Goal: Task Accomplishment & Management: Use online tool/utility

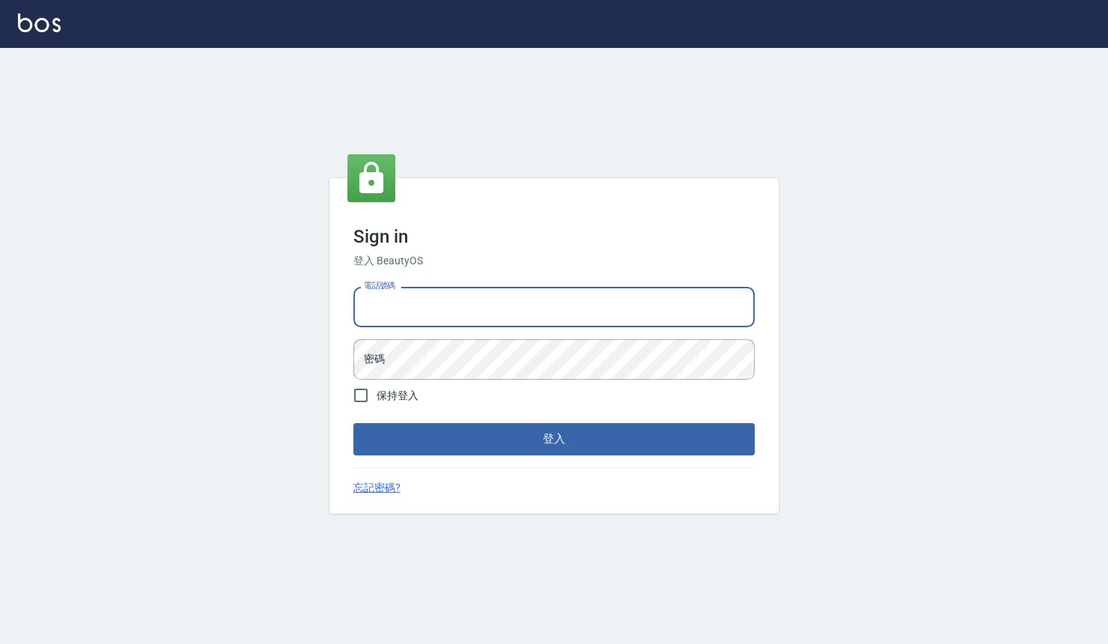
drag, startPoint x: 574, startPoint y: 311, endPoint x: 566, endPoint y: 325, distance: 16.1
click at [574, 311] on input "電話號碼" at bounding box center [553, 307] width 401 height 40
type input "0909258357"
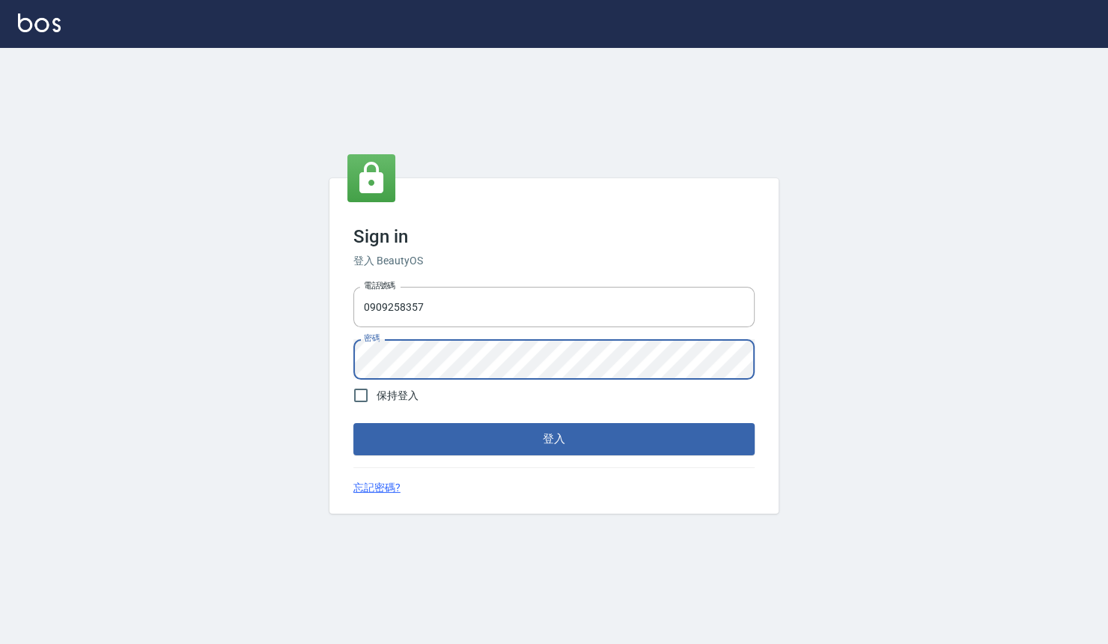
click at [38, 365] on div "Sign in 登入 BeautyOS 電話號碼 0909258357 電話號碼 密碼 密碼 保持登入 登入 忘記密碼?" at bounding box center [554, 346] width 1108 height 596
click at [0, 326] on html "Sign in 登入 BeautyOS 電話號碼 0909258357 電話號碼 密碼 密碼 保持登入 登入 忘記密碼?" at bounding box center [554, 322] width 1108 height 644
click at [264, 371] on div "Sign in 登入 BeautyOS 電話號碼 0909258357 電話號碼 密碼 密碼 保持登入 登入 忘記密碼?" at bounding box center [554, 346] width 1108 height 596
drag, startPoint x: 319, startPoint y: 366, endPoint x: 349, endPoint y: 289, distance: 82.7
click at [299, 253] on div "Sign in 登入 BeautyOS 電話號碼 0909258357 電話號碼 密碼 密碼 保持登入 登入 忘記密碼?" at bounding box center [554, 346] width 1108 height 596
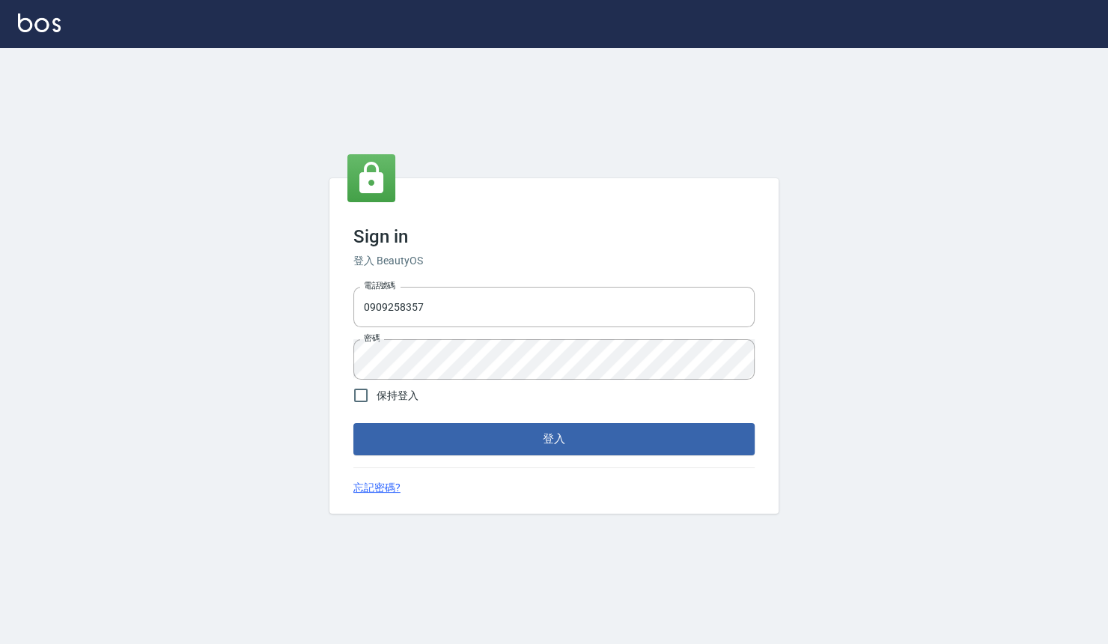
click at [472, 334] on div "電話號碼 0909258357 電話號碼 密碼 密碼" at bounding box center [553, 333] width 413 height 105
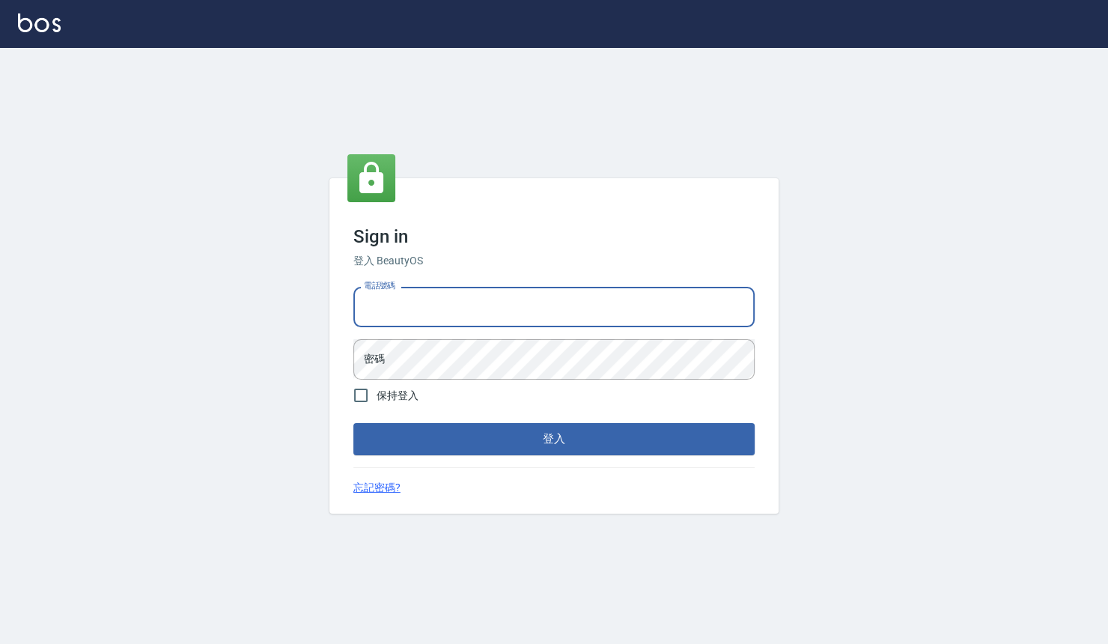
drag, startPoint x: 443, startPoint y: 311, endPoint x: 446, endPoint y: 319, distance: 9.0
click at [443, 311] on input "電話號碼" at bounding box center [553, 307] width 401 height 40
type input "0909258357"
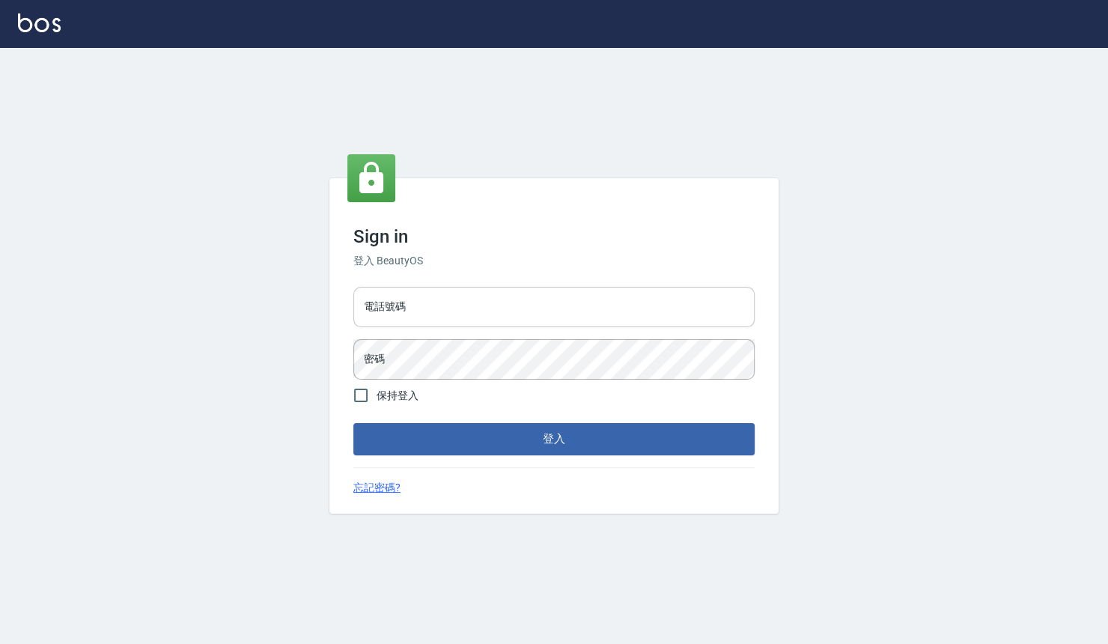
click at [539, 302] on input "電話號碼" at bounding box center [553, 307] width 401 height 40
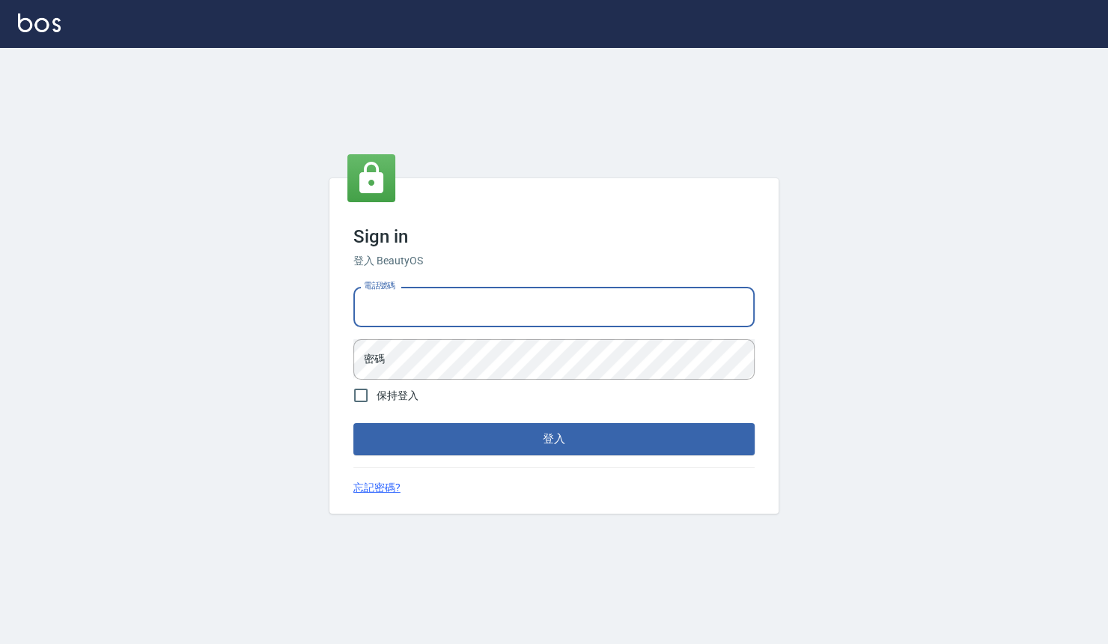
type input "0909258357"
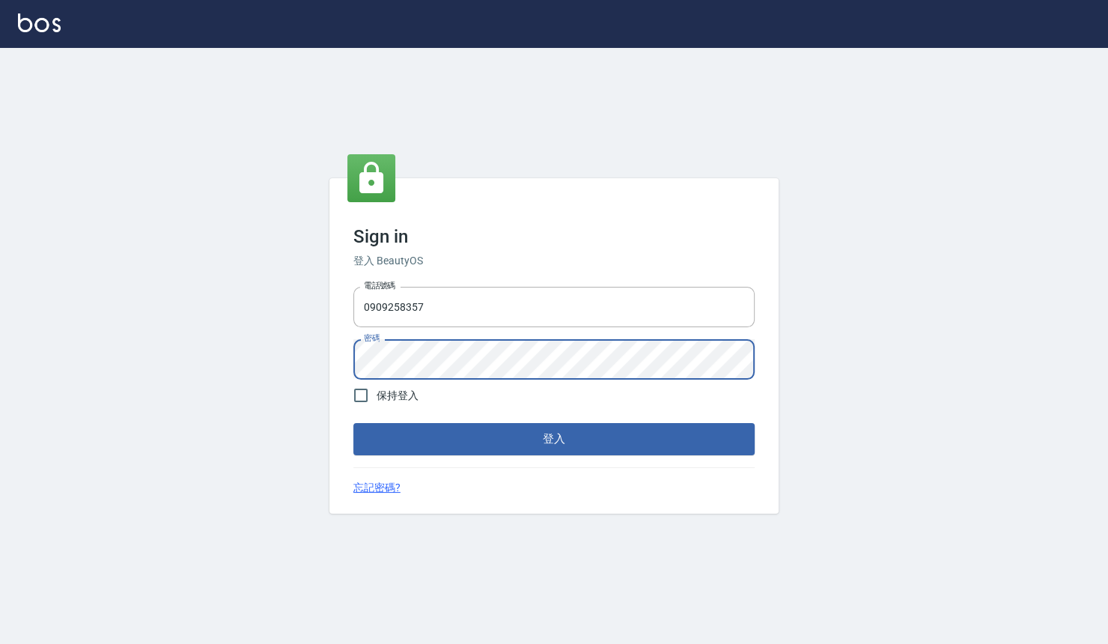
click at [0, 110] on html "Sign in 登入 BeautyOS 電話號碼 [PHONE_NUMBER] 電話號碼 密碼 密碼 保持登入 登入 忘記密碼?" at bounding box center [554, 322] width 1108 height 644
click at [353, 423] on button "登入" at bounding box center [553, 438] width 401 height 31
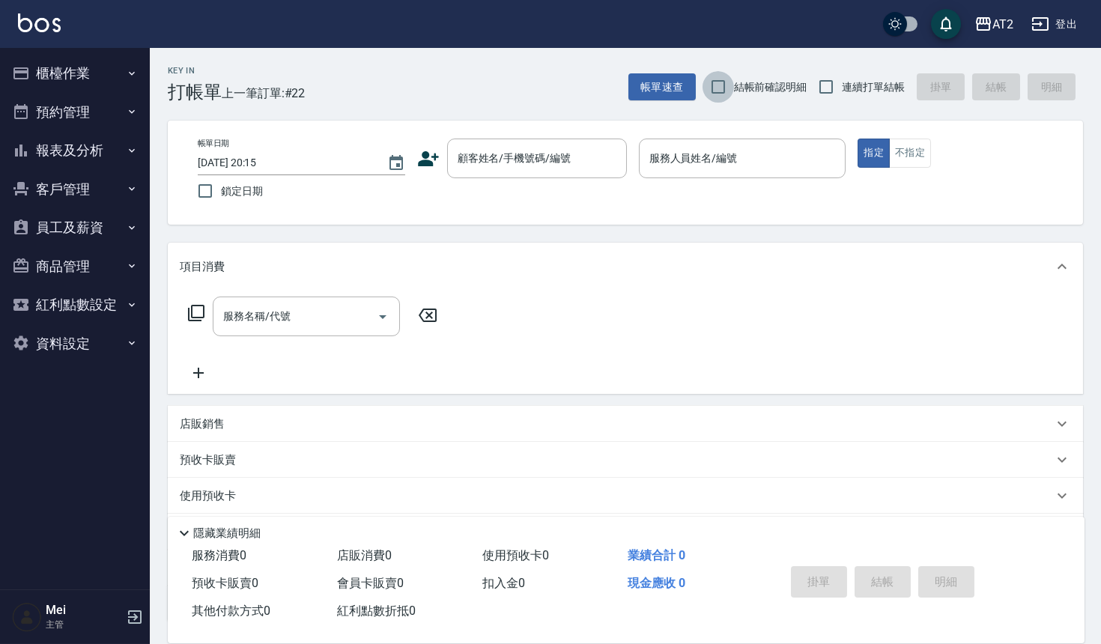
click at [720, 85] on input "結帳前確認明細" at bounding box center [717, 86] width 31 height 31
checkbox input "true"
click at [824, 78] on input "連續打單結帳" at bounding box center [825, 86] width 31 height 31
checkbox input "true"
click at [540, 159] on input "顧客姓名/手機號碼/編號" at bounding box center [526, 158] width 144 height 26
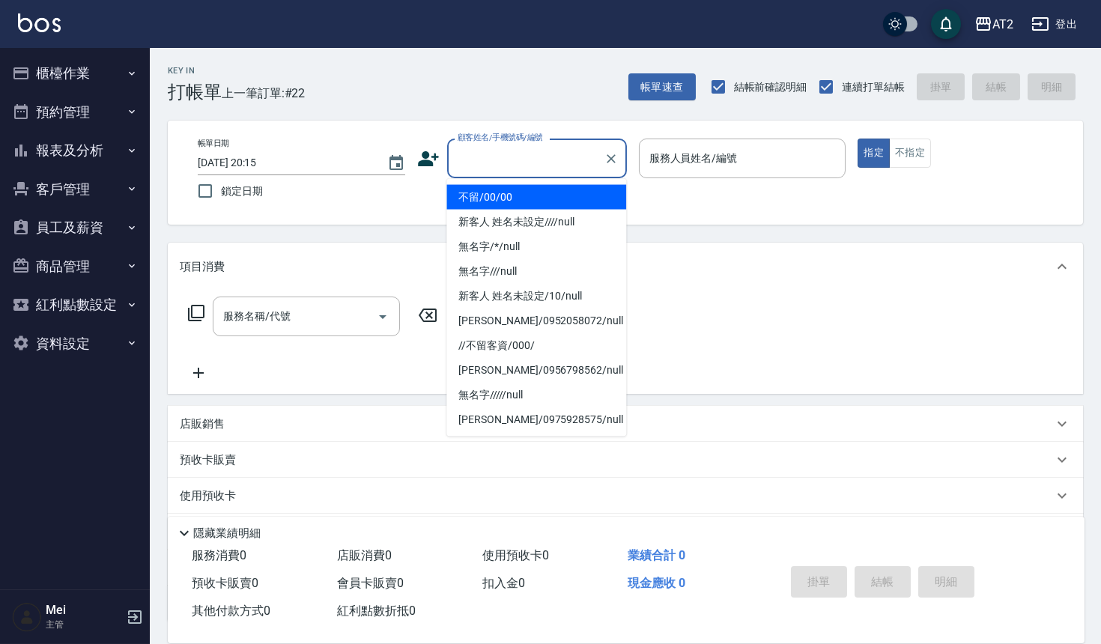
click at [567, 189] on li "不留/00/00" at bounding box center [536, 197] width 180 height 25
type input "不留/00/00"
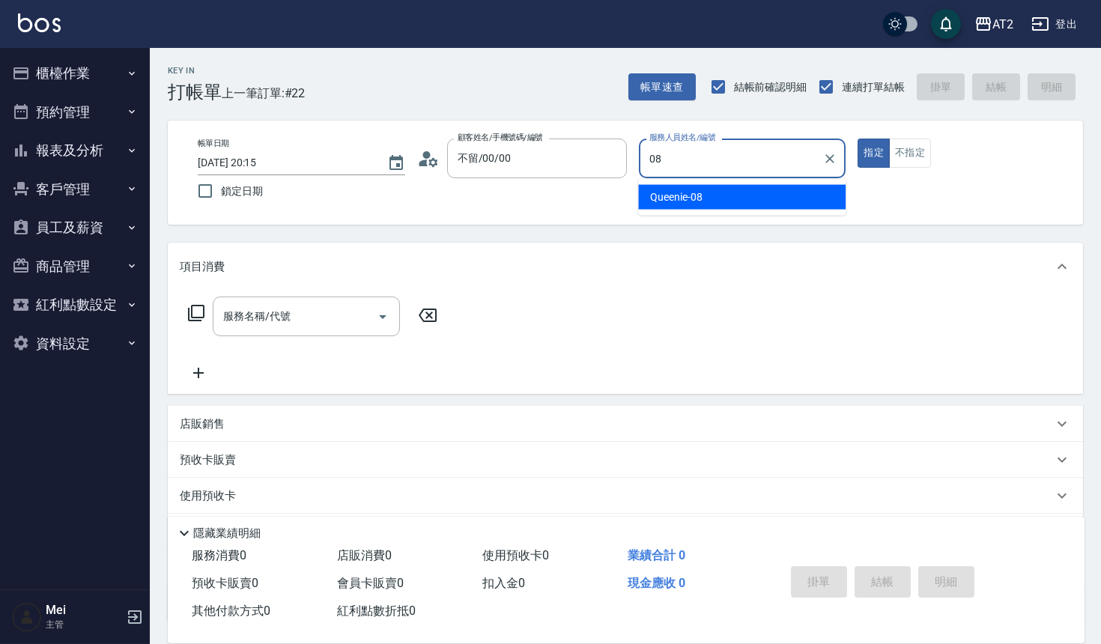
type input "08"
type button "true"
type input "Queenie-08"
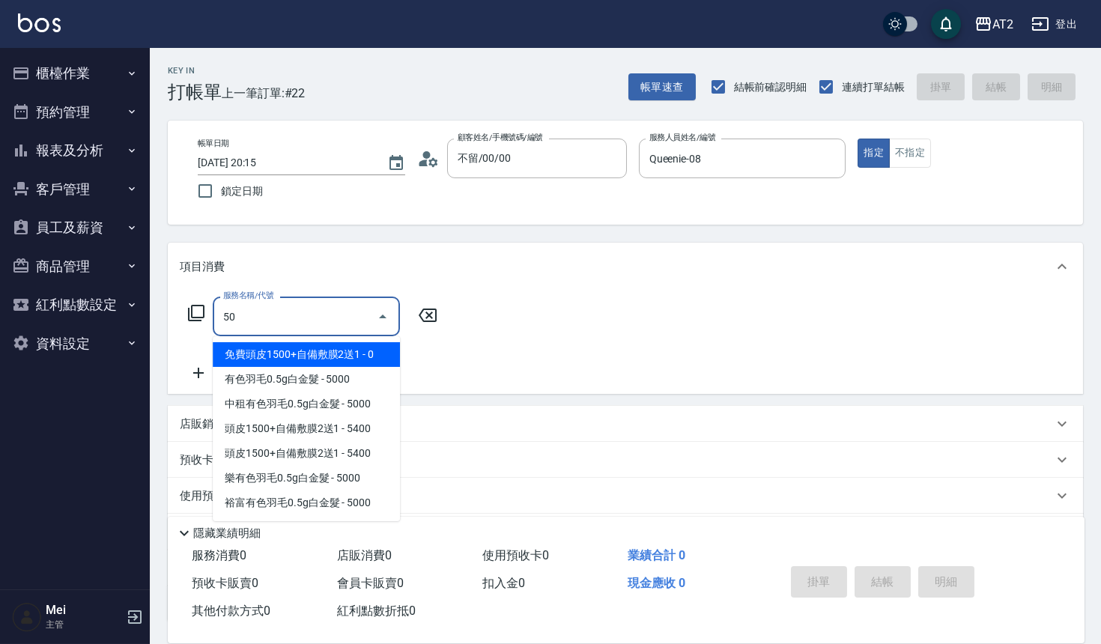
type input "501"
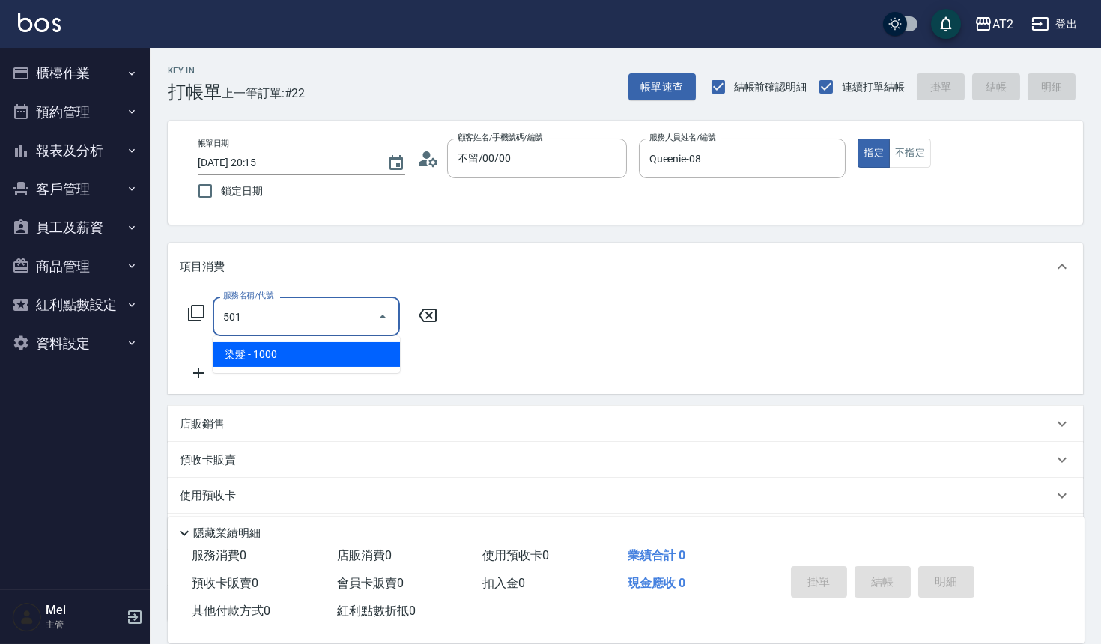
type input "100"
type input "染髮(501)"
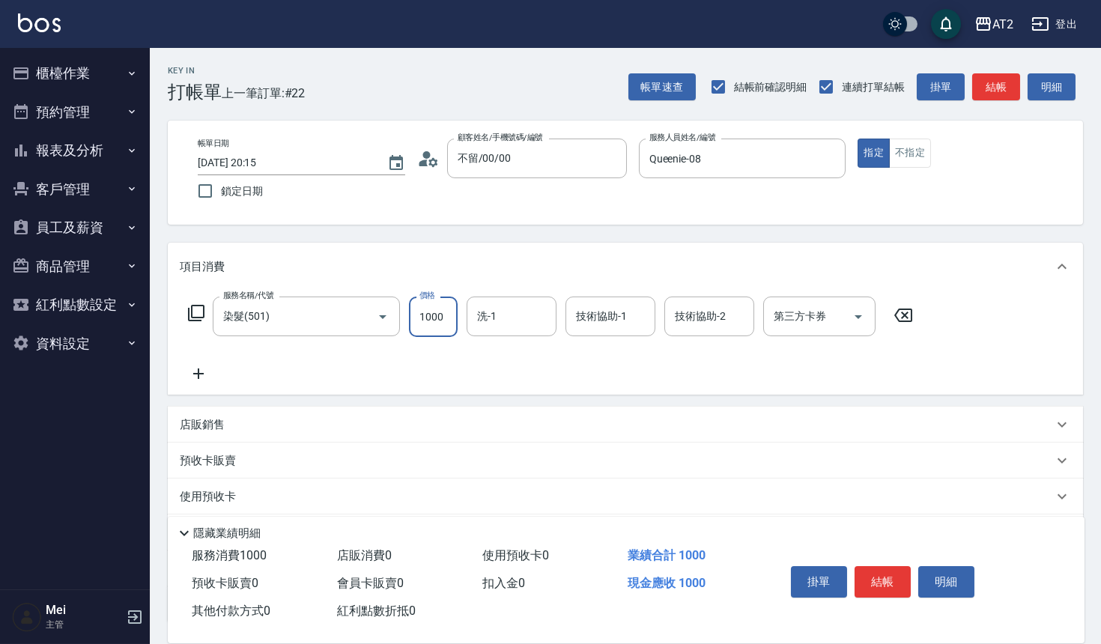
type input "0"
type input "小潔-34"
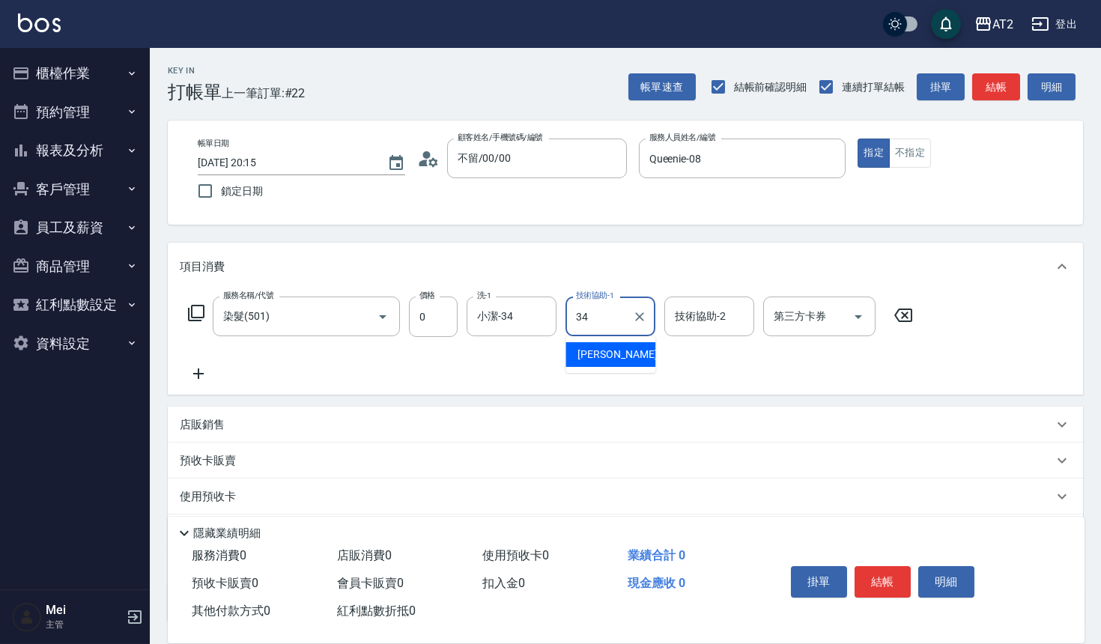
type input "小潔-34"
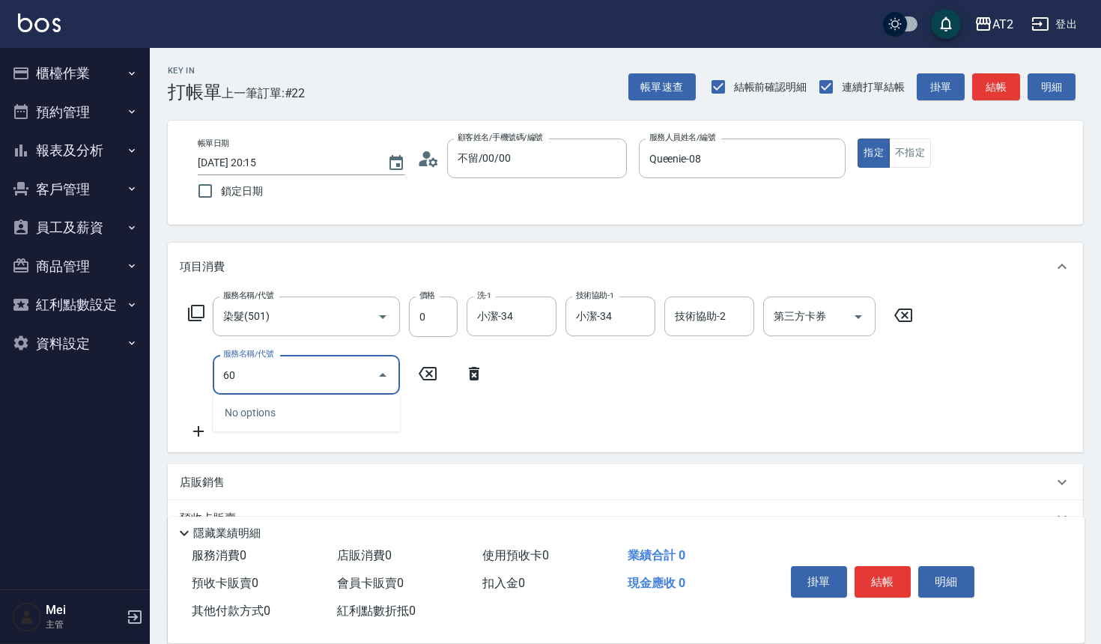
type input "602"
type input "50"
type input "自備護髮(602)"
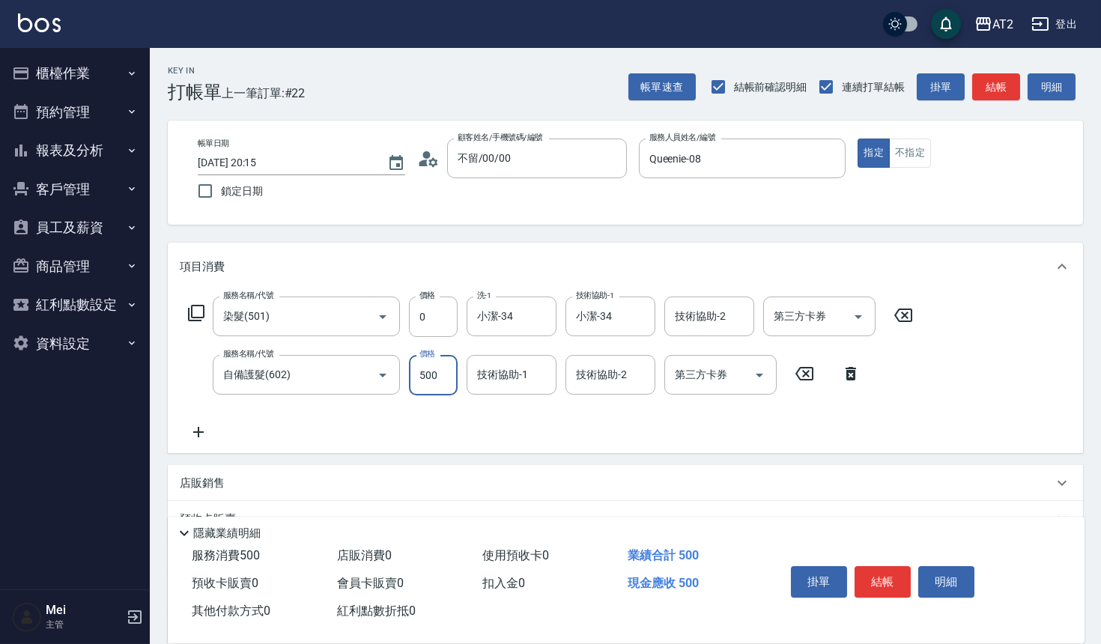
type input "0"
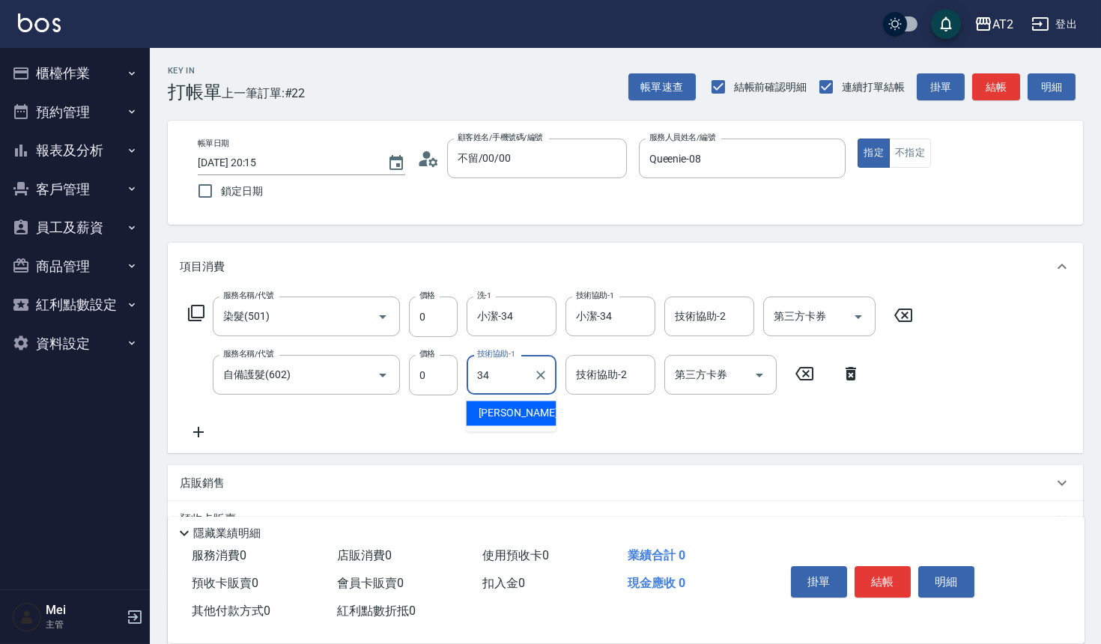
type input "小潔-34"
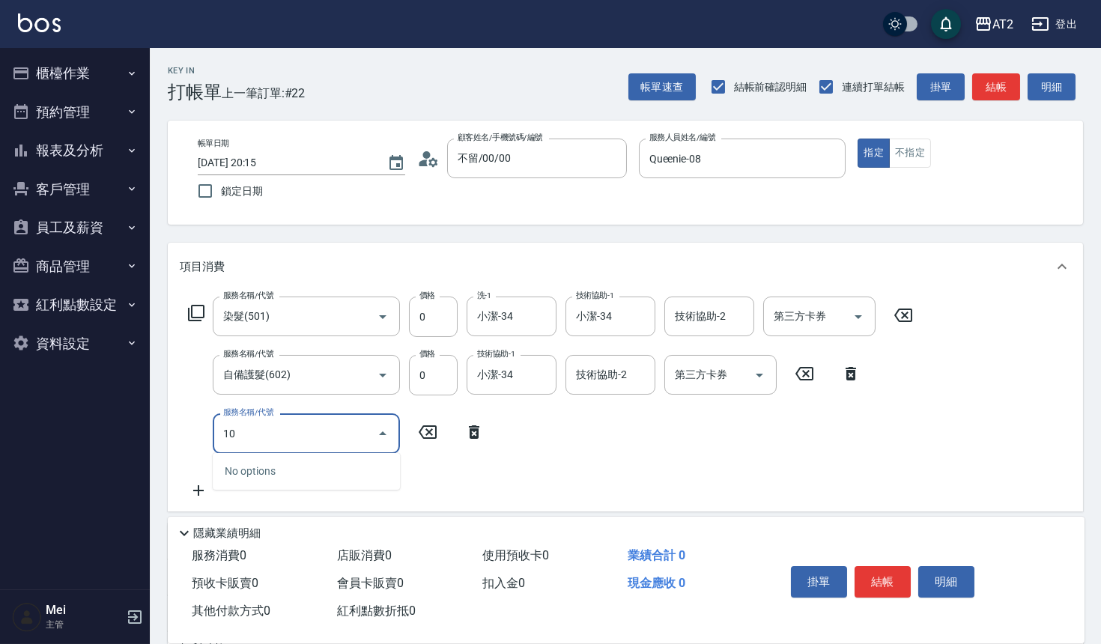
type input "102"
type input "90"
type input "洗+AB劑+精油(102)"
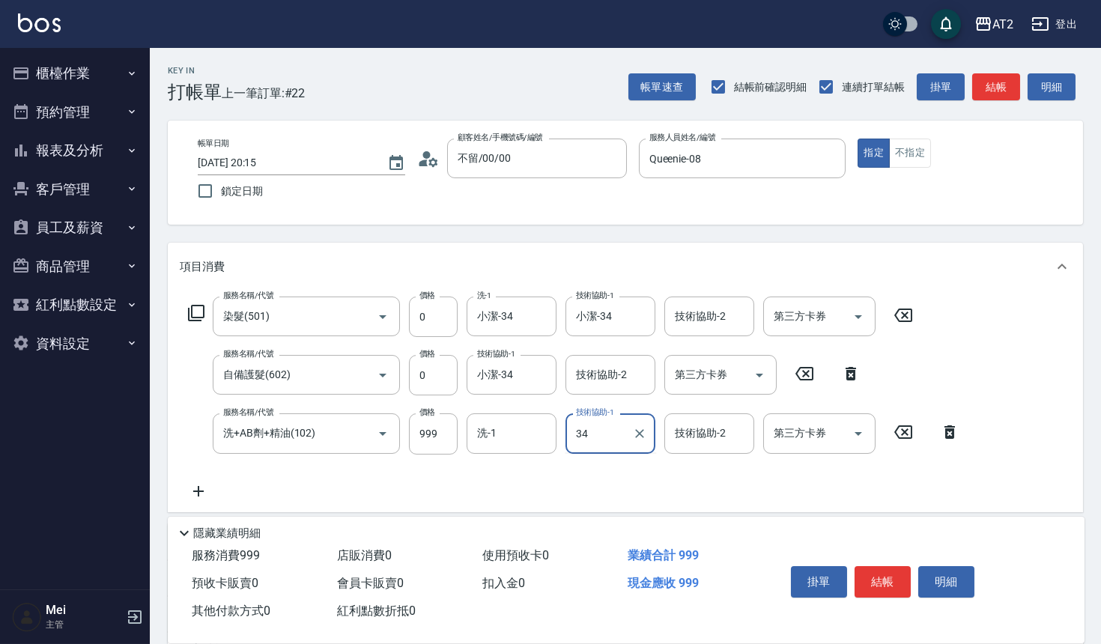
type input "小潔-34"
click at [46, 58] on button "櫃檯作業" at bounding box center [75, 73] width 138 height 39
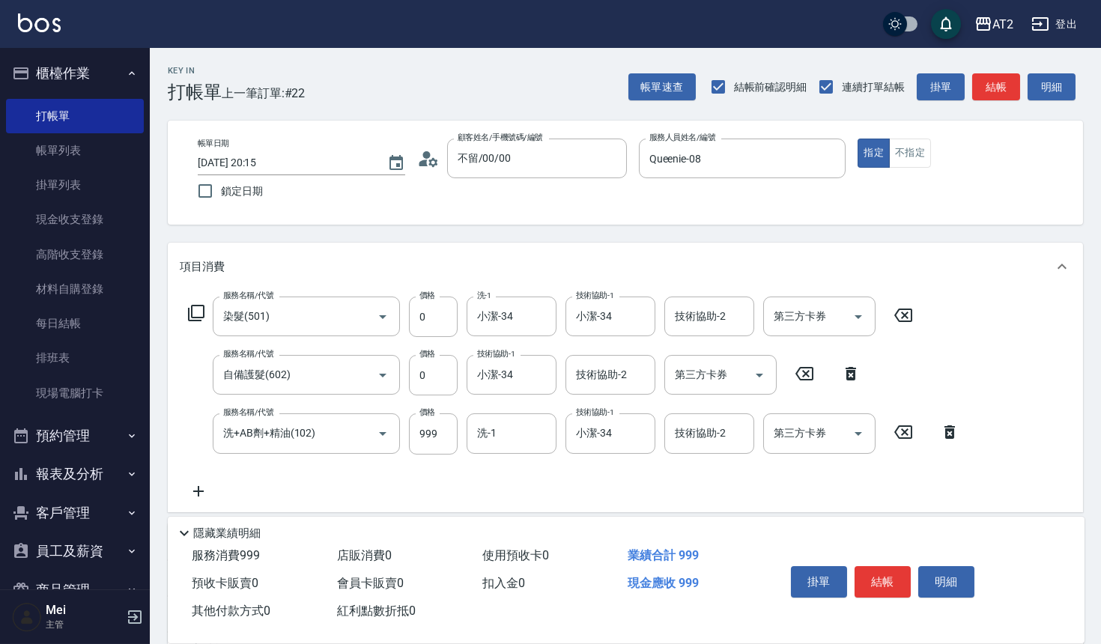
click at [197, 493] on icon at bounding box center [198, 491] width 37 height 18
type input "719"
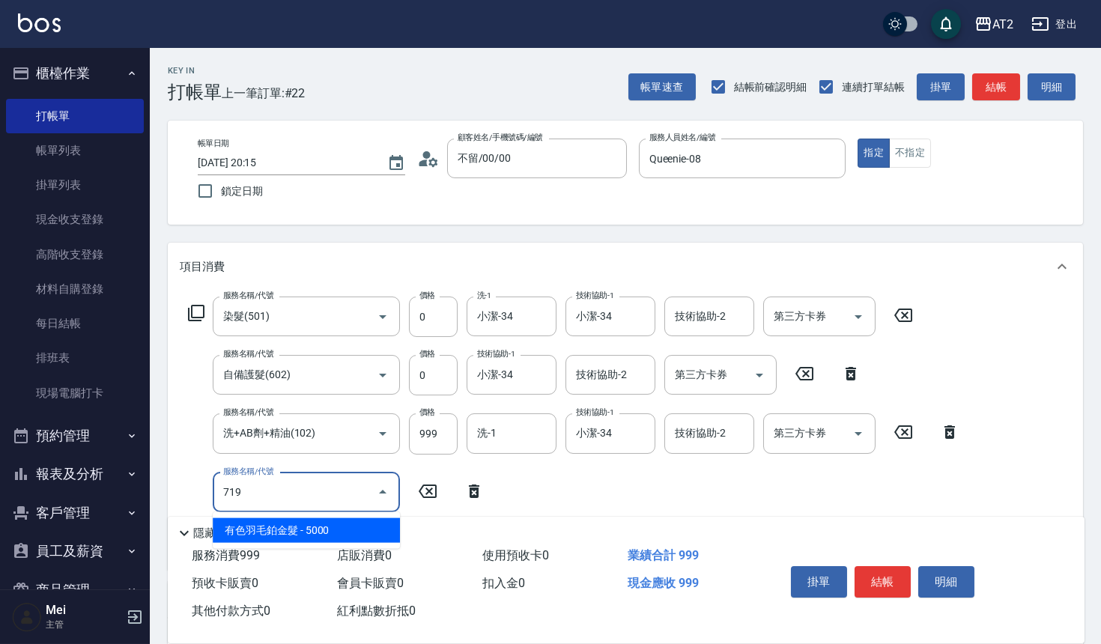
type input "590"
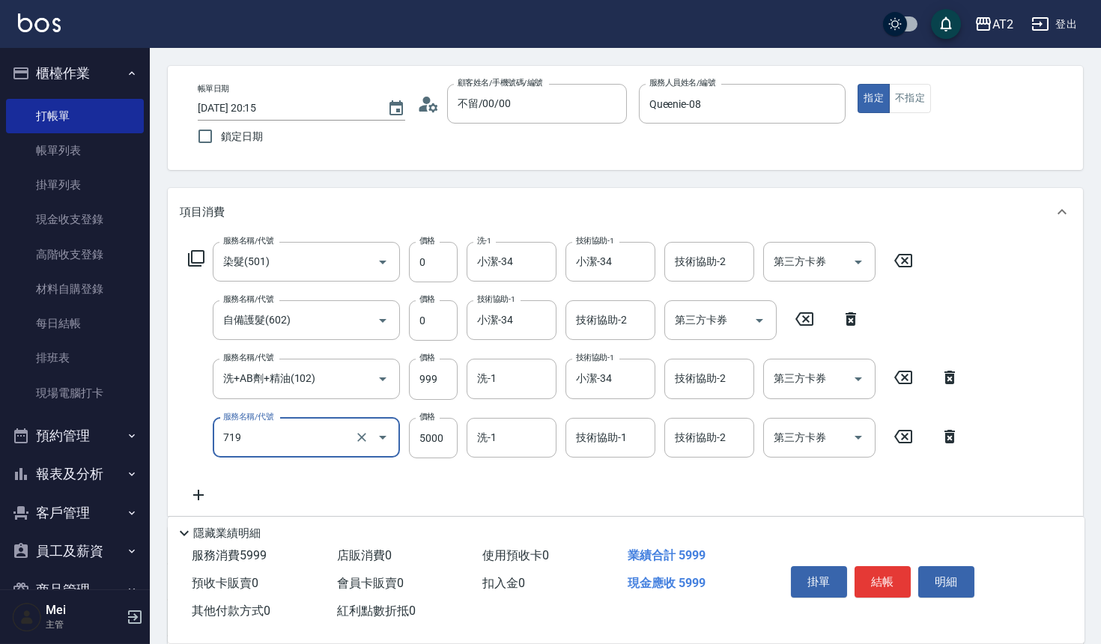
scroll to position [83, 0]
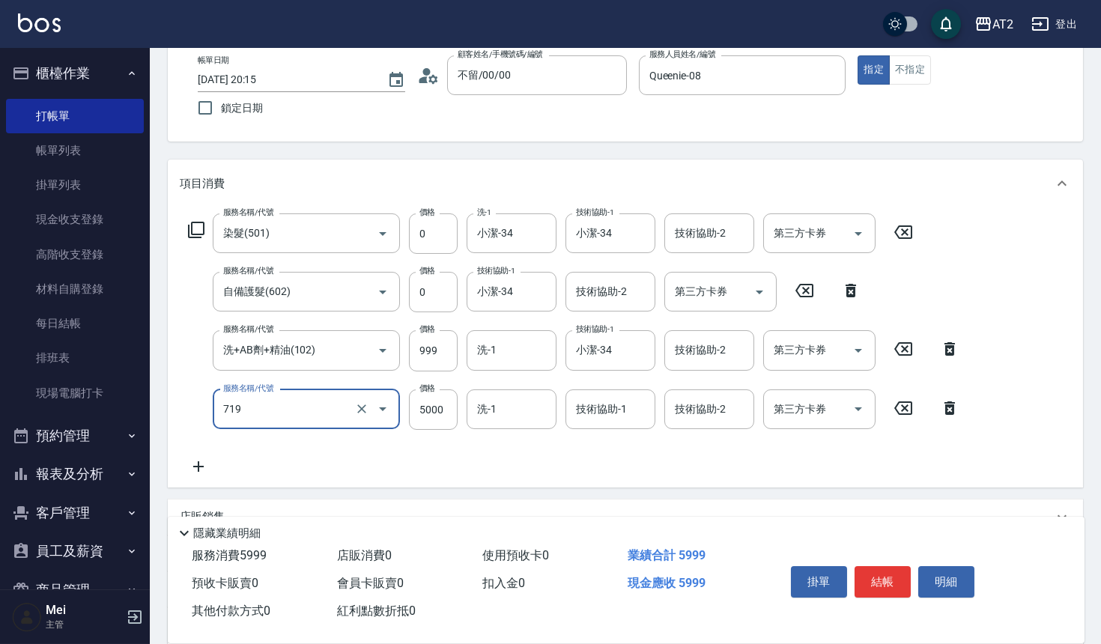
type input "90"
type input "7"
type input "u"
type input "719"
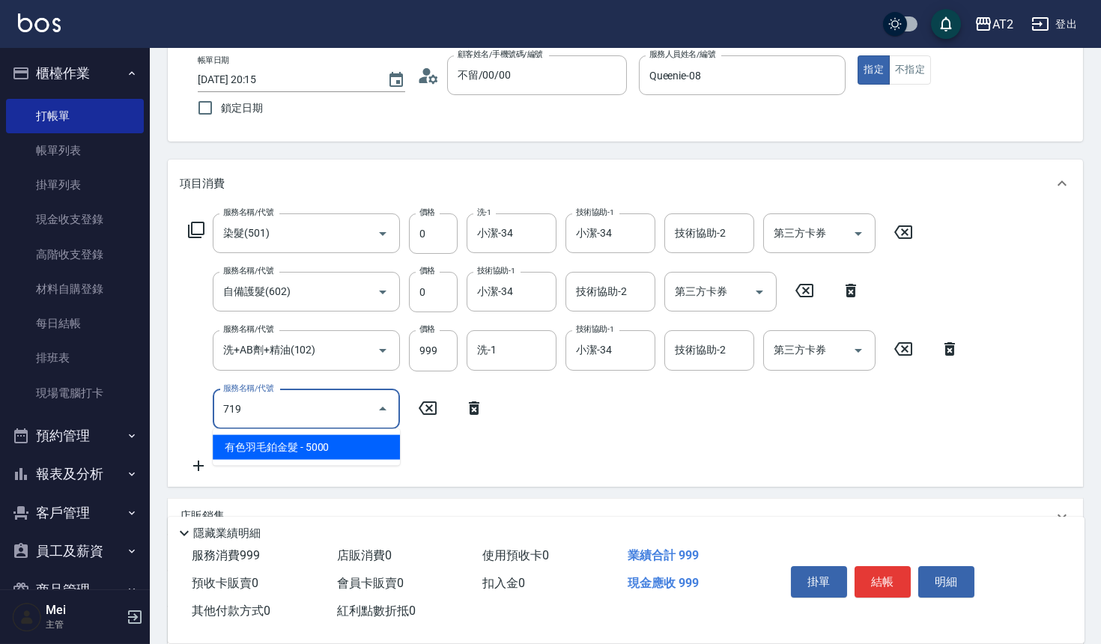
type input "590"
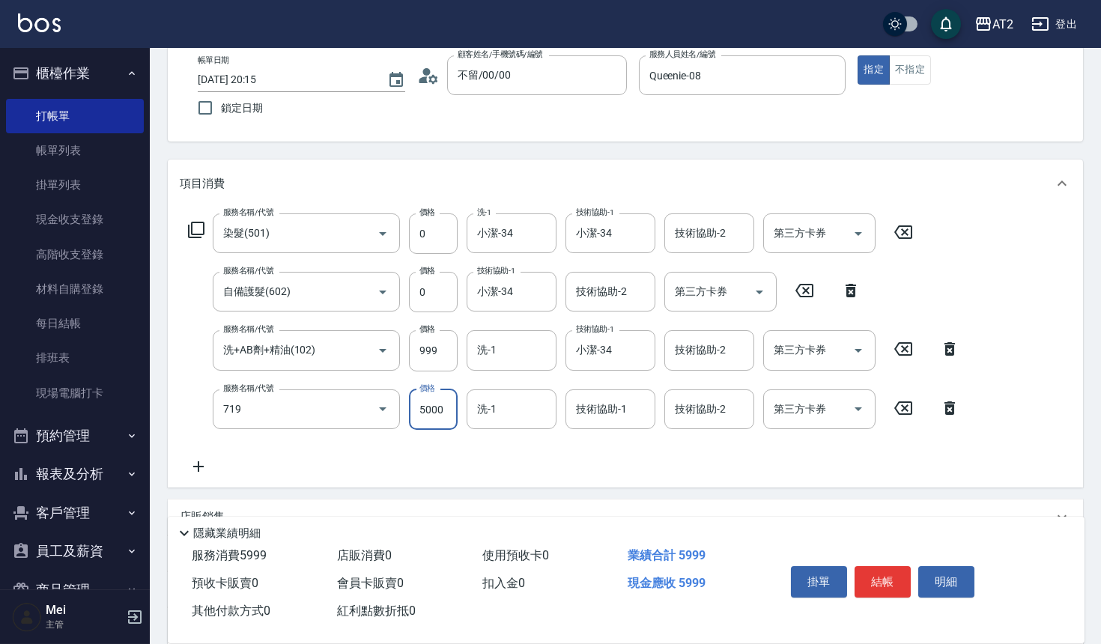
type input "有色羽毛鉑金髮(719)"
type input "100"
type input "12"
type input "110"
type input "1221"
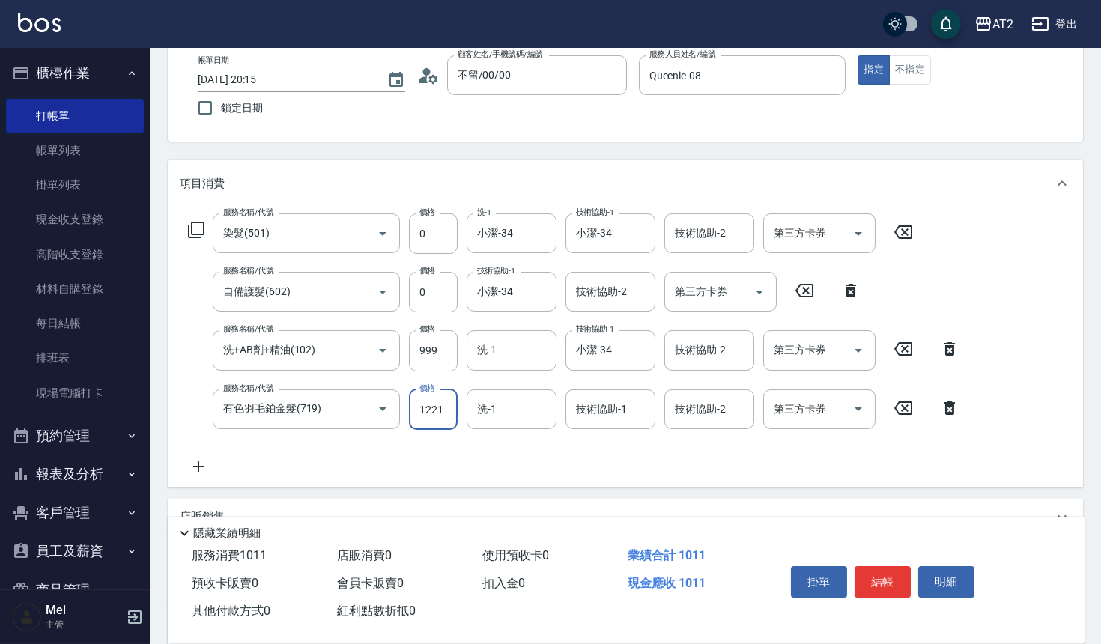
type input "220"
type input "12210"
type input "1320"
type input "12210"
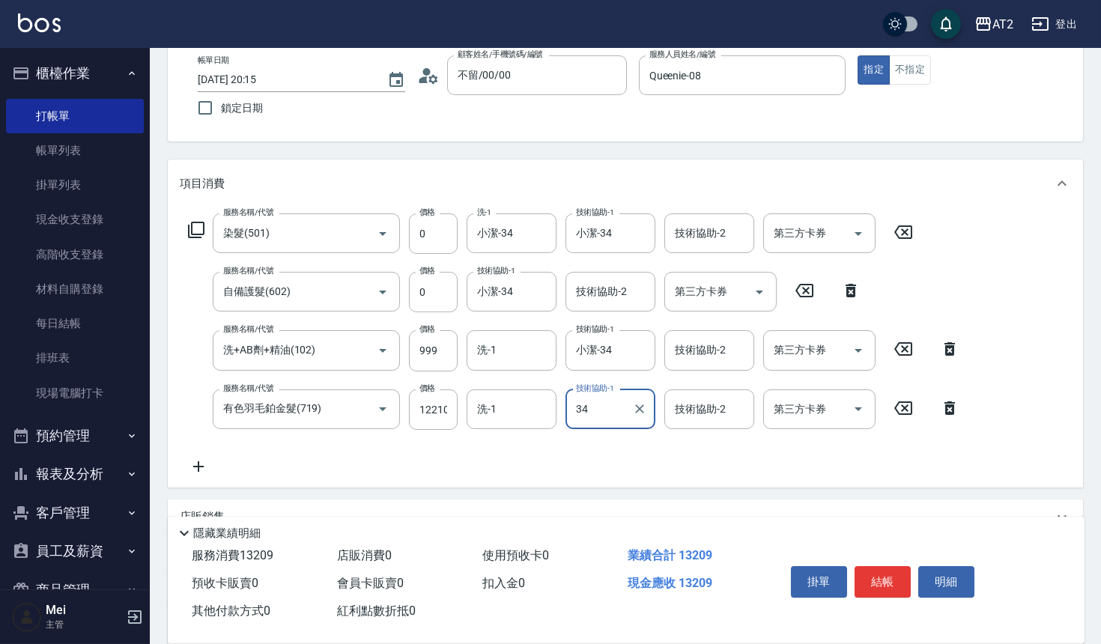
type input "小潔-34"
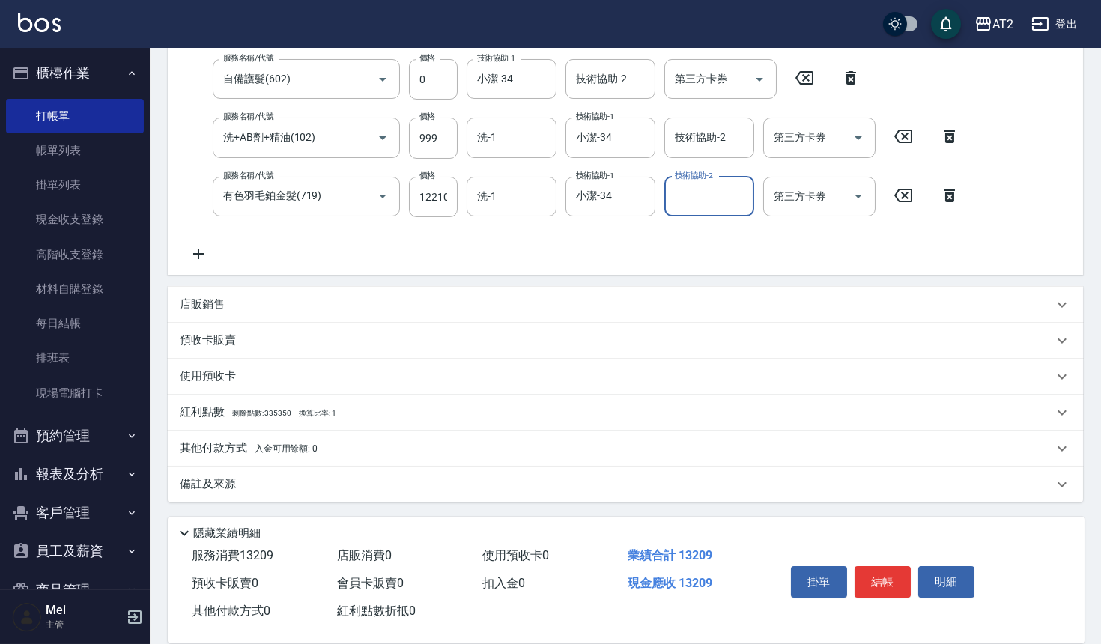
click at [271, 455] on p "其他付款方式 入金可用餘額: 0" at bounding box center [249, 448] width 138 height 16
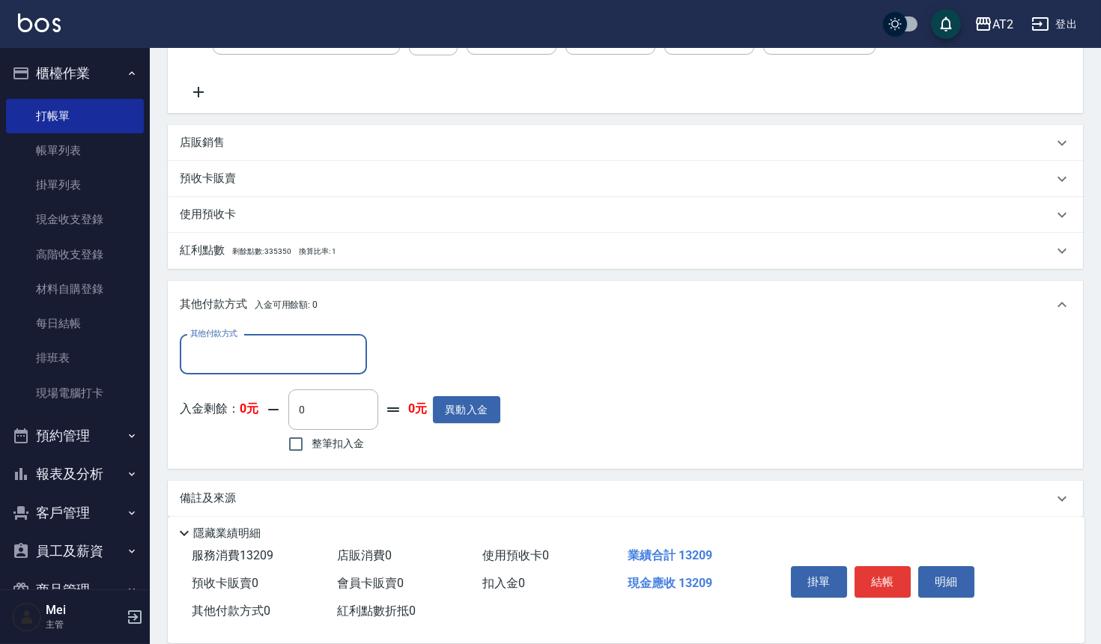
scroll to position [469, 0]
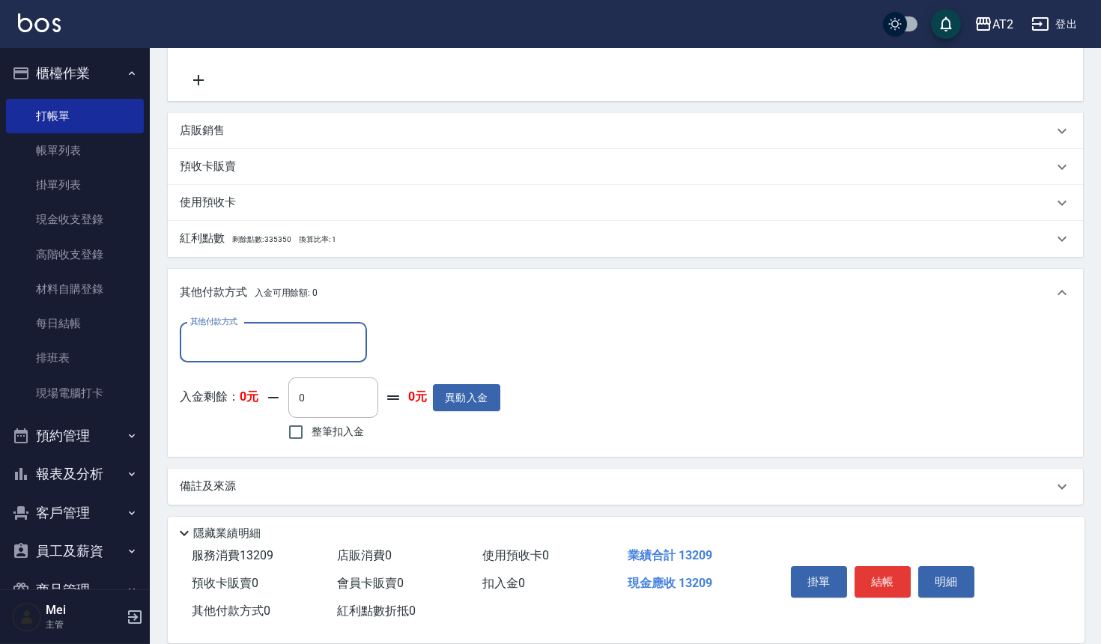
click at [300, 351] on input "其他付款方式" at bounding box center [273, 342] width 174 height 26
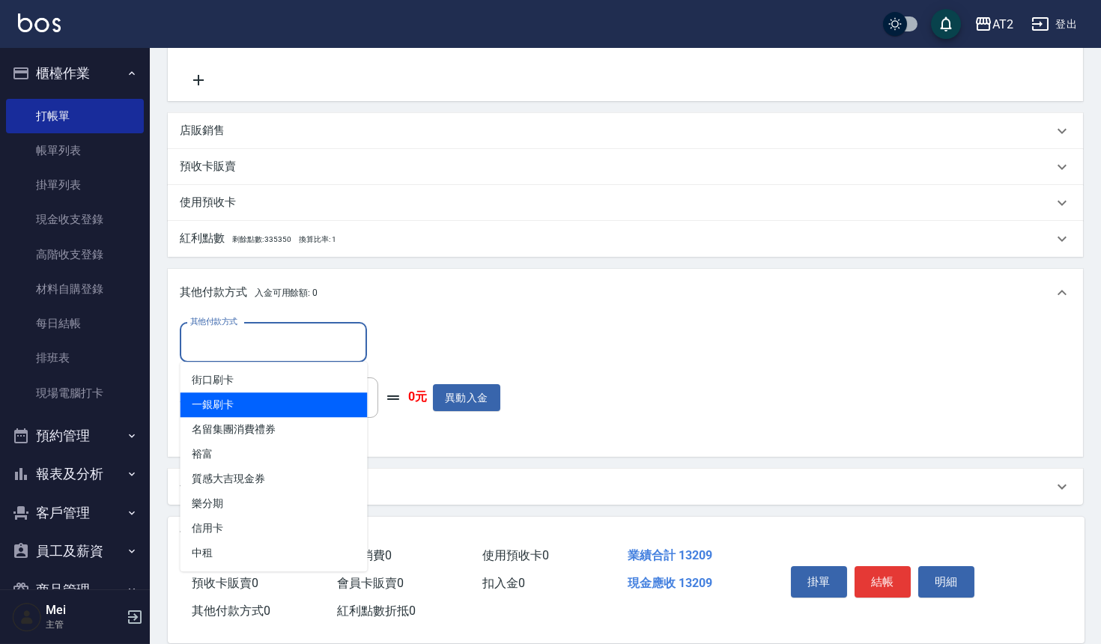
click at [278, 398] on span "一銀刷卡" at bounding box center [273, 404] width 187 height 25
type input "一銀刷卡"
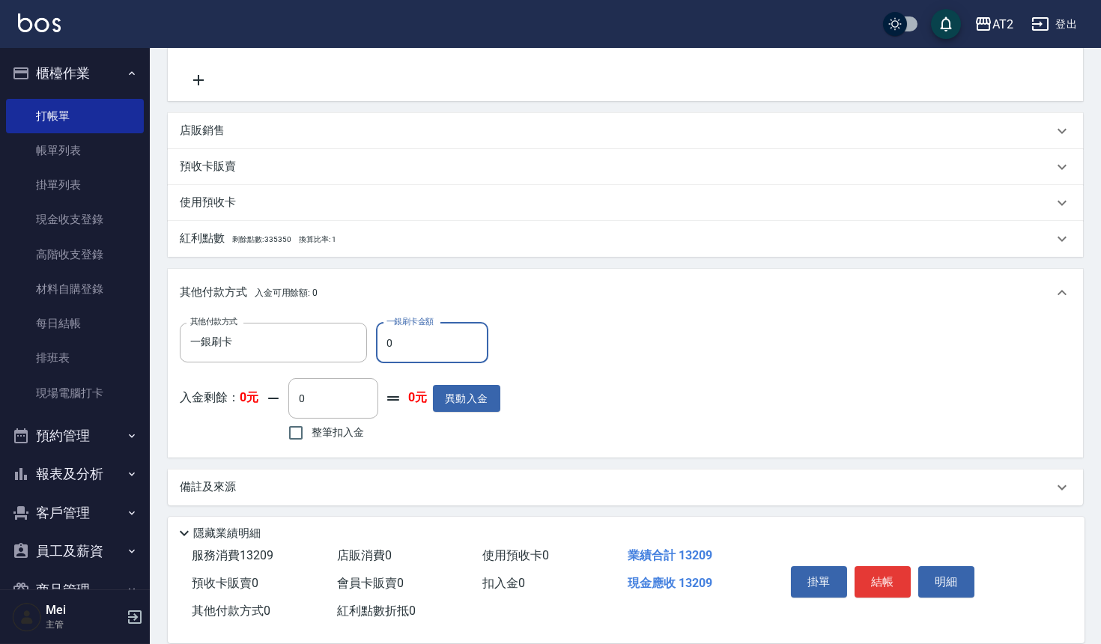
click at [388, 343] on input "0" at bounding box center [432, 343] width 112 height 40
click at [404, 335] on input "0" at bounding box center [432, 343] width 112 height 40
drag, startPoint x: 404, startPoint y: 335, endPoint x: 356, endPoint y: 335, distance: 48.7
click at [356, 335] on div "其他付款方式 一銀刷卡 其他付款方式 一銀刷卡金額 0 一銀刷卡金額" at bounding box center [340, 343] width 320 height 40
type input "1"
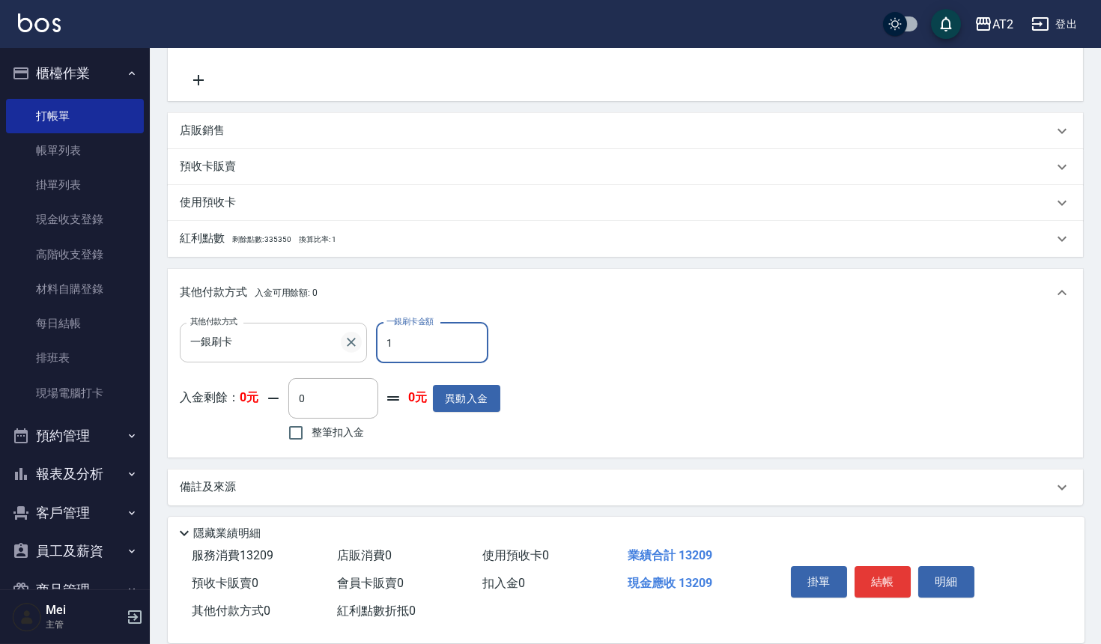
type input "1310"
type input "12"
type input "1300"
type input "1201"
type input "1200"
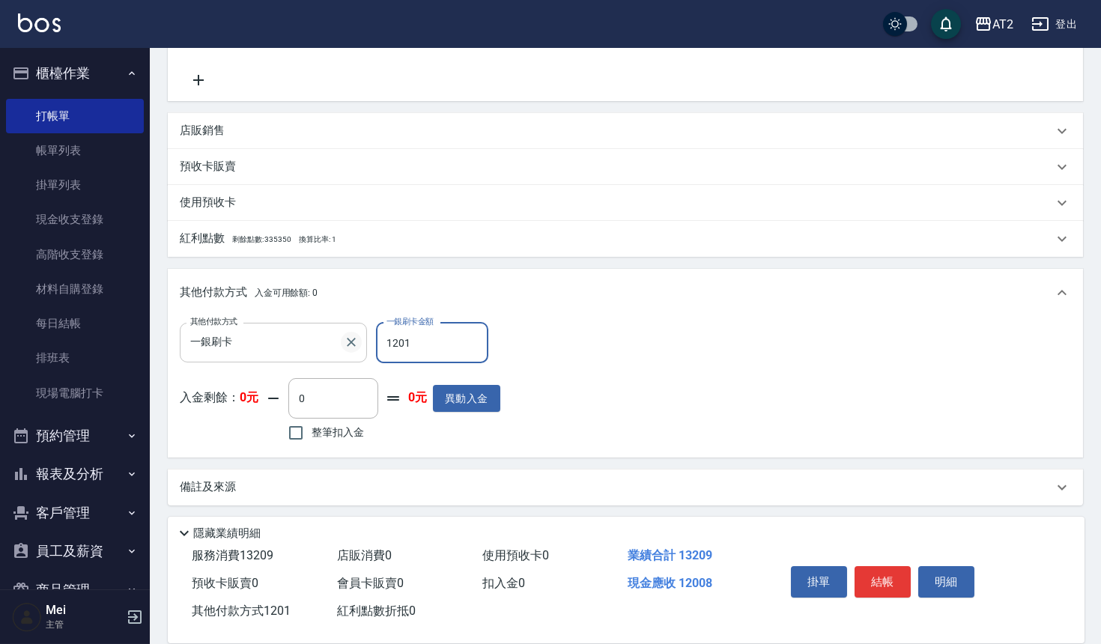
type input "12010"
type input "110"
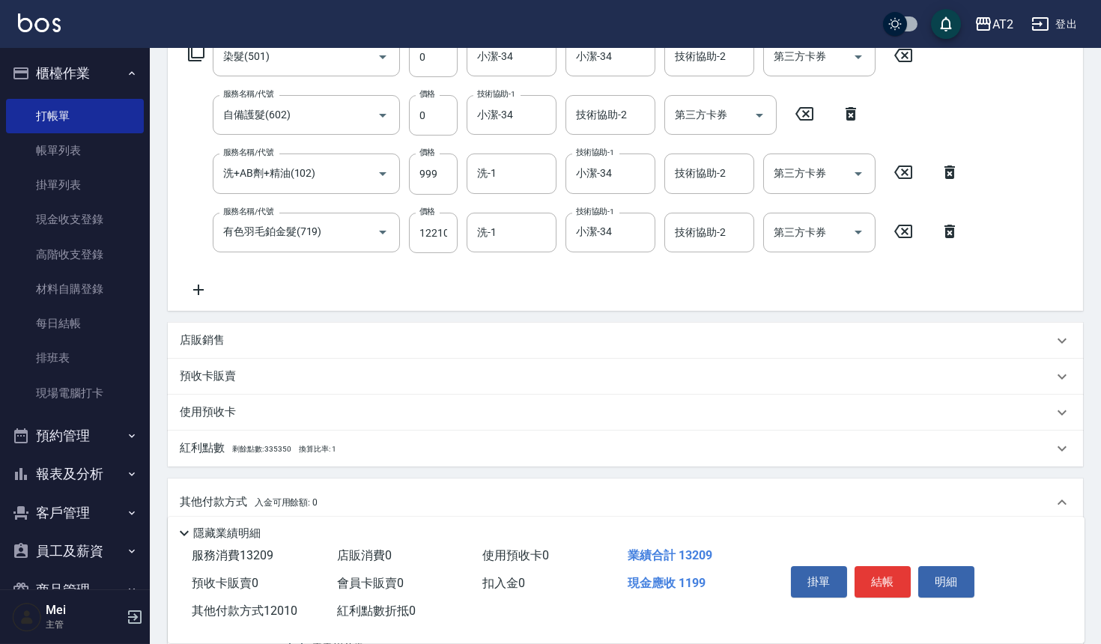
scroll to position [53, 0]
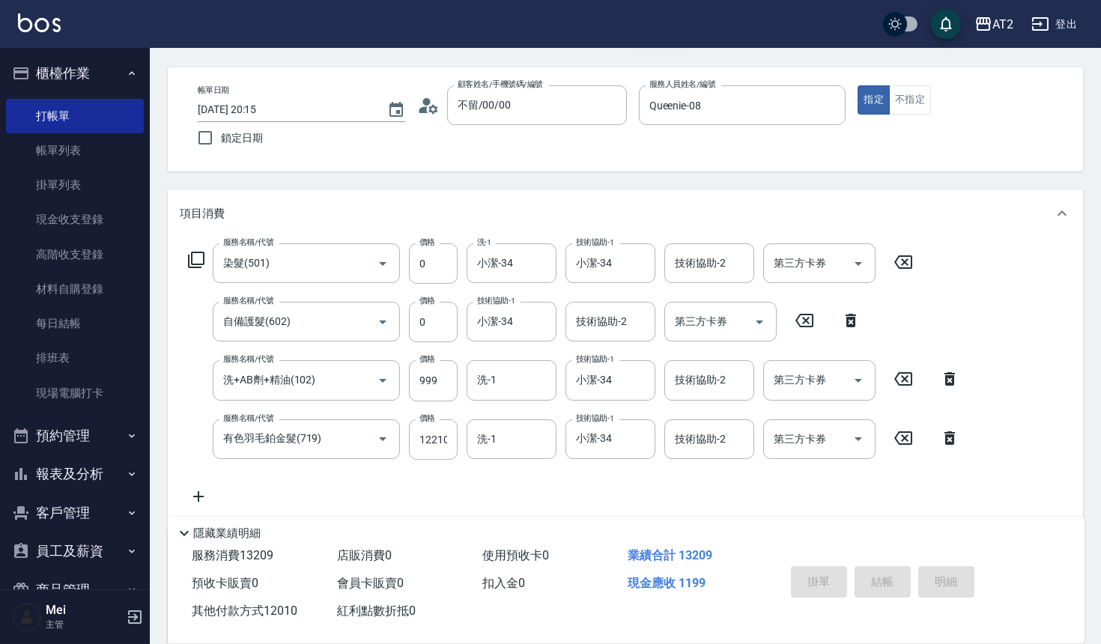
type input "2025/09/06 20:19"
type input "0"
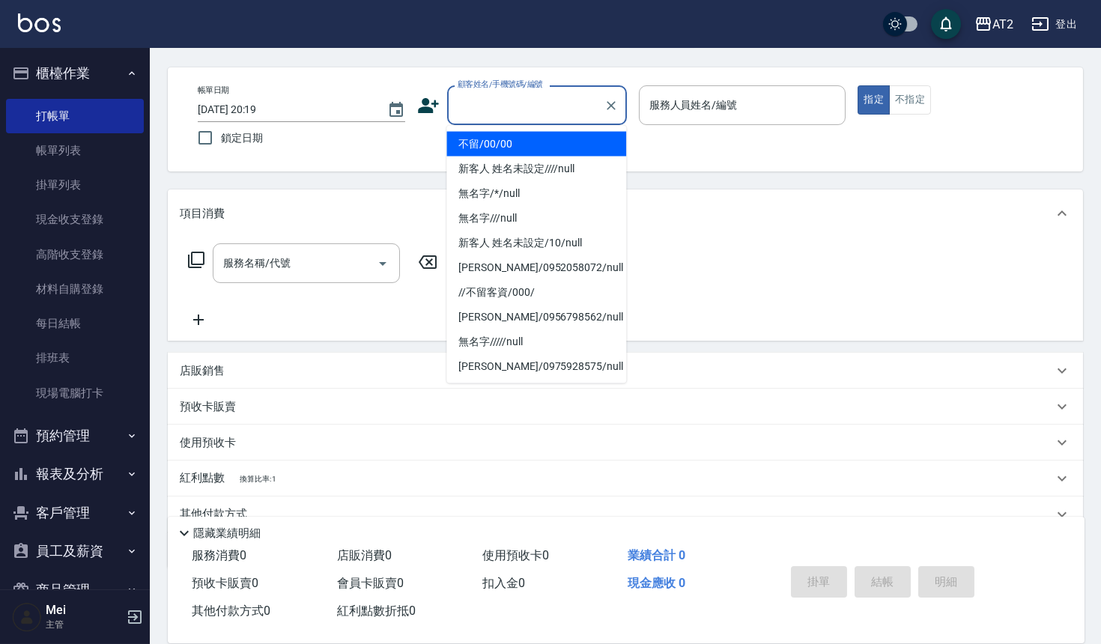
drag, startPoint x: 522, startPoint y: 97, endPoint x: 526, endPoint y: 108, distance: 11.1
click at [522, 97] on input "顧客姓名/手機號碼/編號" at bounding box center [526, 105] width 144 height 26
click at [558, 146] on li "不留/00/00" at bounding box center [536, 144] width 180 height 25
type input "不留/00/00"
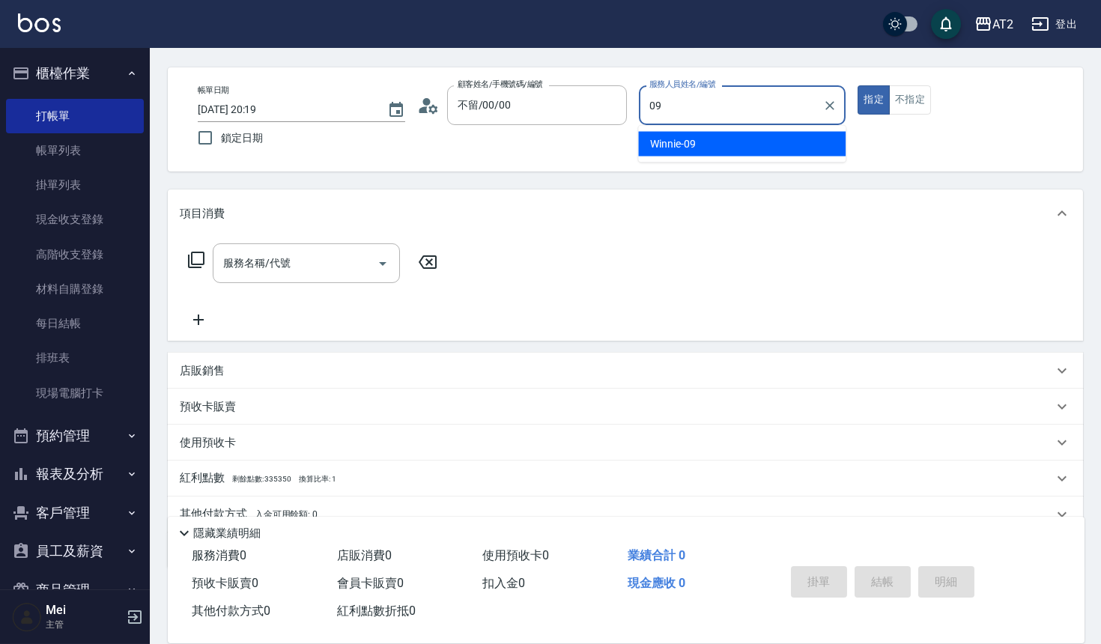
type input "Winnie-09"
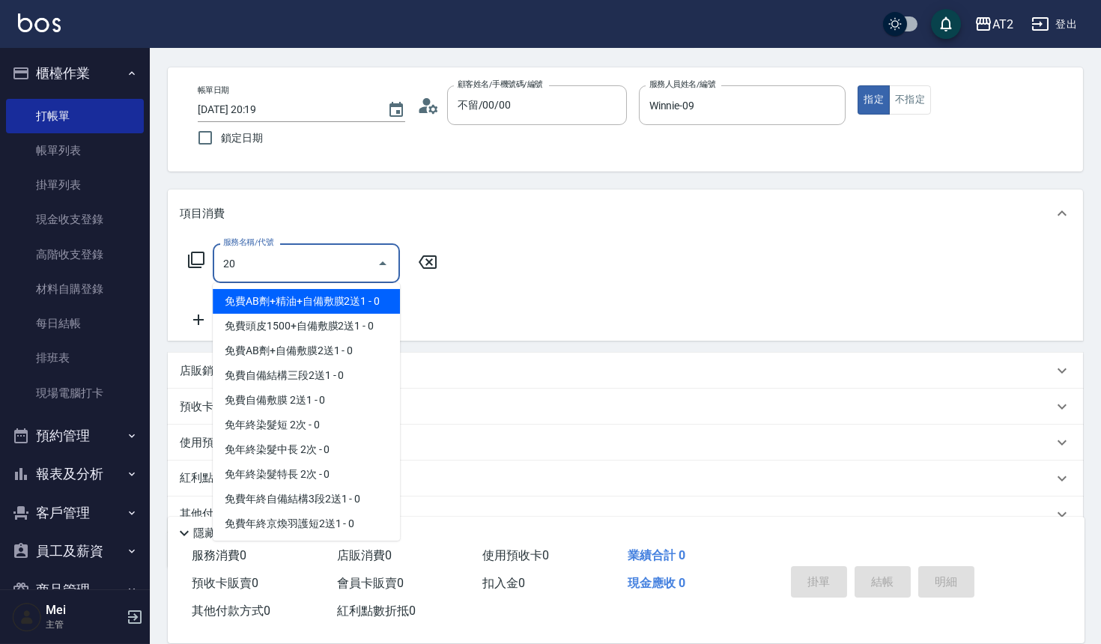
type input "201"
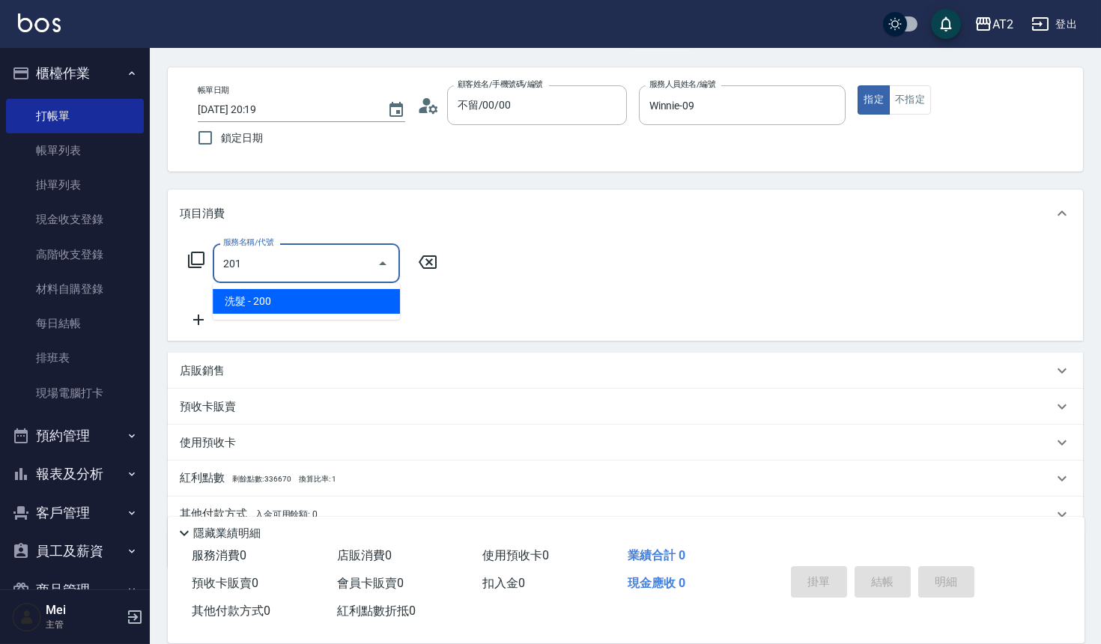
type input "20"
type input "洗髮(201)"
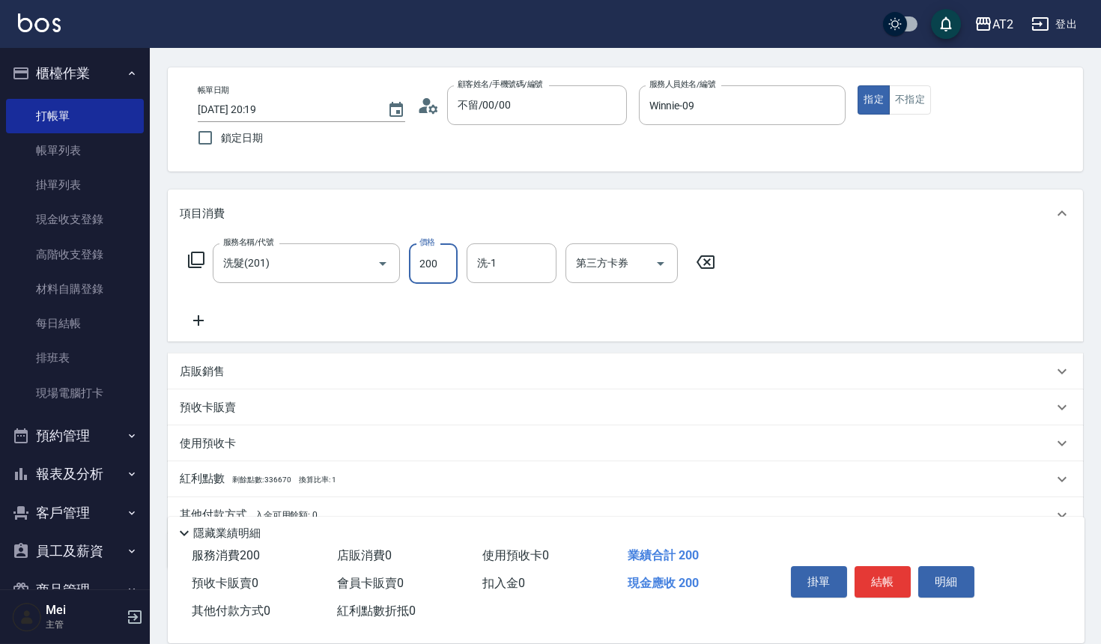
type input "3"
type input "0"
type input "30"
type input "300"
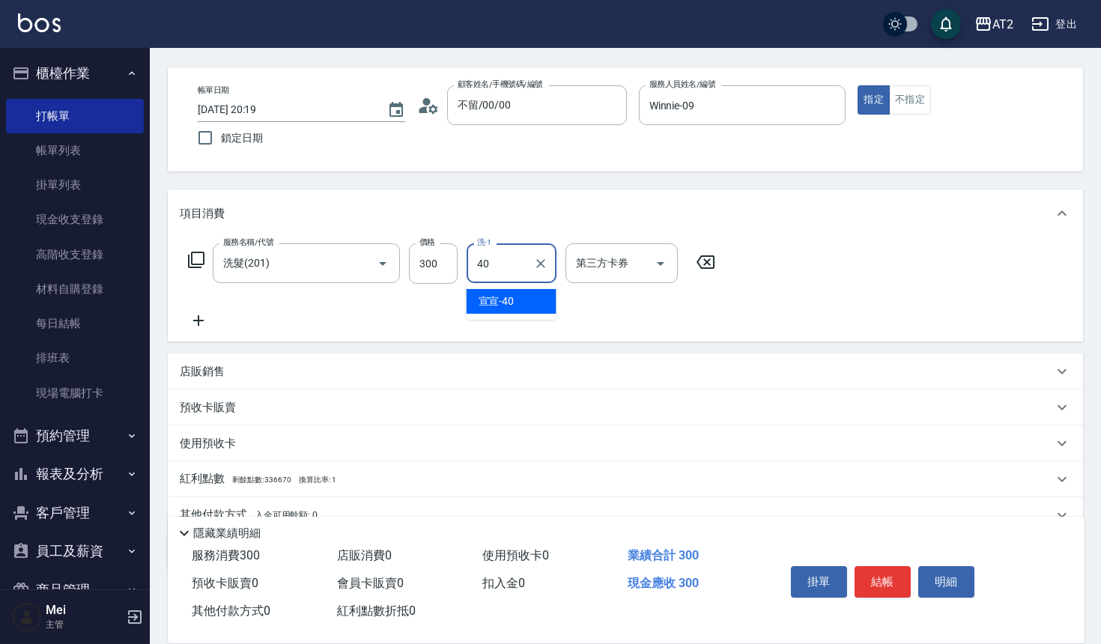
type input "宣宣-40"
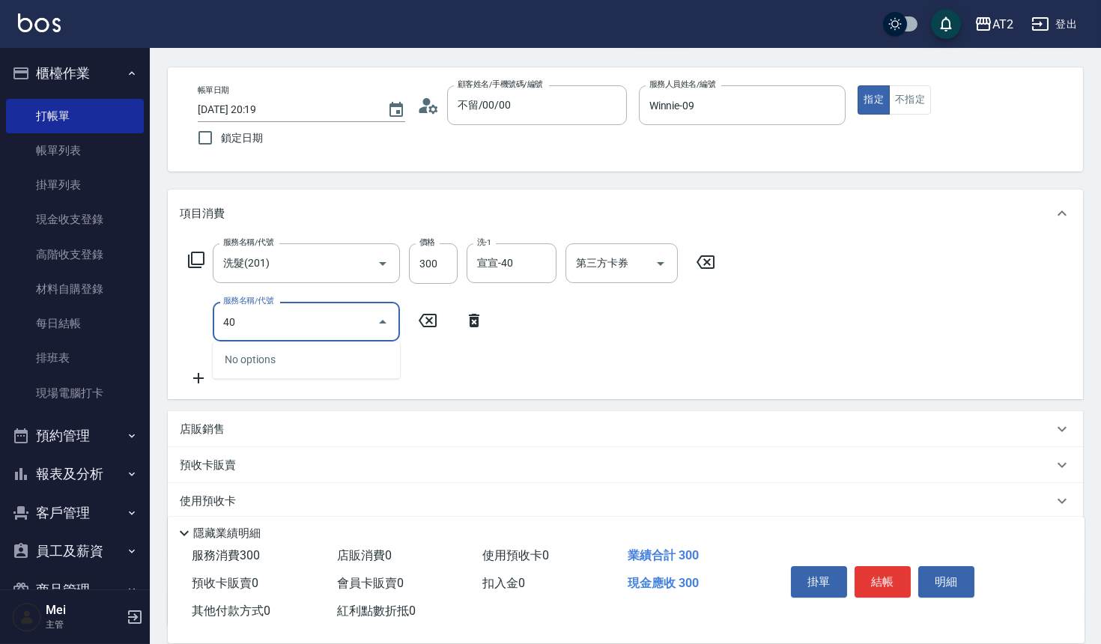
type input "401"
type input "50"
type input "剪髮(401)"
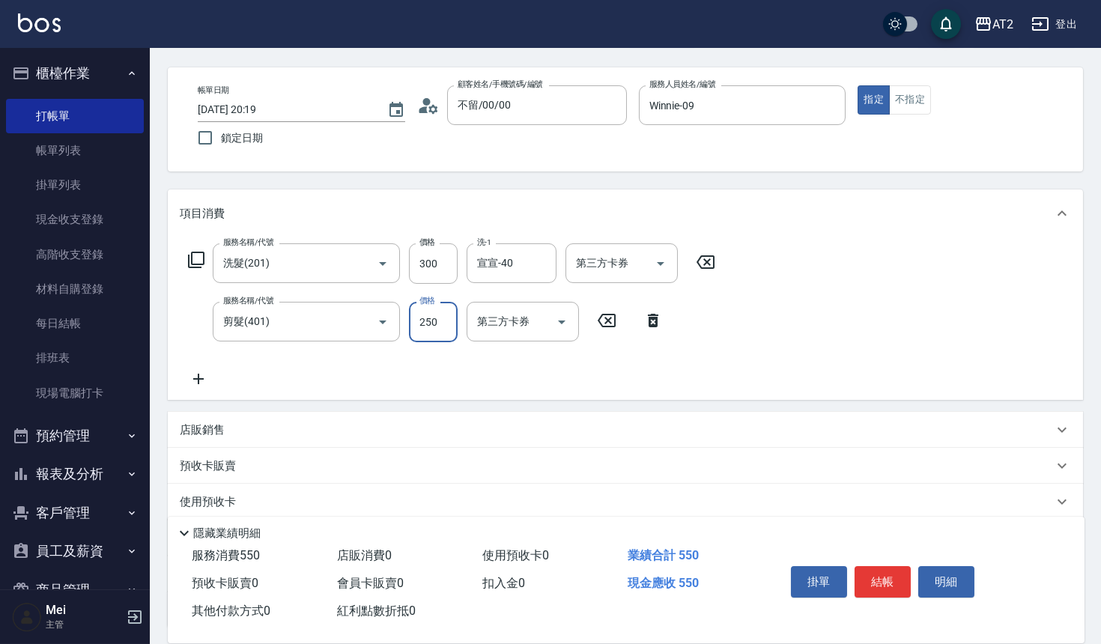
type input "30"
type input "60"
type input "300"
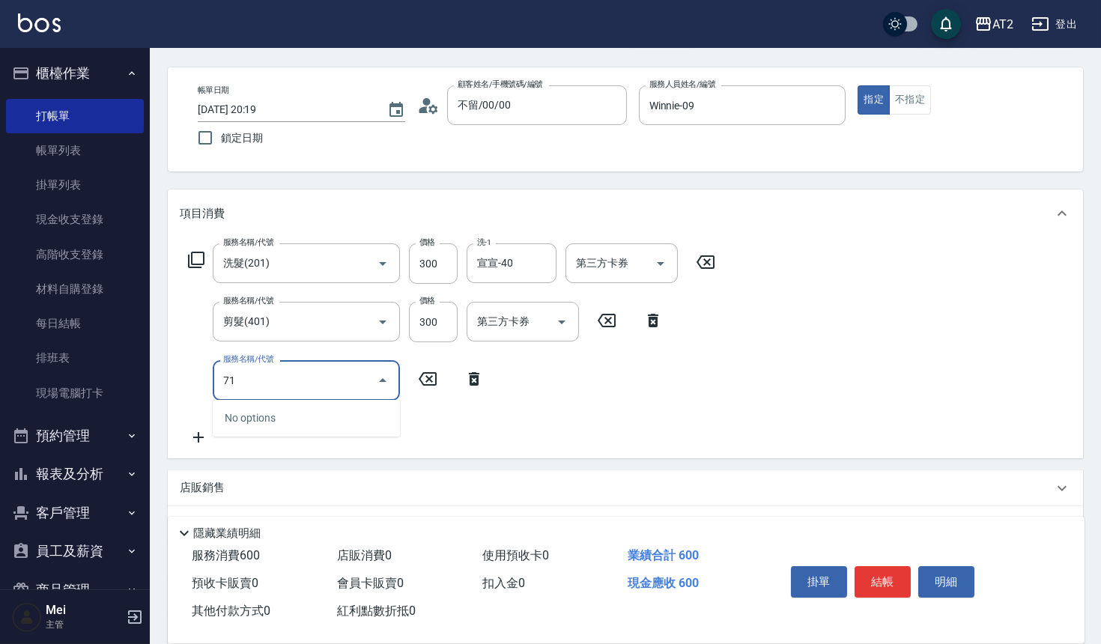
type input "714"
type input "210"
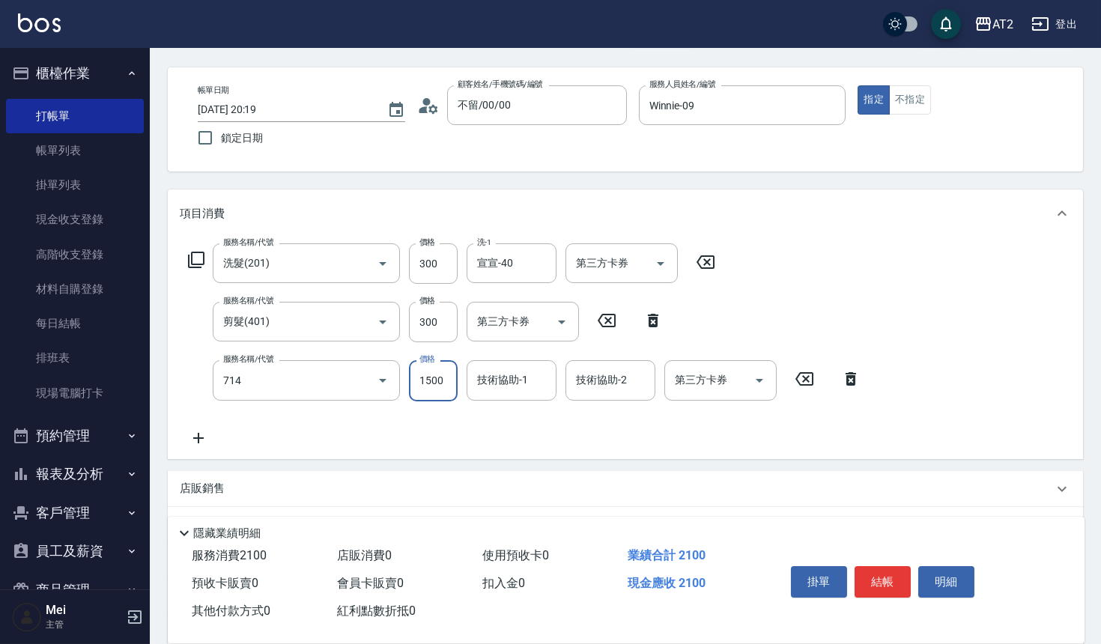
type input "單拆/單串(714)"
type input "宣宣-40"
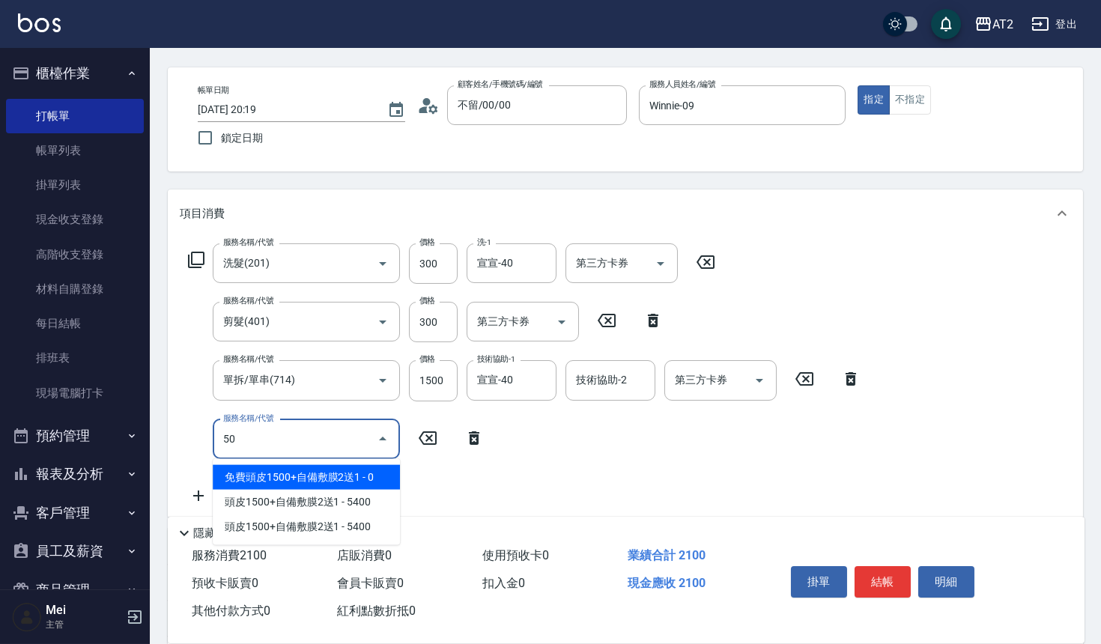
type input "502"
type input "260"
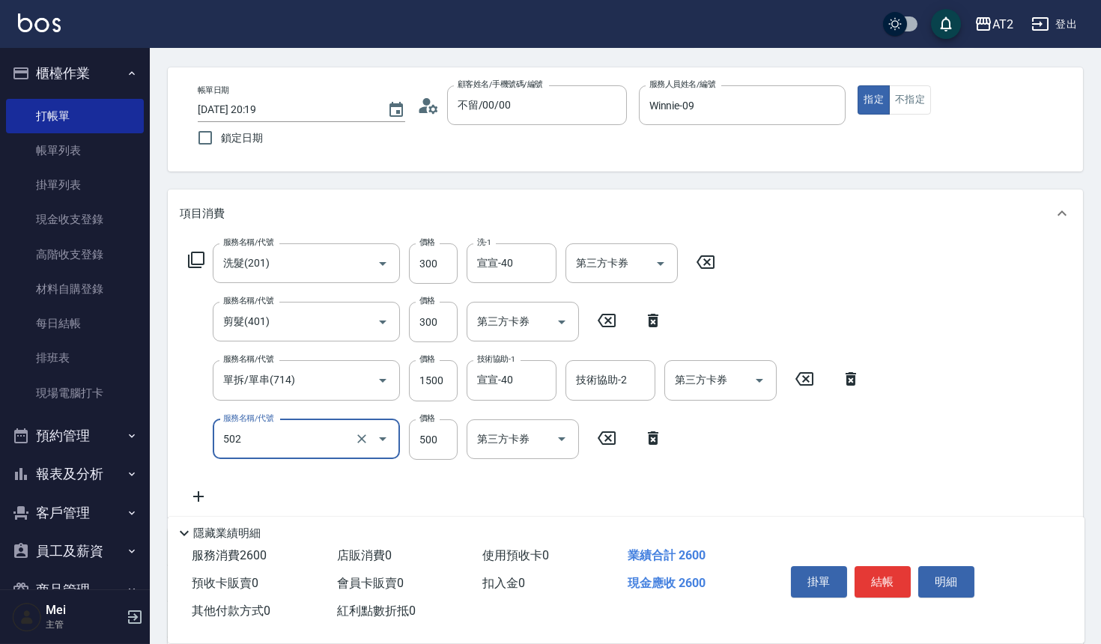
type input "漂髮(502)"
type input "0"
type input "210"
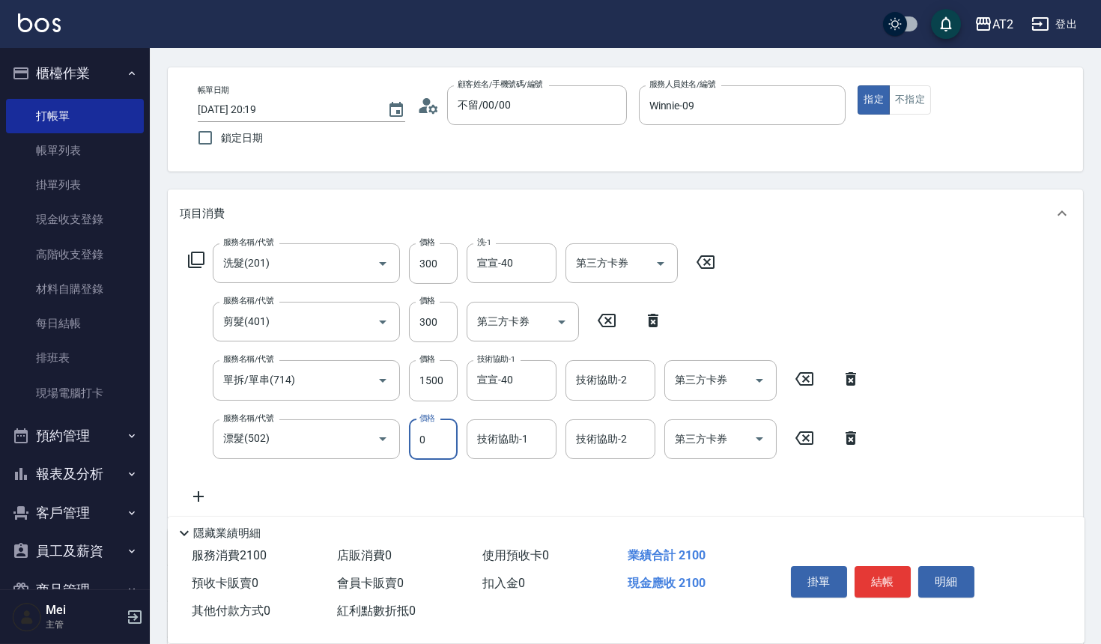
type input "0"
type input "宣宣-40"
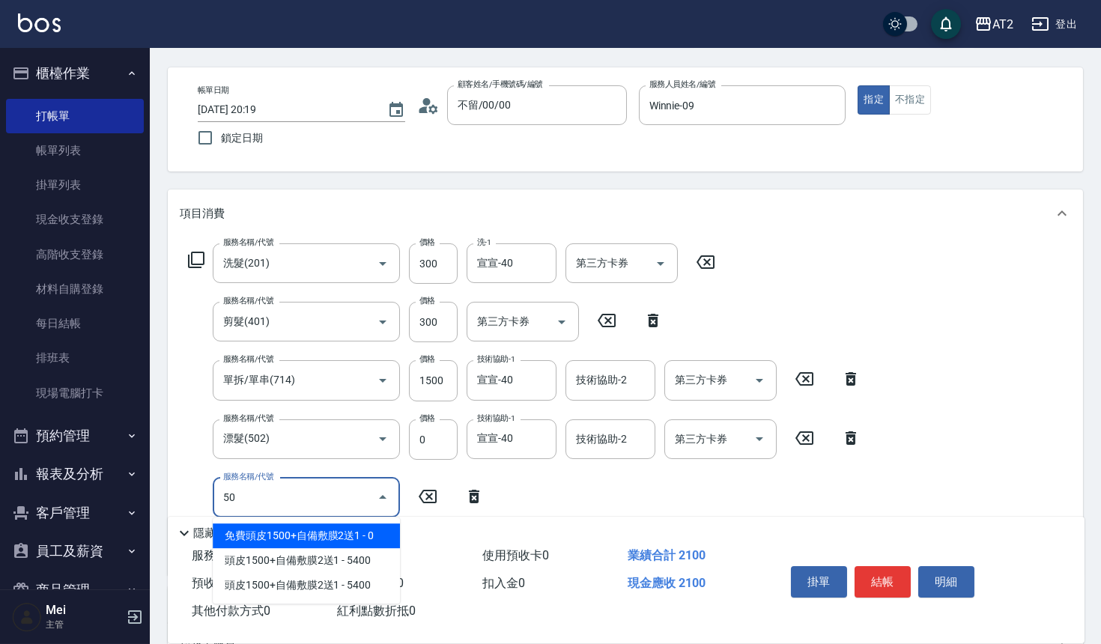
type input "501"
type input "310"
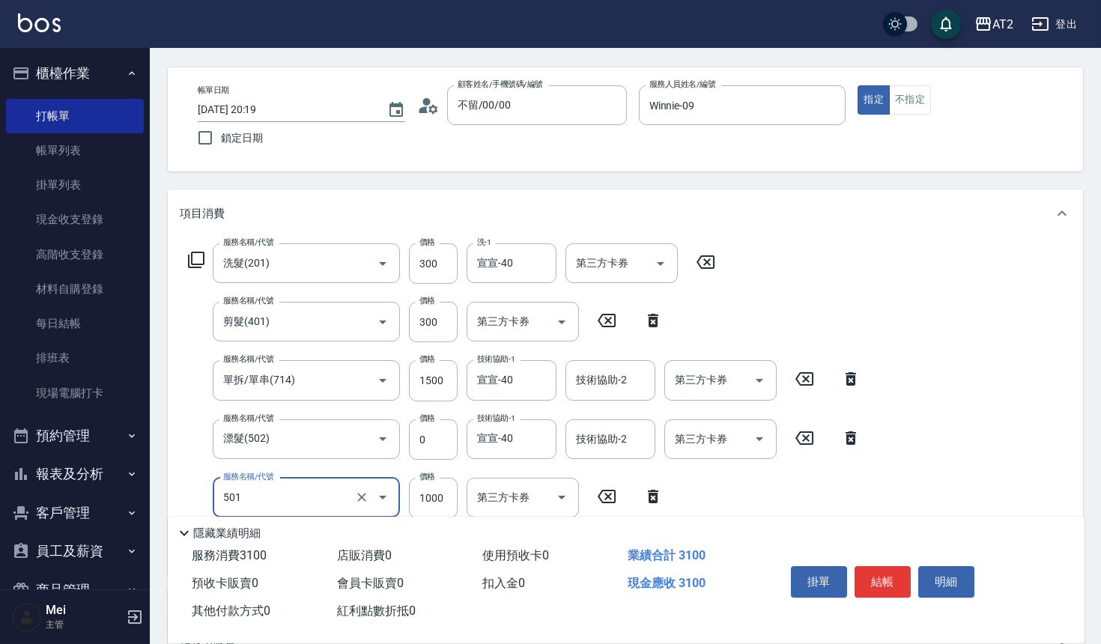
type input "染髮(501)"
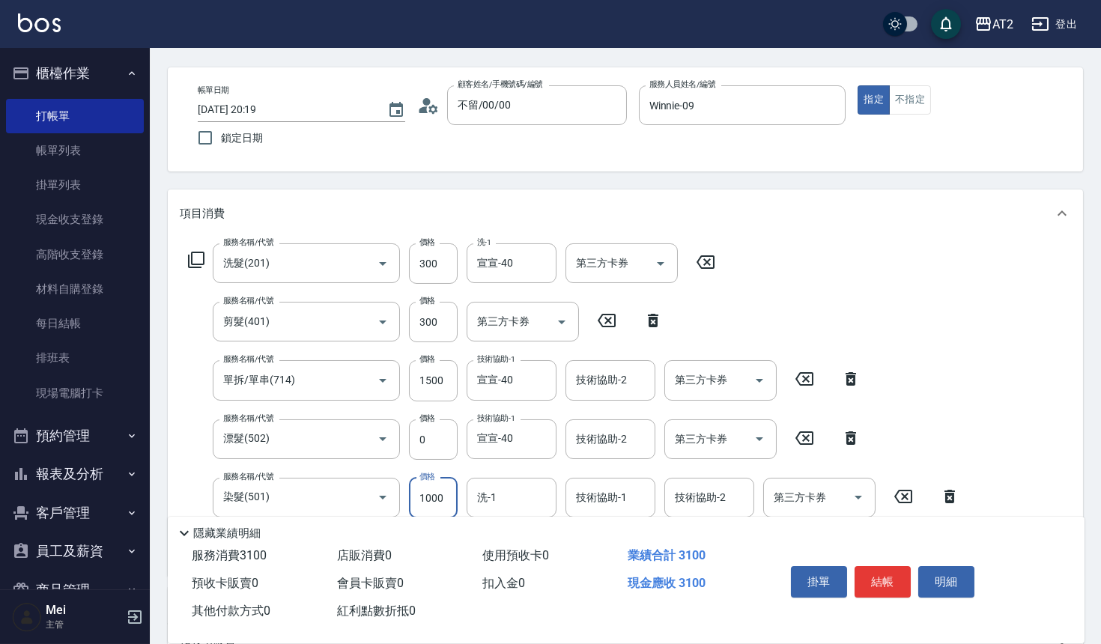
type input "0"
type input "210"
type input "0"
type input "宣宣-40"
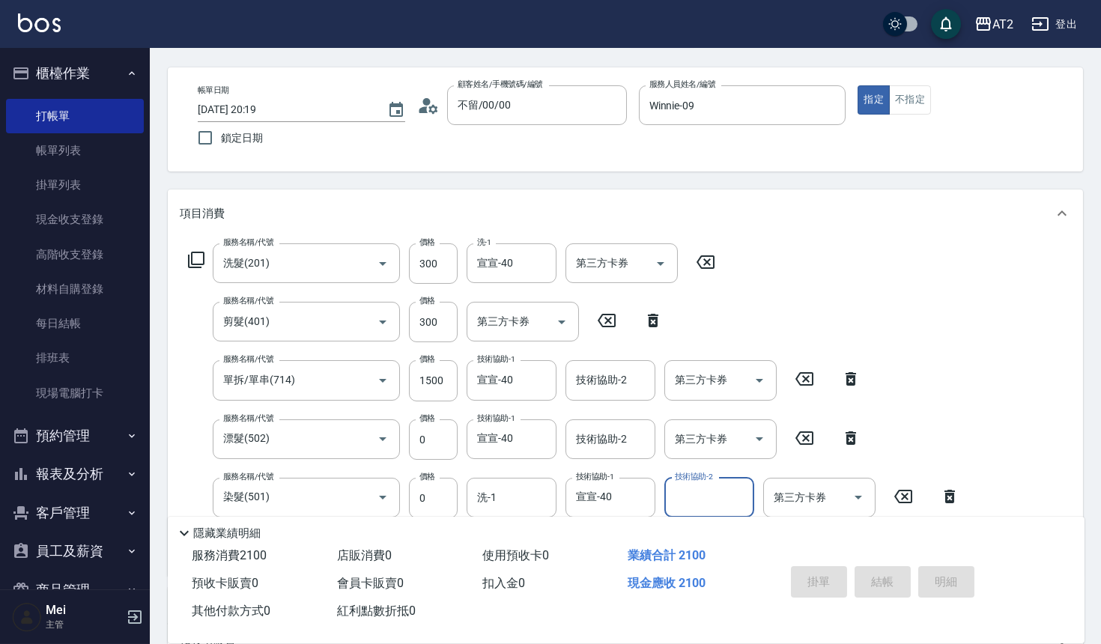
type input "0"
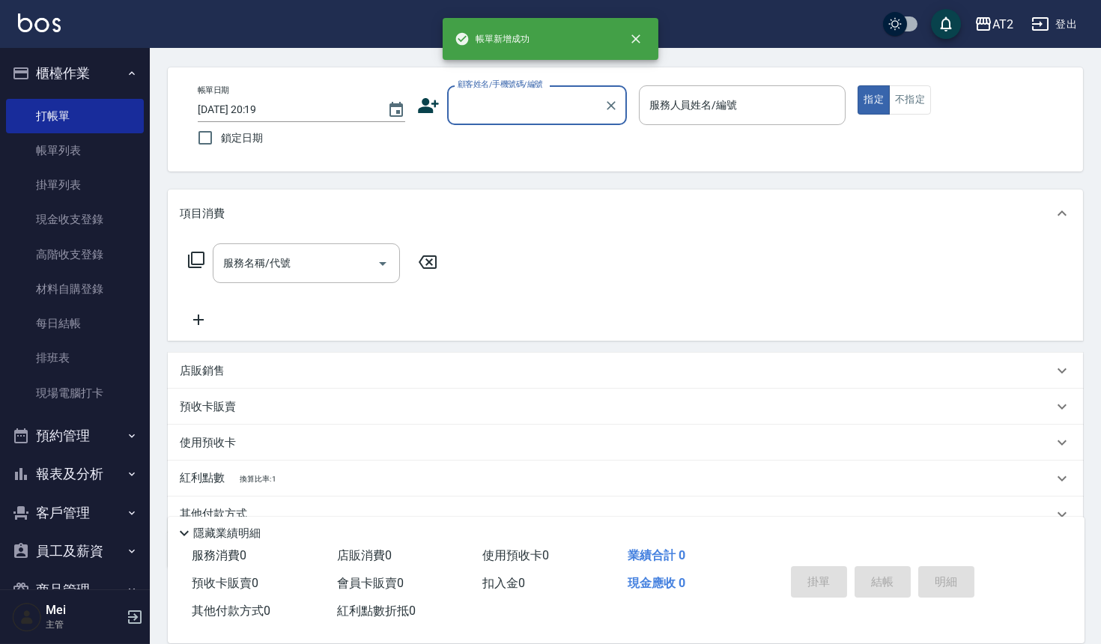
click at [544, 111] on input "顧客姓名/手機號碼/編號" at bounding box center [526, 105] width 144 height 26
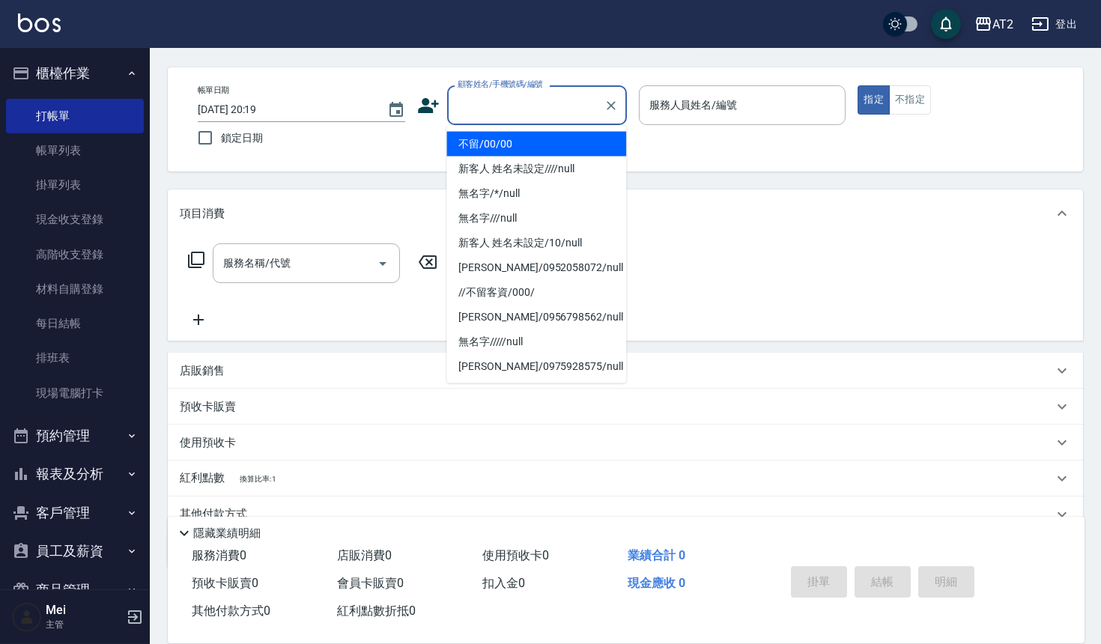
click at [529, 136] on li "不留/00/00" at bounding box center [536, 144] width 180 height 25
type input "不留/00/00"
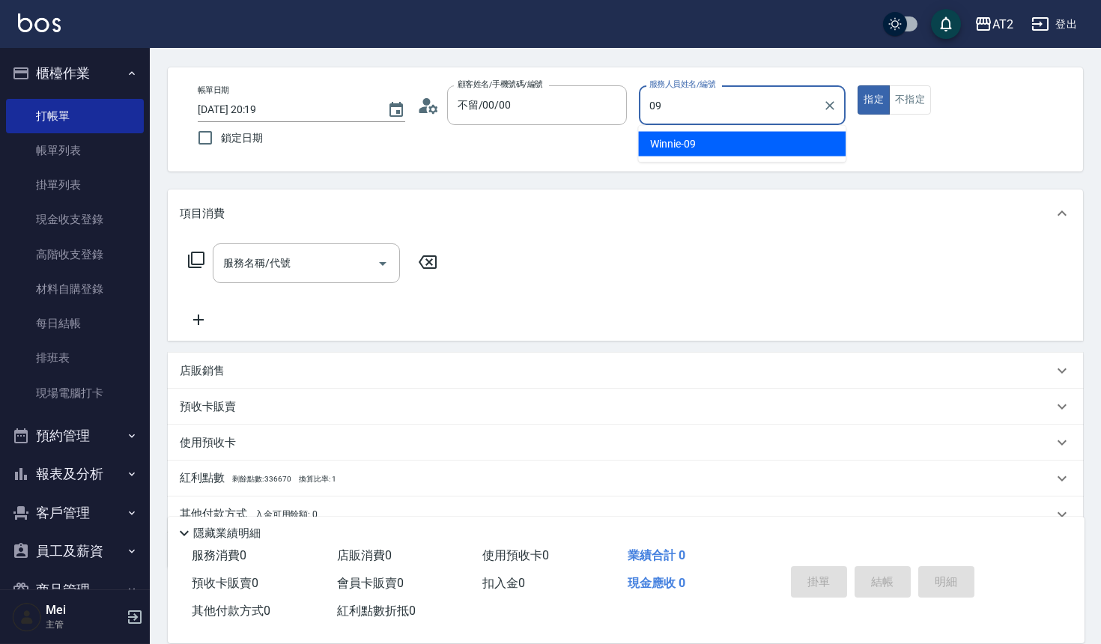
type input "Winnie-09"
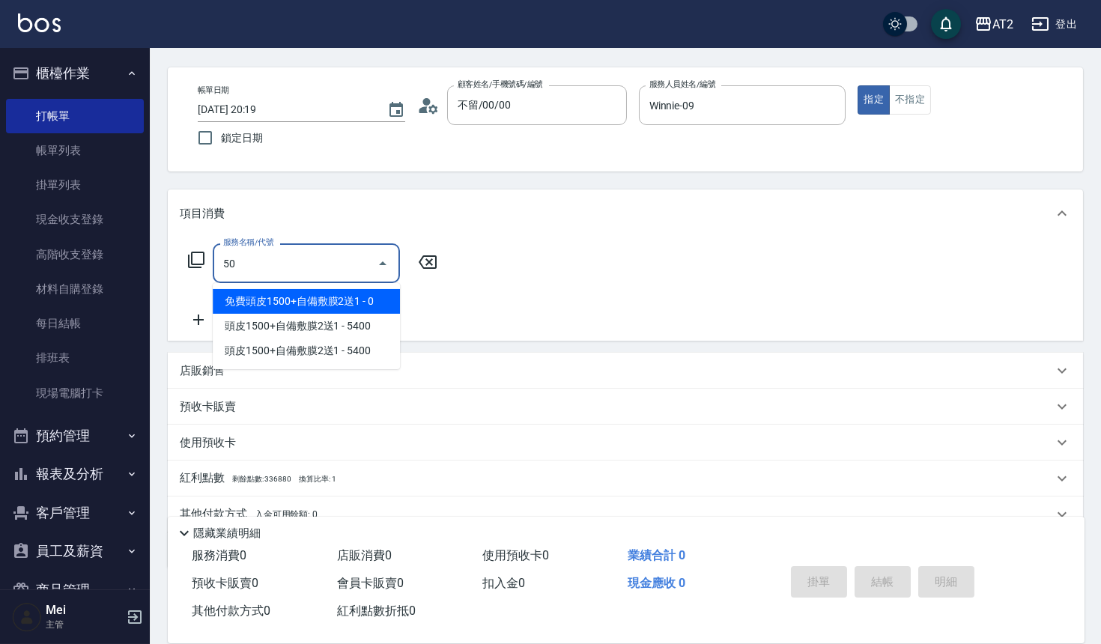
type input "501"
type input "100"
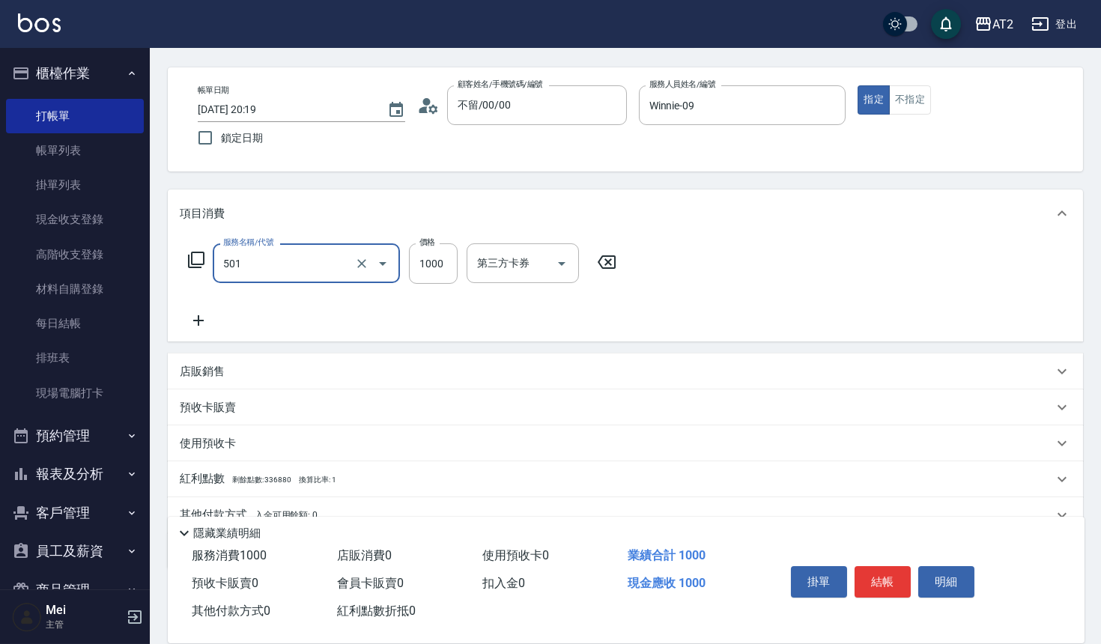
type input "染髮(501)"
type input "3"
type input "0"
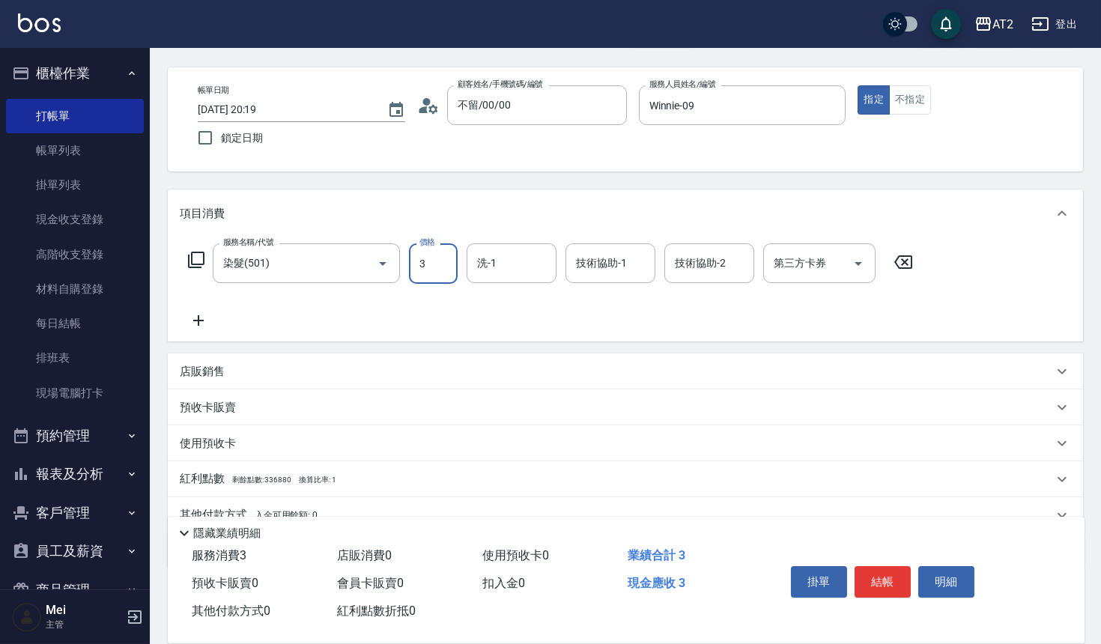
type input "35"
type input "30"
type input "359"
type input "350"
type input "3599"
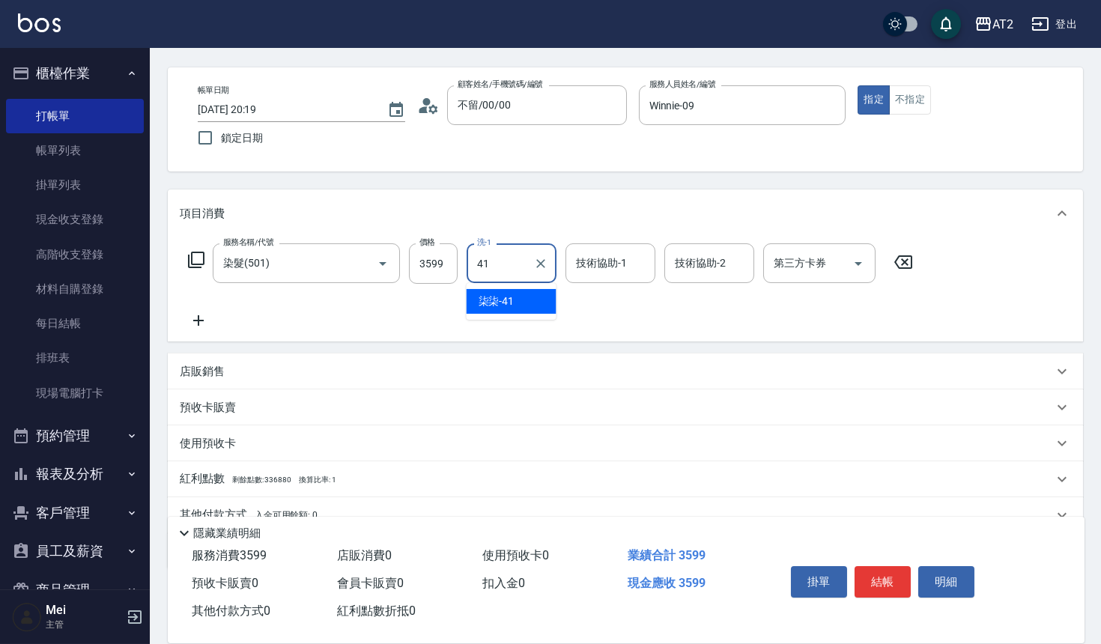
type input "柒柒-41"
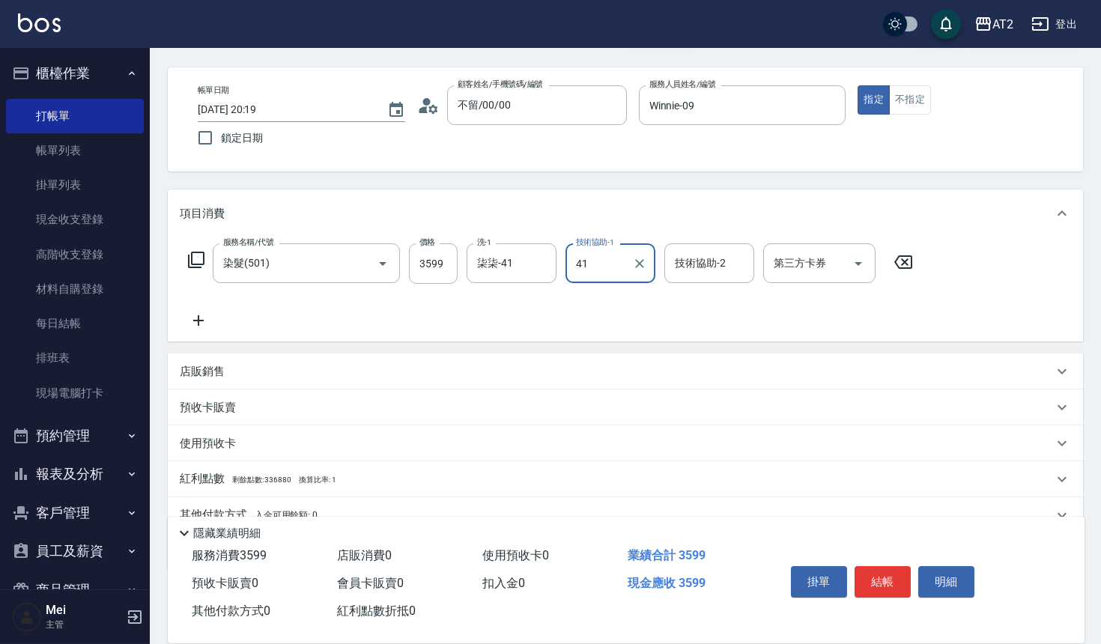
type input "柒柒-41"
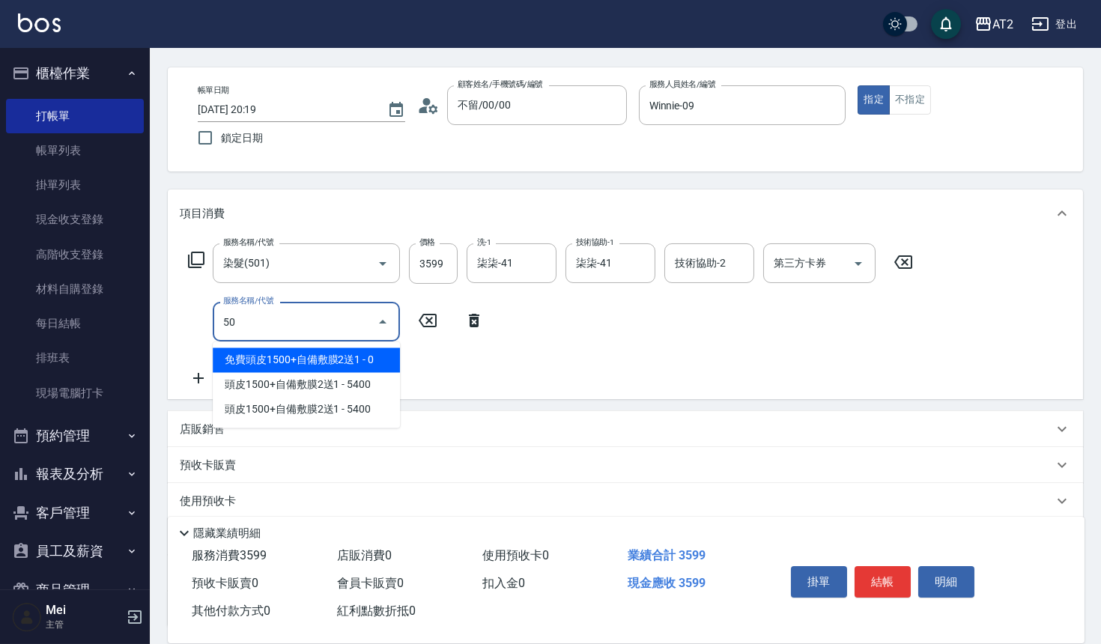
type input "502"
type input "400"
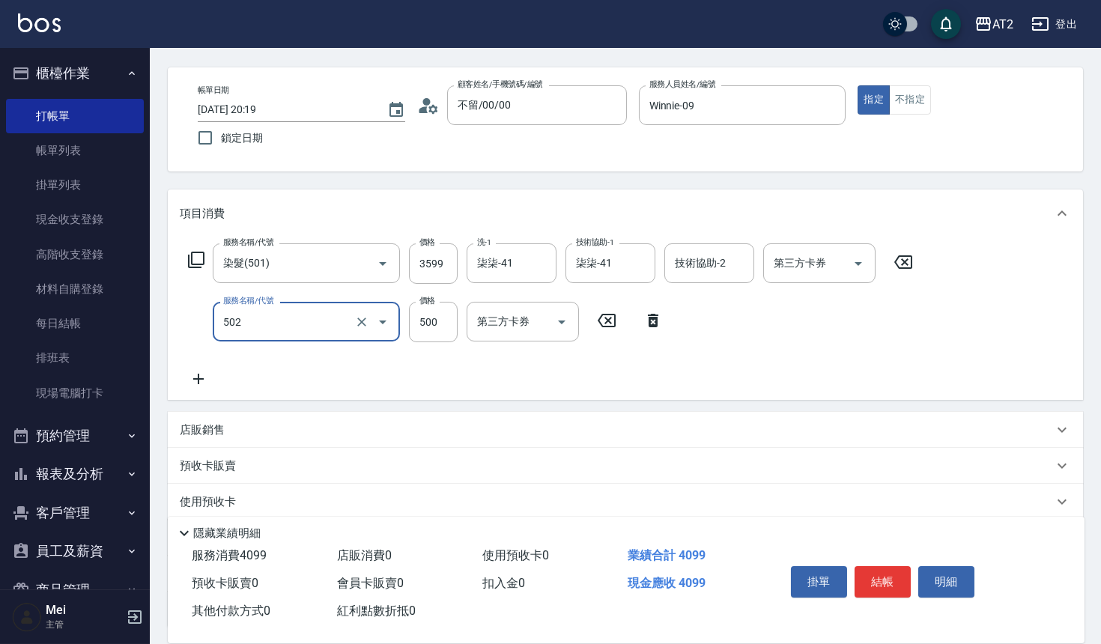
type input "漂髮(502)"
type input "0"
type input "350"
type input "0"
type input "360"
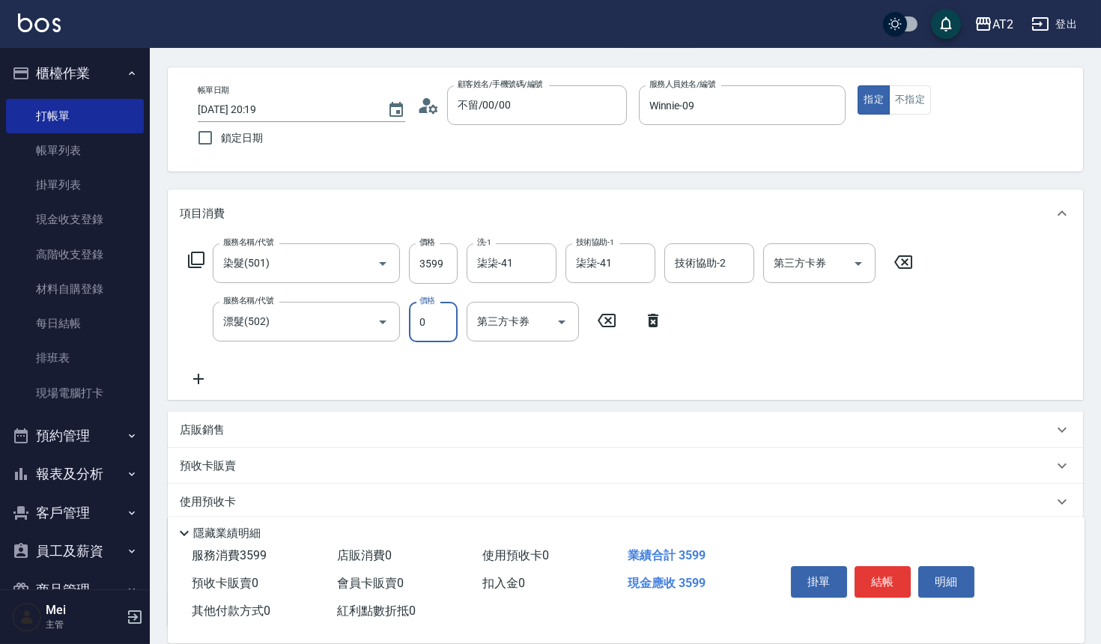
type input "44"
type input "400"
type input "441"
click at [455, 350] on div "服務名稱/代號 染髮(501) 服務名稱/代號 價格 3599 價格 洗-1 柒柒-41 洗-1 技術協助-1 柒柒-41 技術協助-1 技術協助-2 技術協…" at bounding box center [551, 315] width 742 height 145
click at [448, 331] on input "441" at bounding box center [433, 322] width 49 height 40
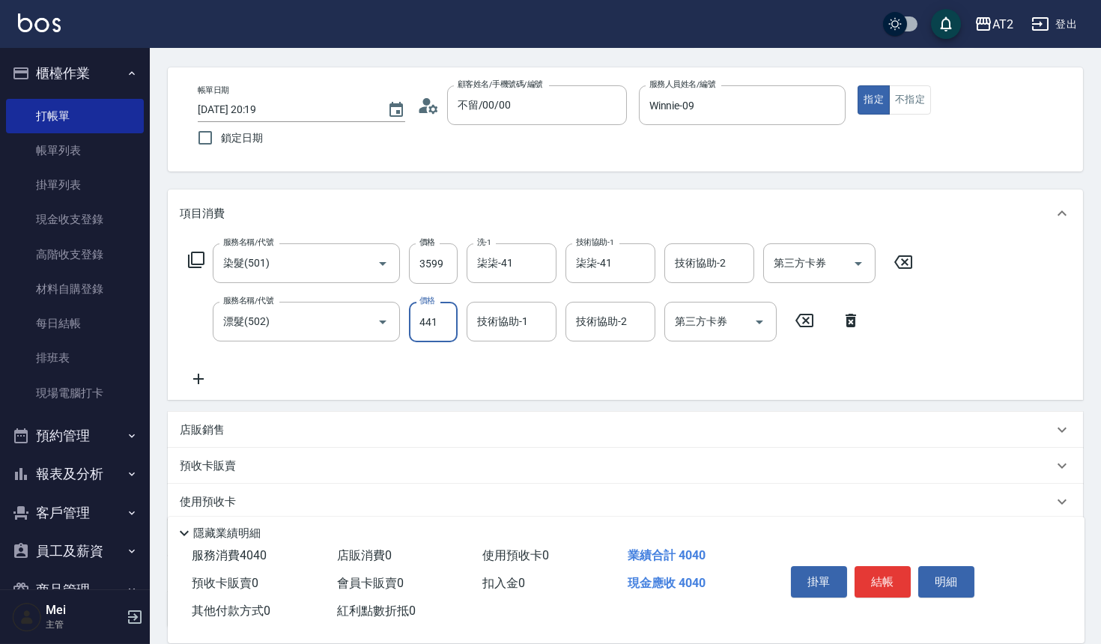
type input "350"
type input "0"
type input "柒柒-41"
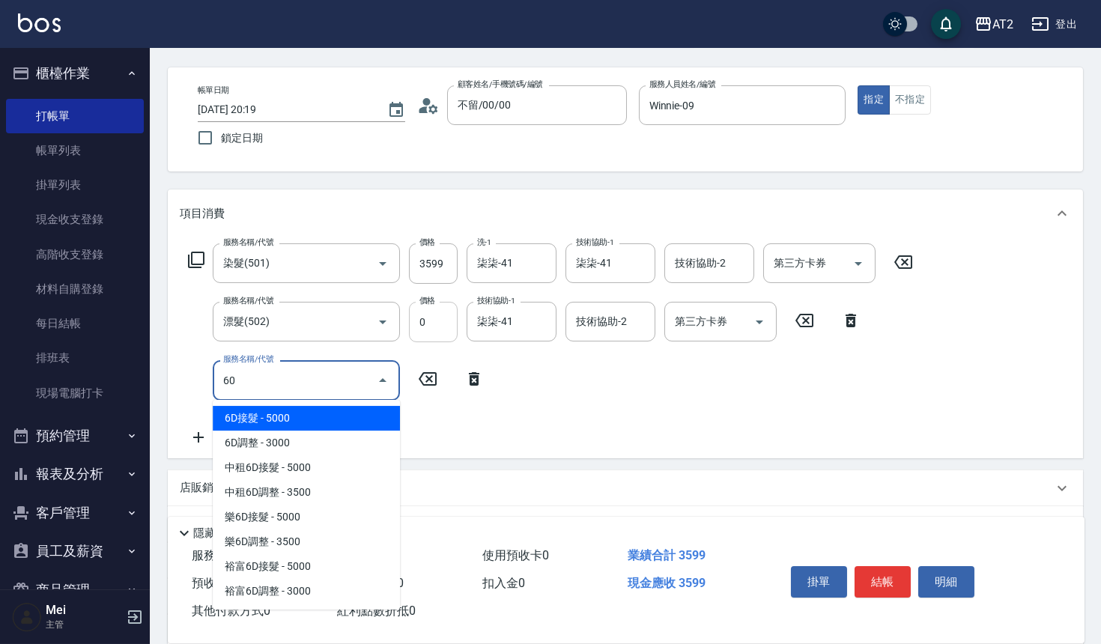
type input "601"
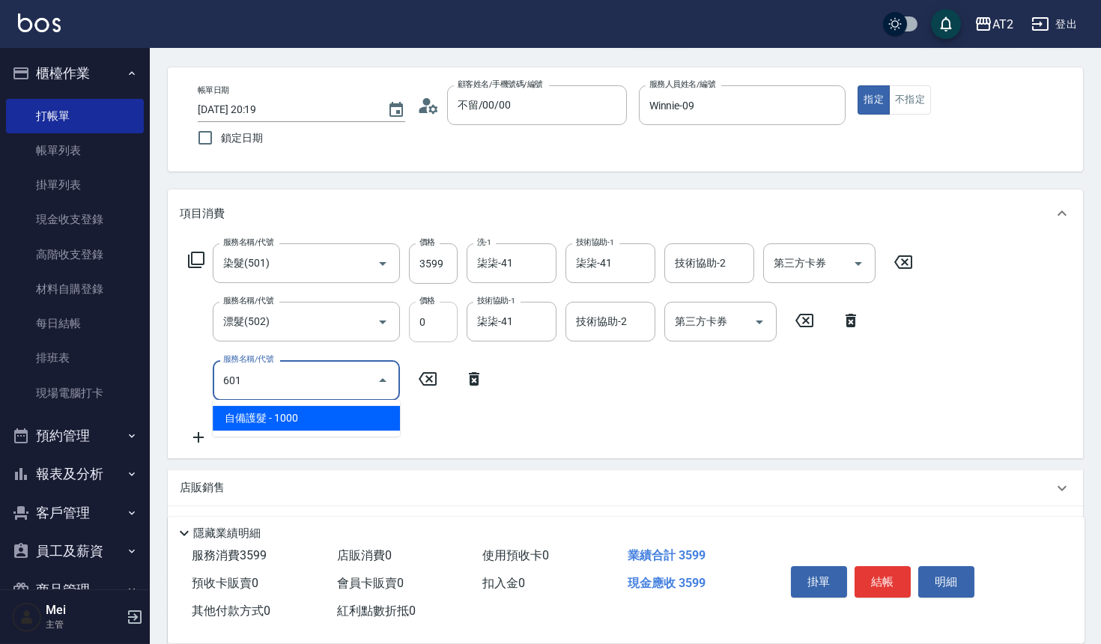
type input "450"
type input "自備護髮(601)"
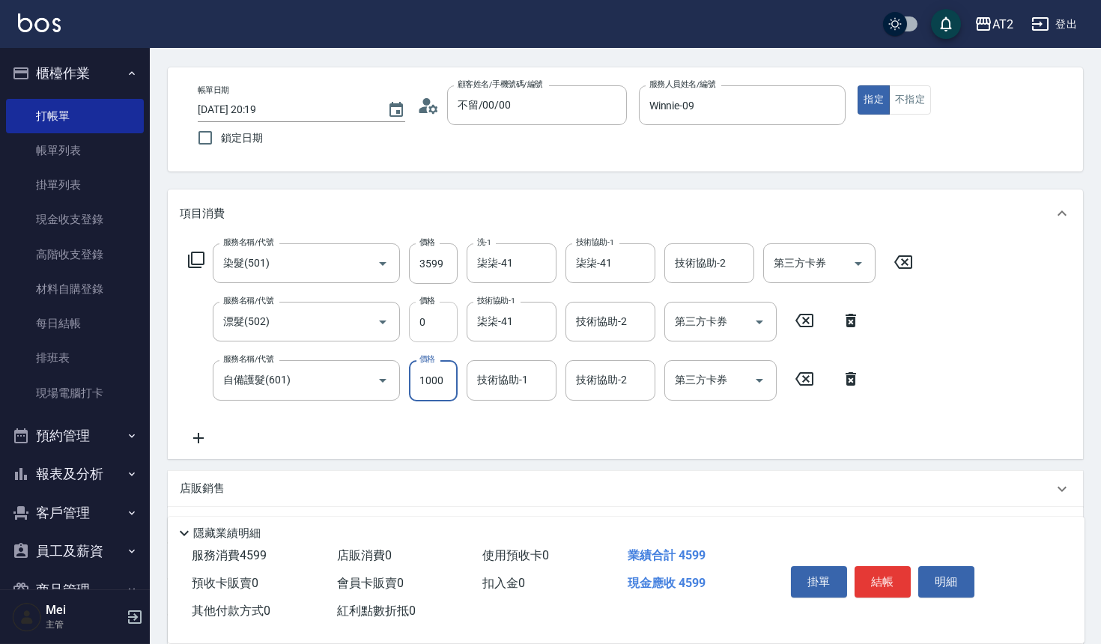
type input "2"
type input "360"
type input "27"
type input "380"
type input "270"
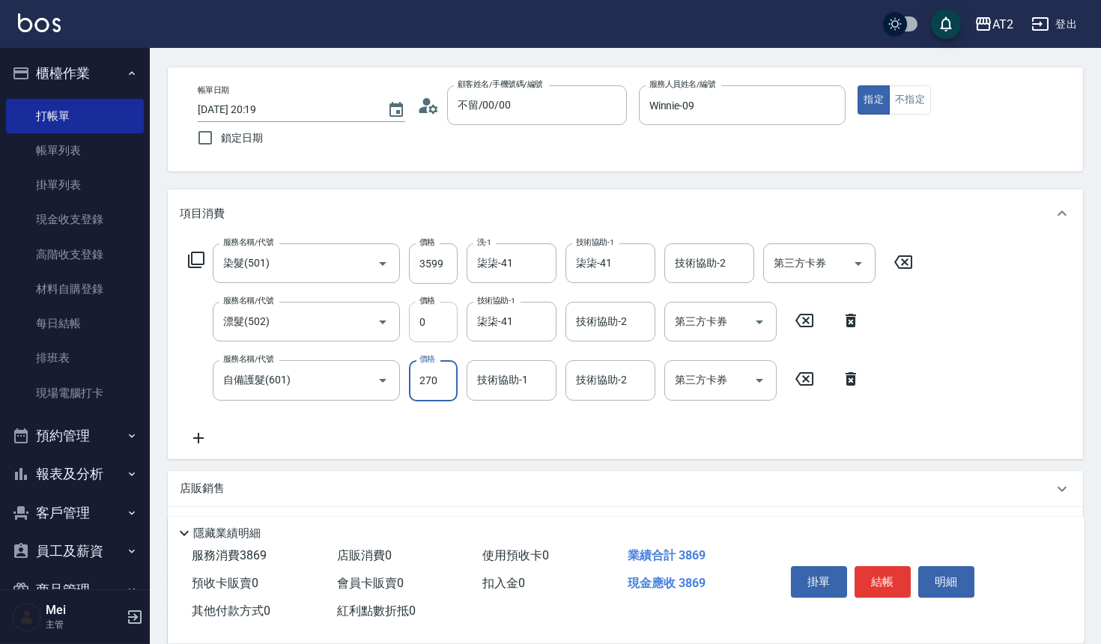
type input "620"
type input "2700"
type input "柒柒-41"
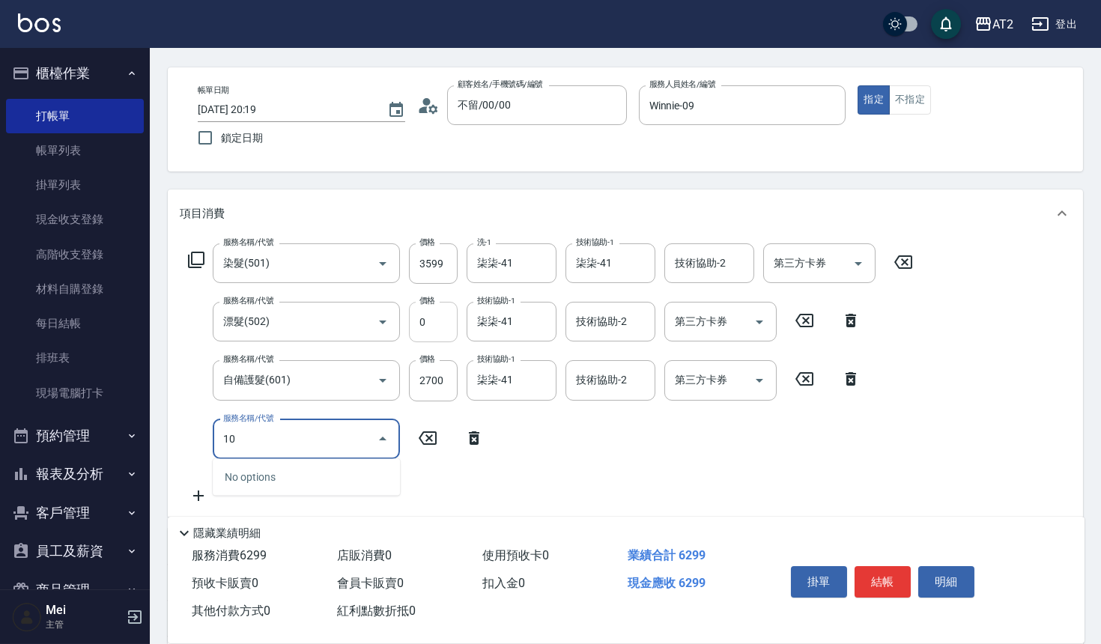
type input "105"
type input "740"
type input "自備敷膜(105)"
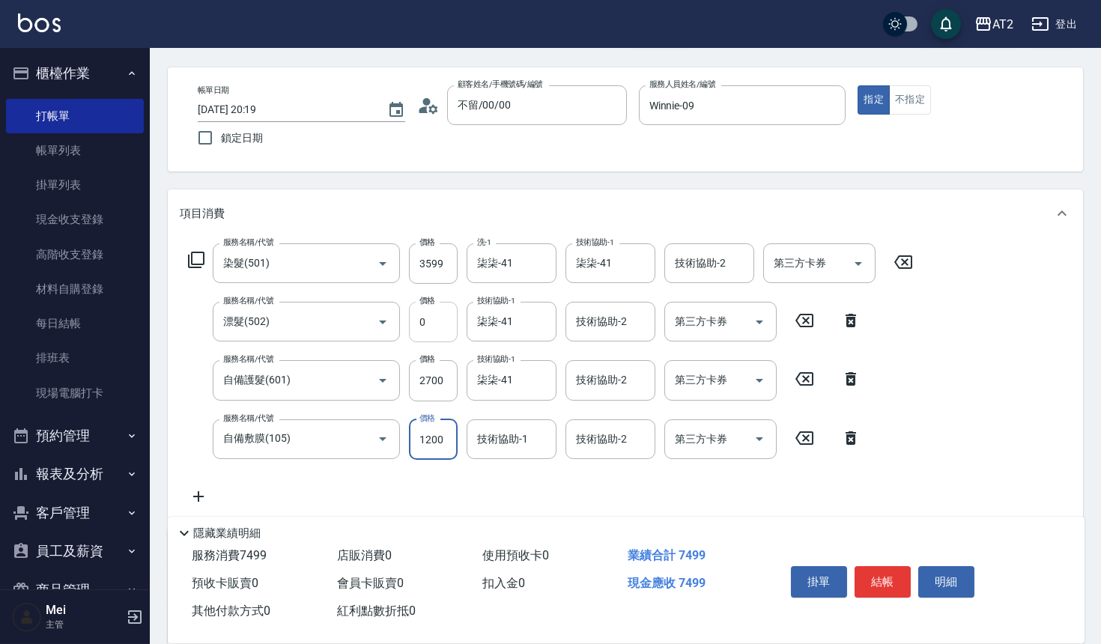
type input "630"
type input "150"
type input "640"
type input "1500"
type input "770"
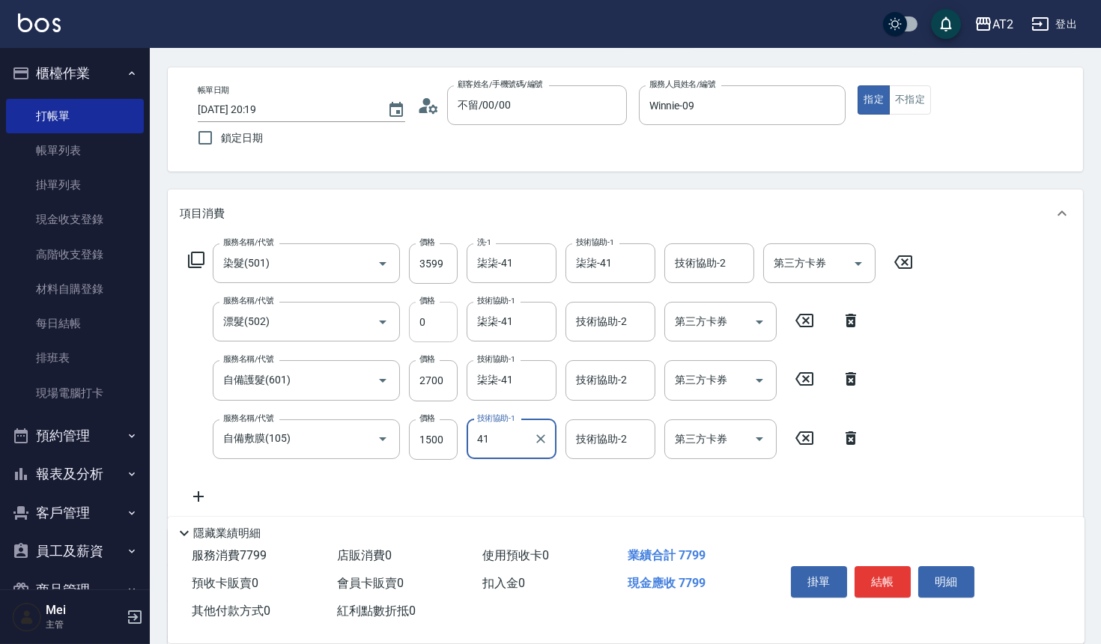
type input "柒柒-41"
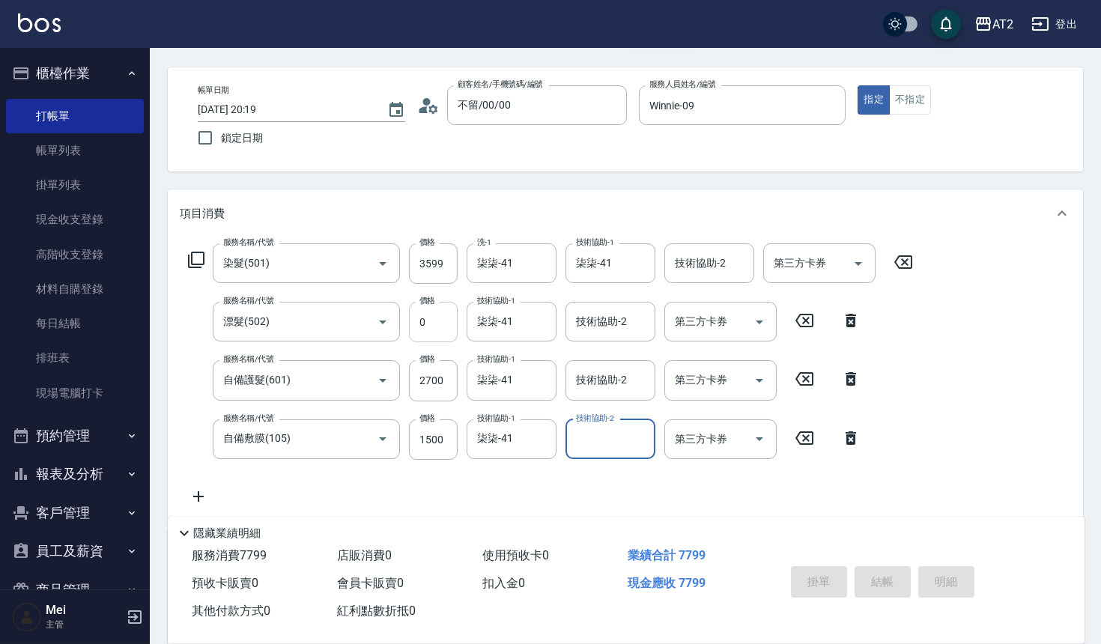
type input "2025/09/06 20:20"
type input "0"
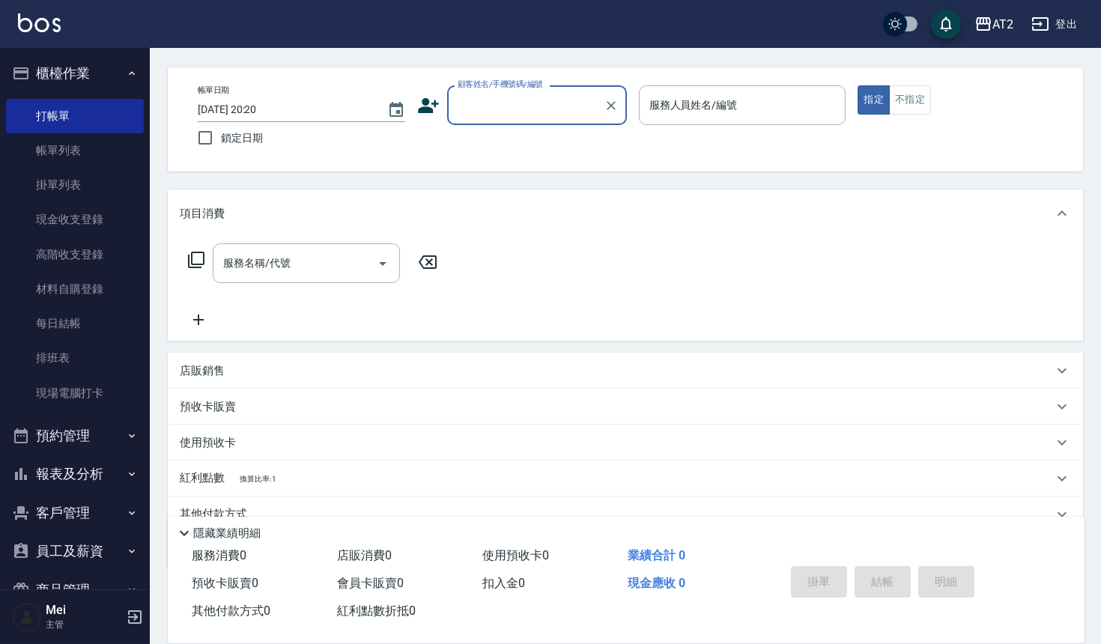
click at [508, 109] on input "顧客姓名/手機號碼/編號" at bounding box center [526, 105] width 144 height 26
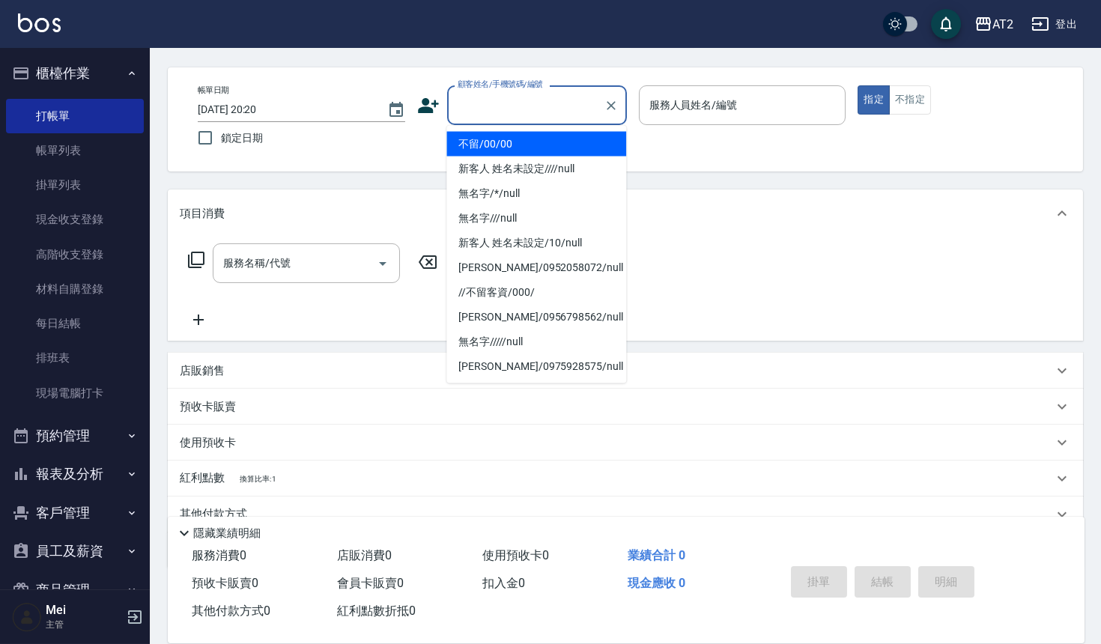
click at [499, 139] on li "不留/00/00" at bounding box center [536, 144] width 180 height 25
type input "不留/00/00"
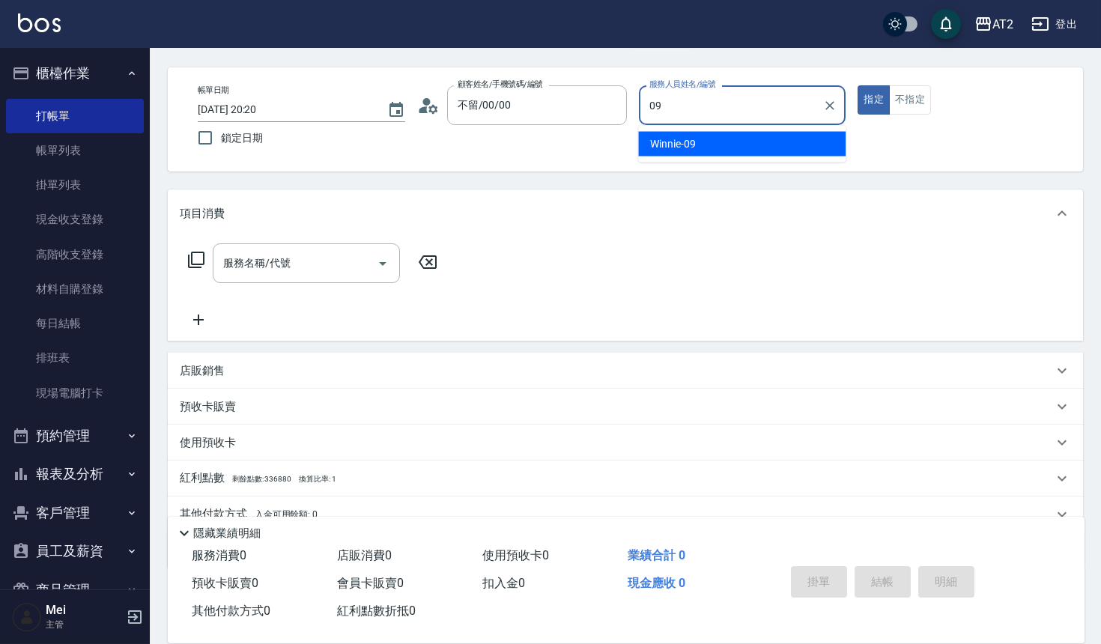
type input "Winnie-09"
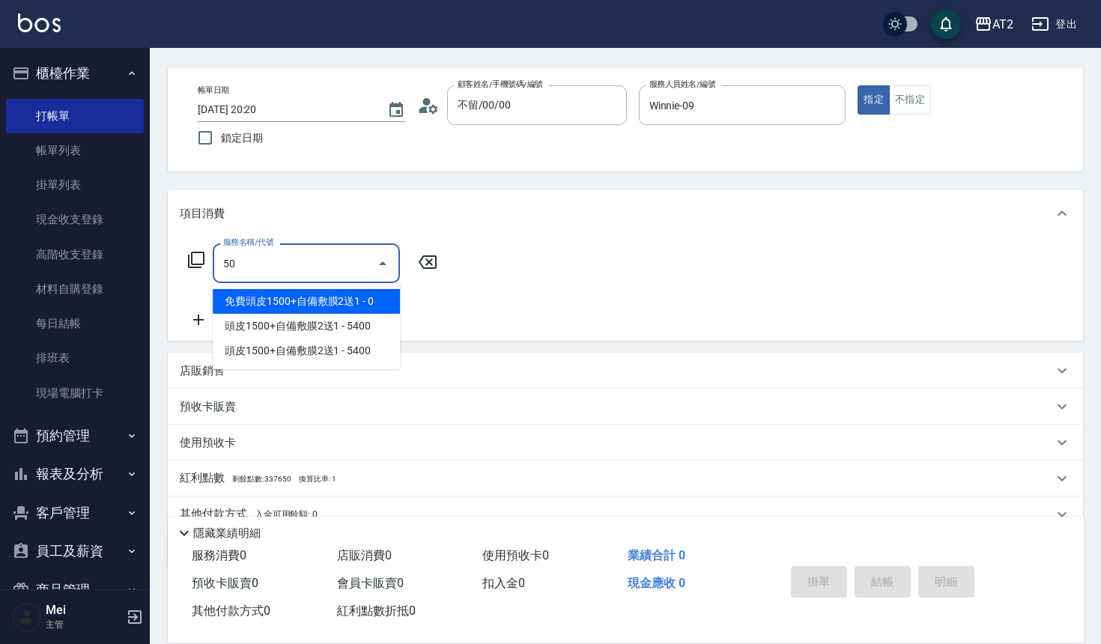
type input "501"
type input "100"
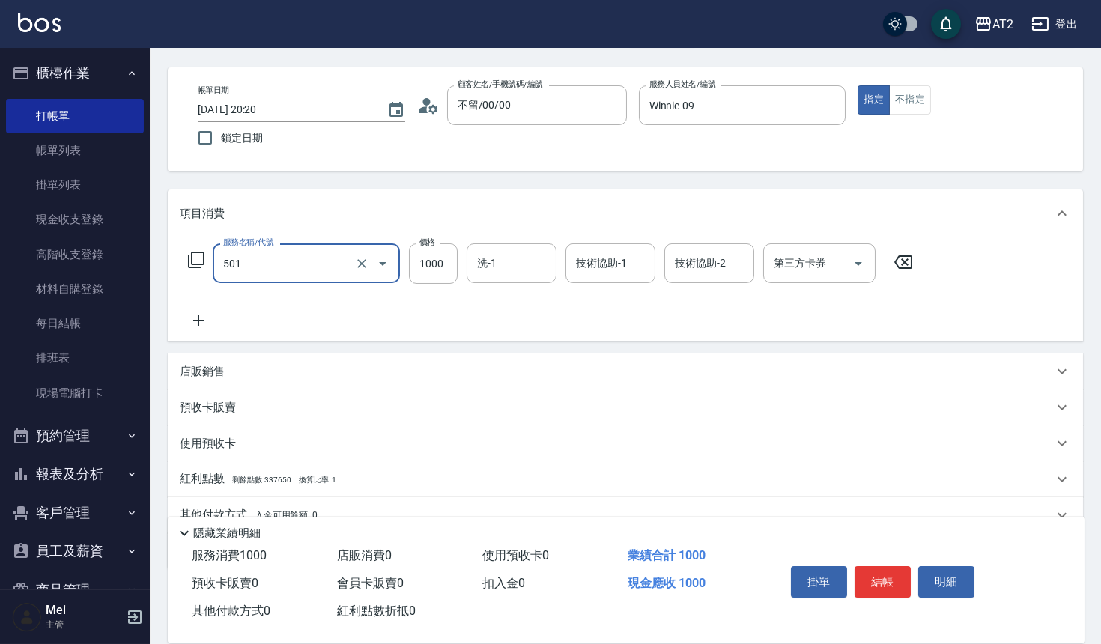
type input "染髮(501)"
type input "3"
type input "0"
type input "35"
type input "30"
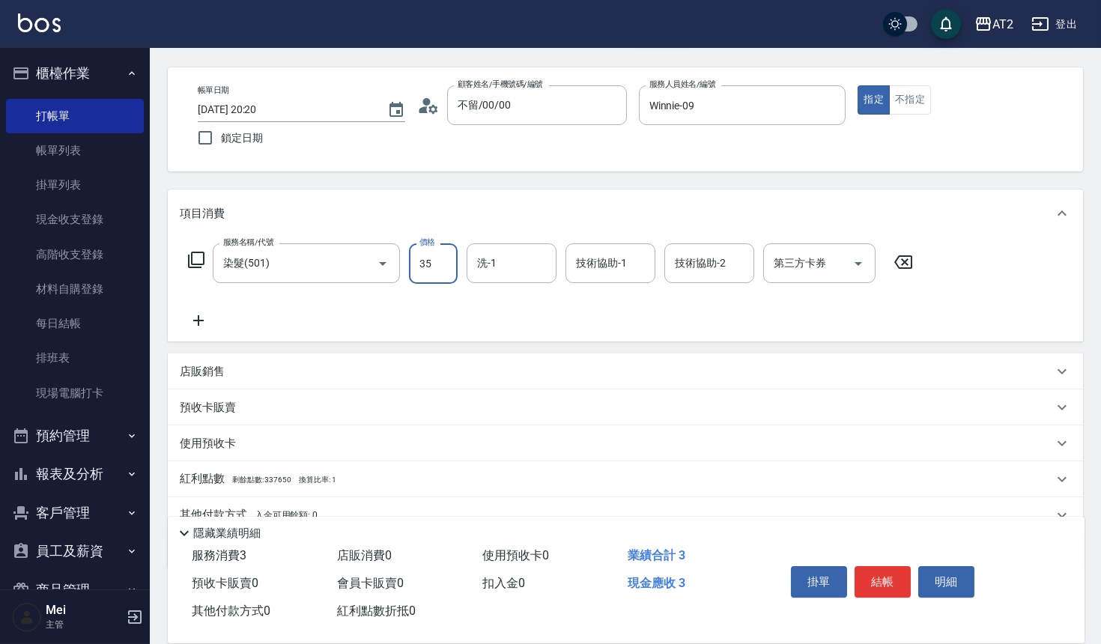
type input "359"
type input "350"
type input "3599"
type input "柒柒-41"
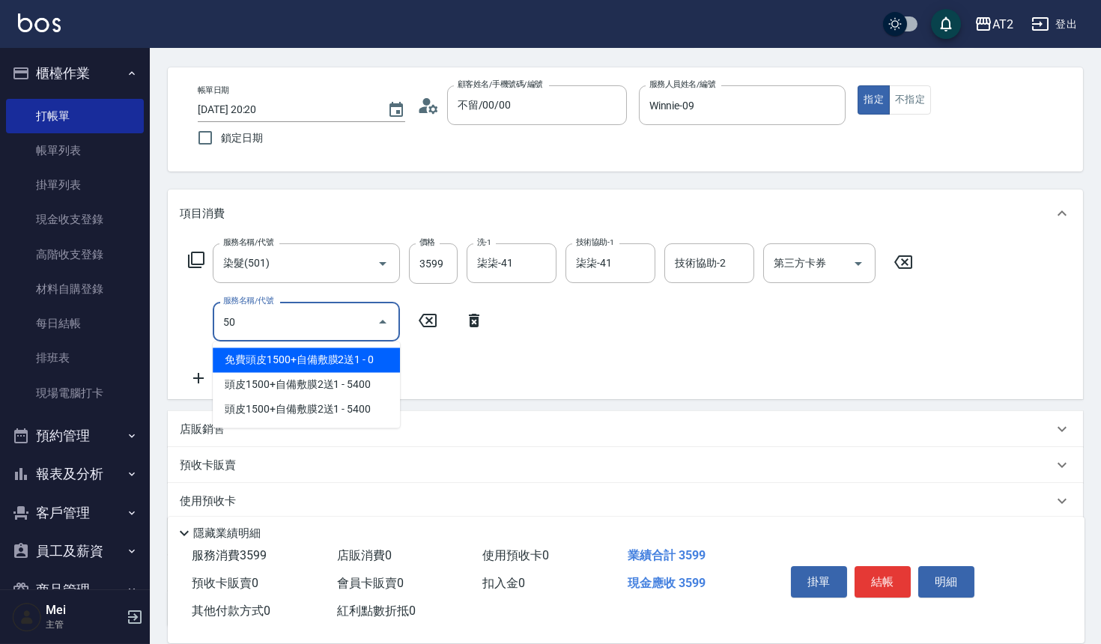
type input "502"
type input "400"
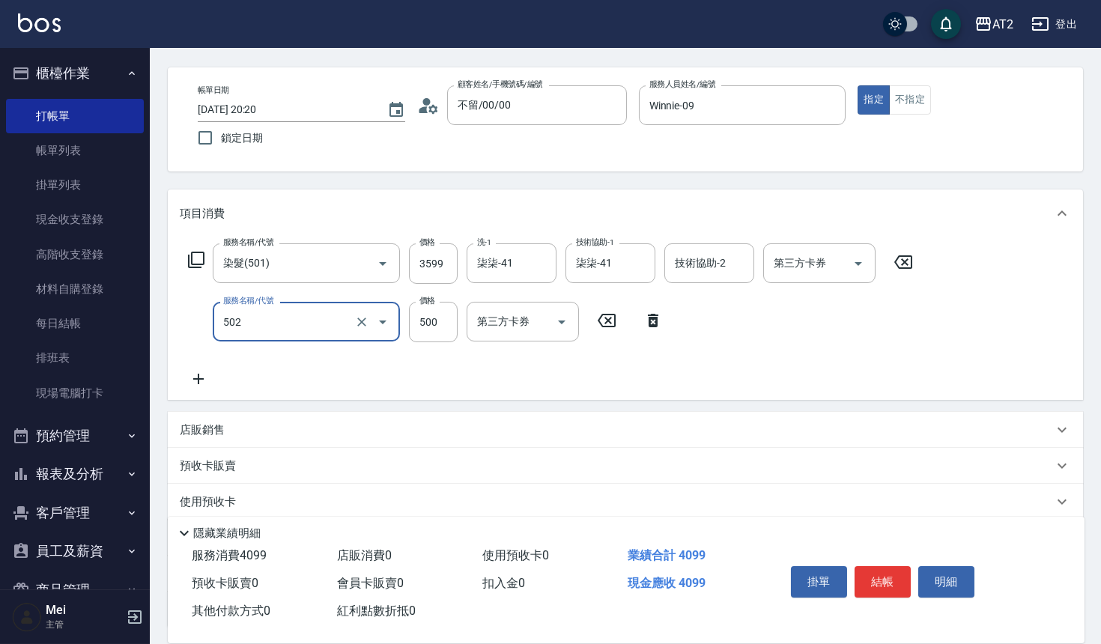
type input "漂髮(502)"
type input "0"
type input "350"
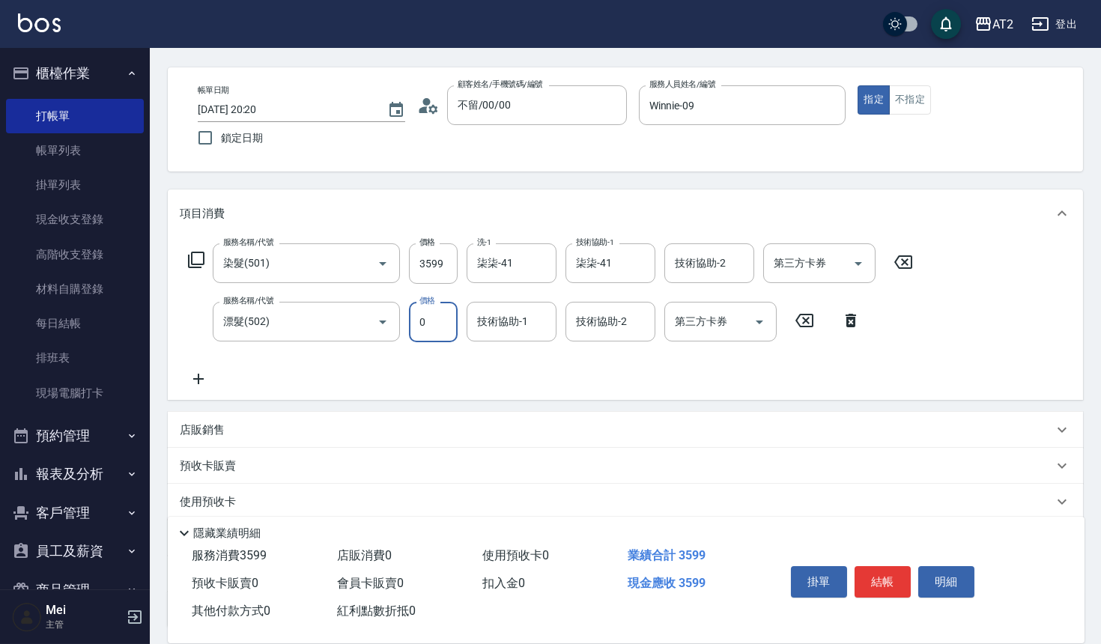
type input "0"
type input "柒柒-41"
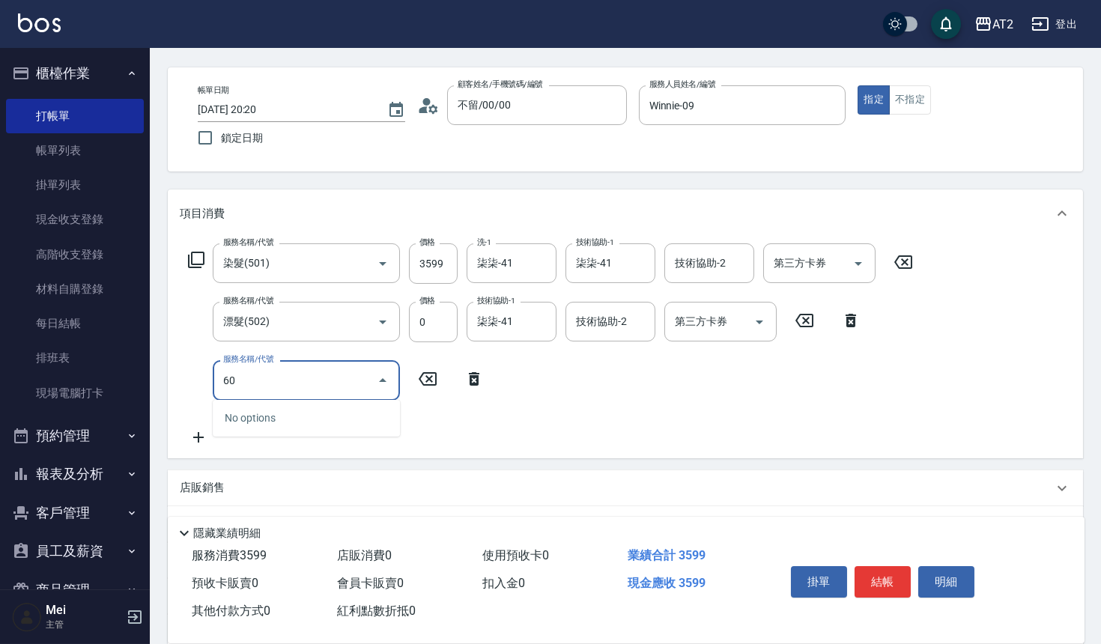
type input "601"
type input "450"
type input "自備護髮(601)"
type input "2"
type input "360"
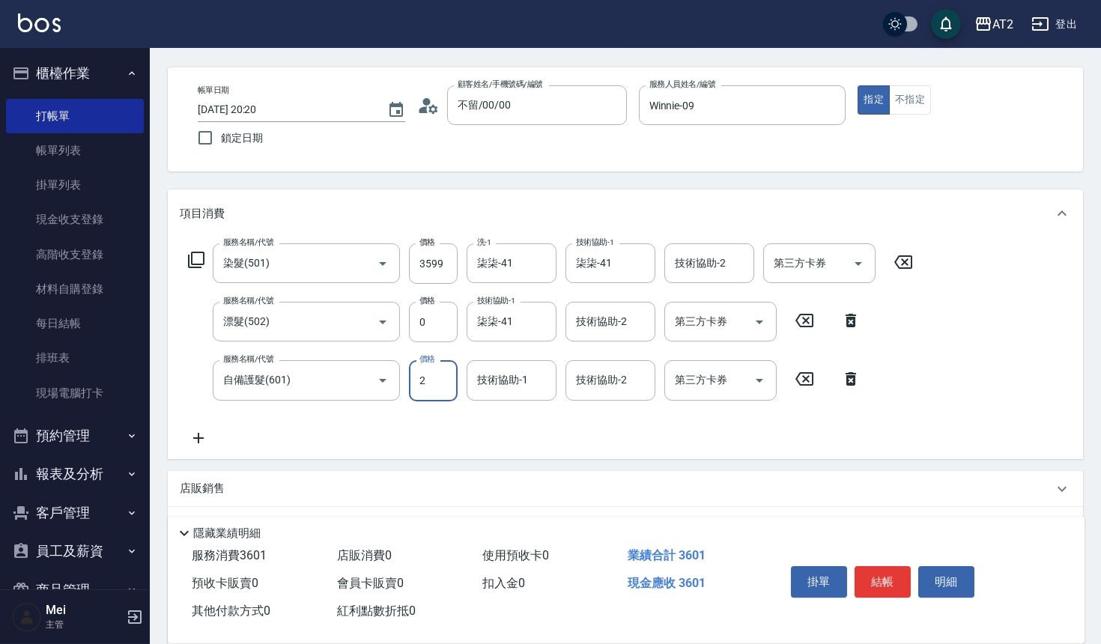
type input "22"
type input "380"
type input "2250"
type input "580"
type input "2250"
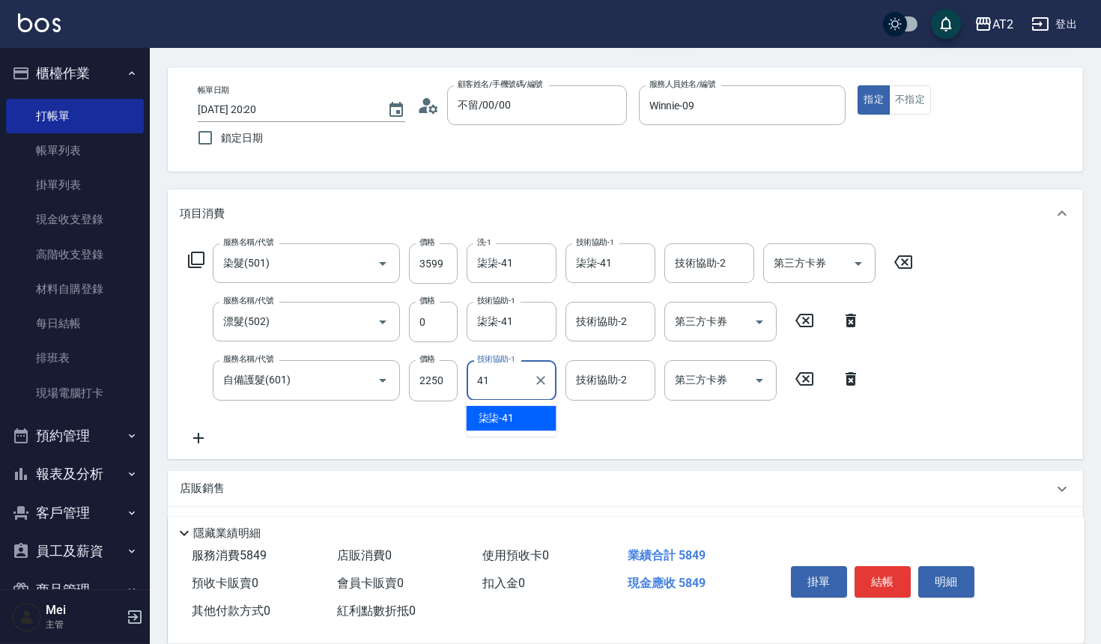
type input "柒柒-41"
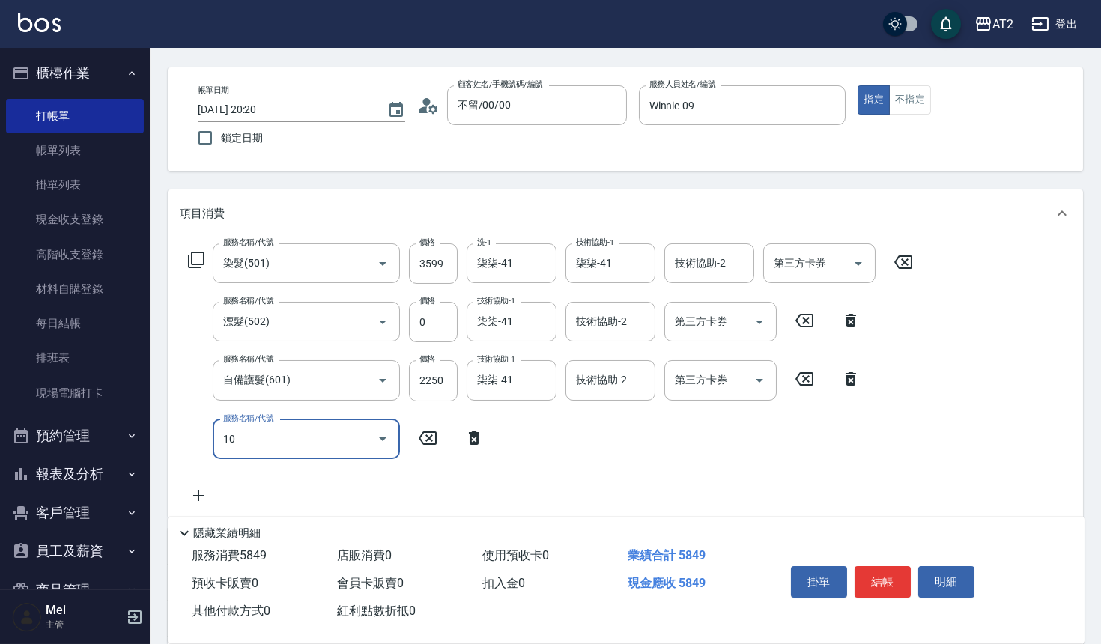
type input "105"
type input "700"
type input "自備敷膜(105)"
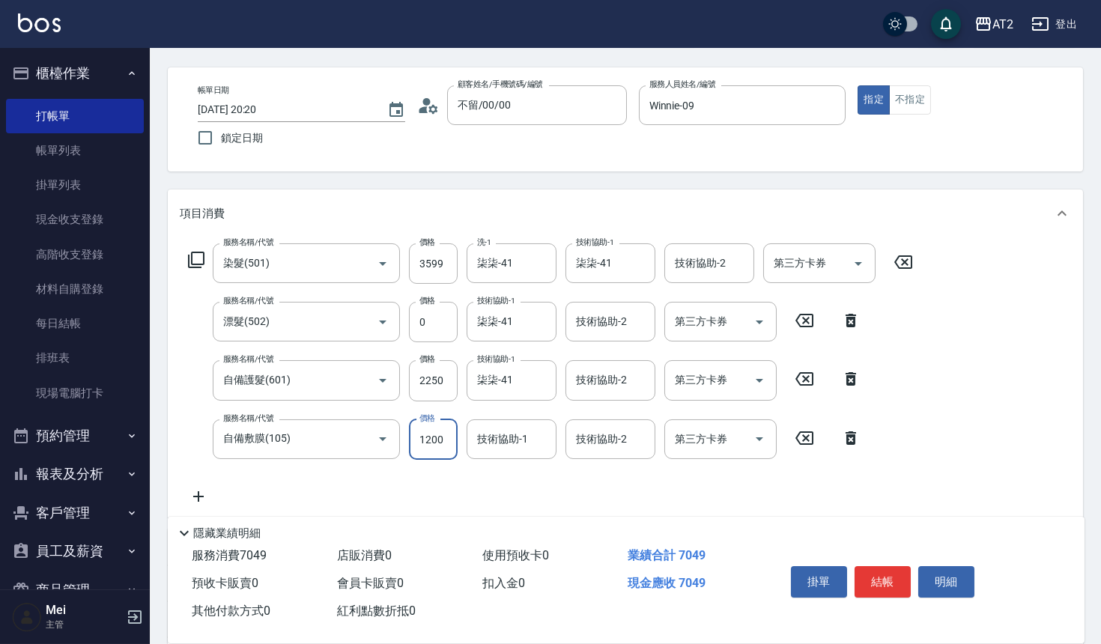
type input "580"
type input "150"
type input "730"
type input "1500"
type input "柒柒-41"
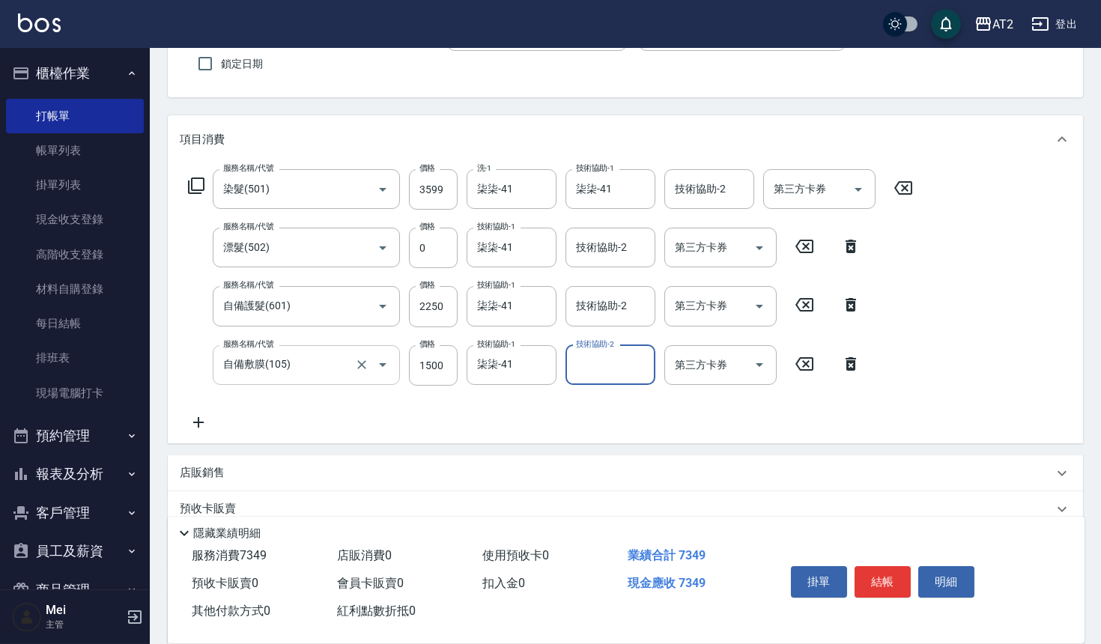
scroll to position [219, 0]
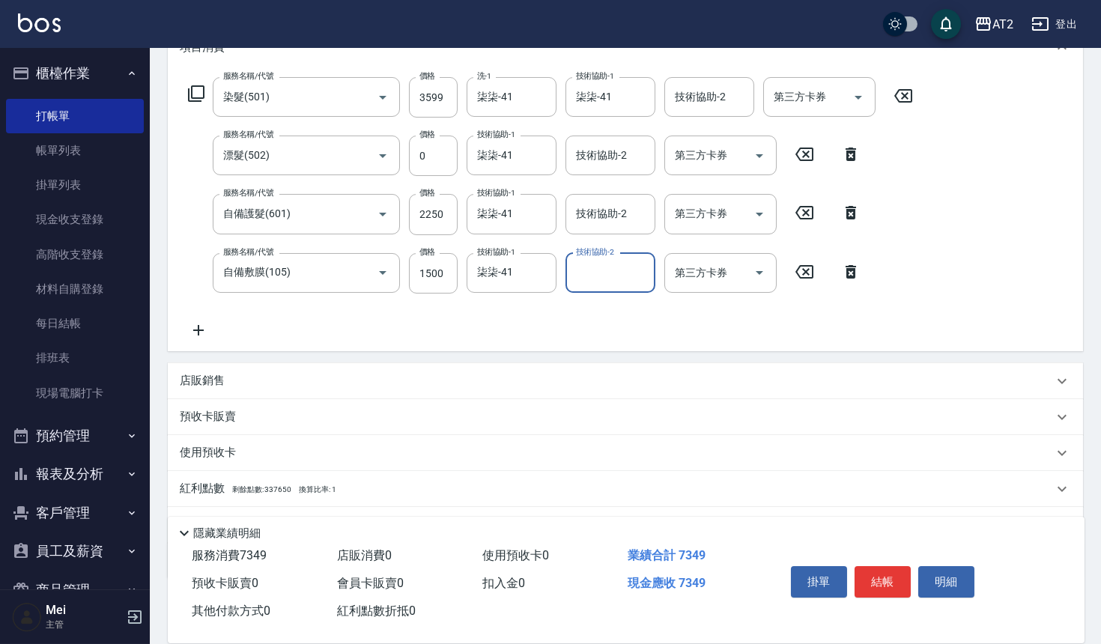
click at [196, 338] on icon at bounding box center [198, 330] width 37 height 18
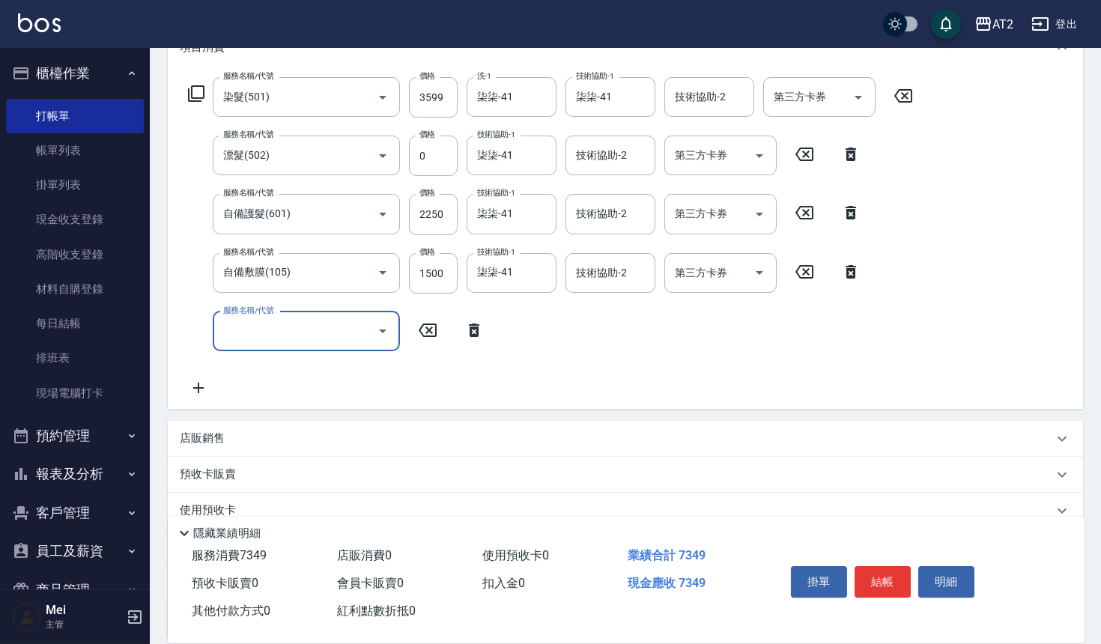
click at [196, 320] on div "服務名稱/代號 服務名稱/代號" at bounding box center [336, 331] width 313 height 40
click at [225, 331] on input "服務名稱/代號" at bounding box center [294, 331] width 151 height 26
type input "719"
type input "1230"
type input "有色羽毛鉑金髮(719)"
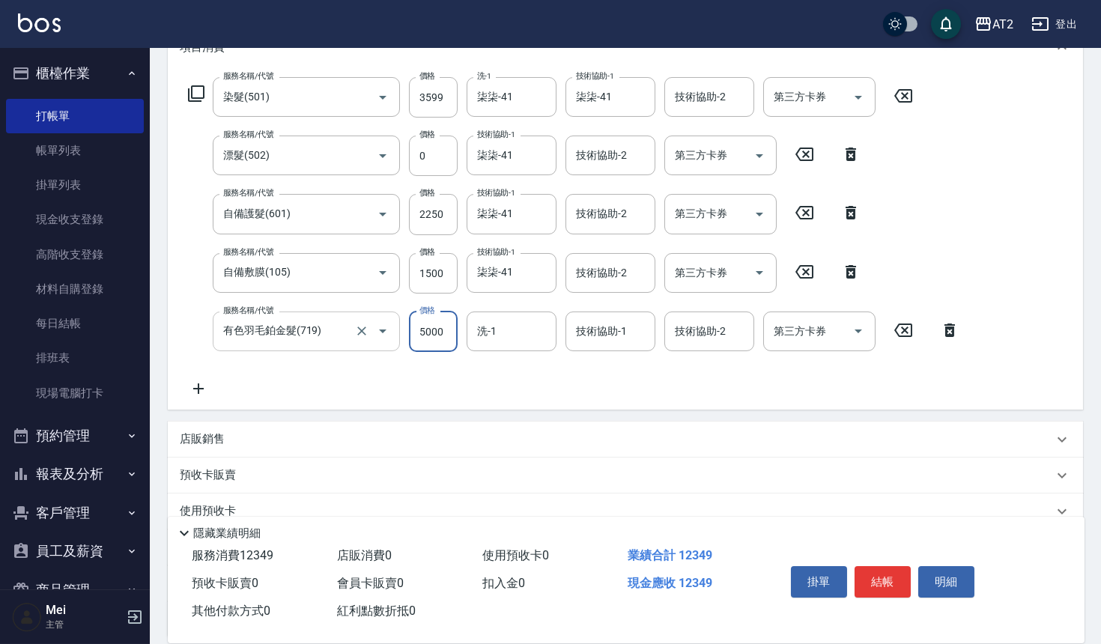
type input "730"
type input "15"
type input "750"
type input "152"
type input "880"
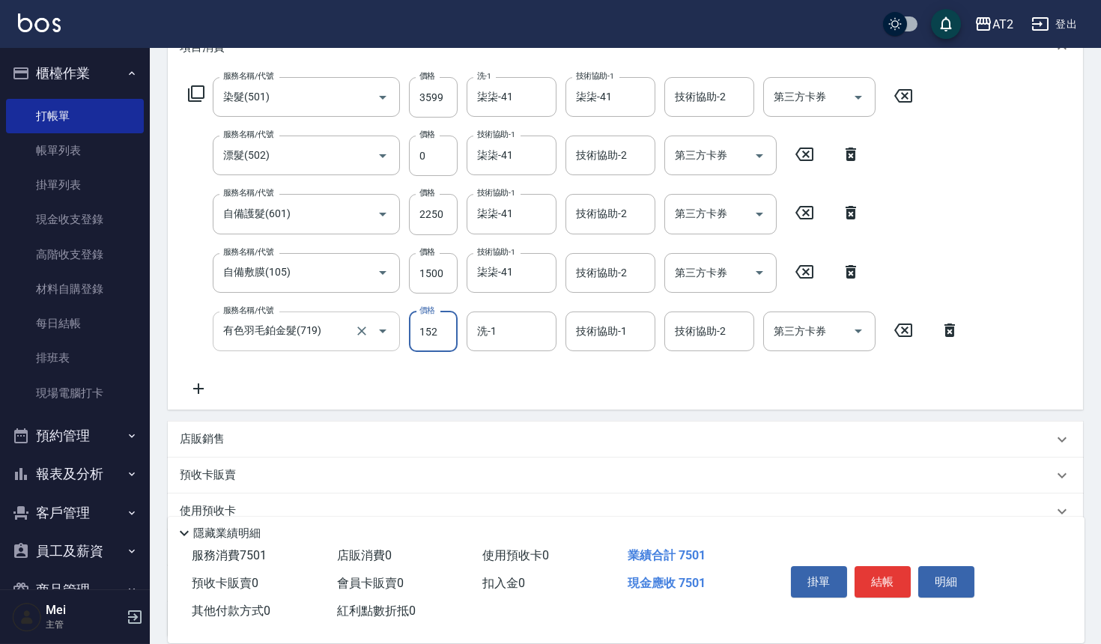
type input "1528"
type input "2260"
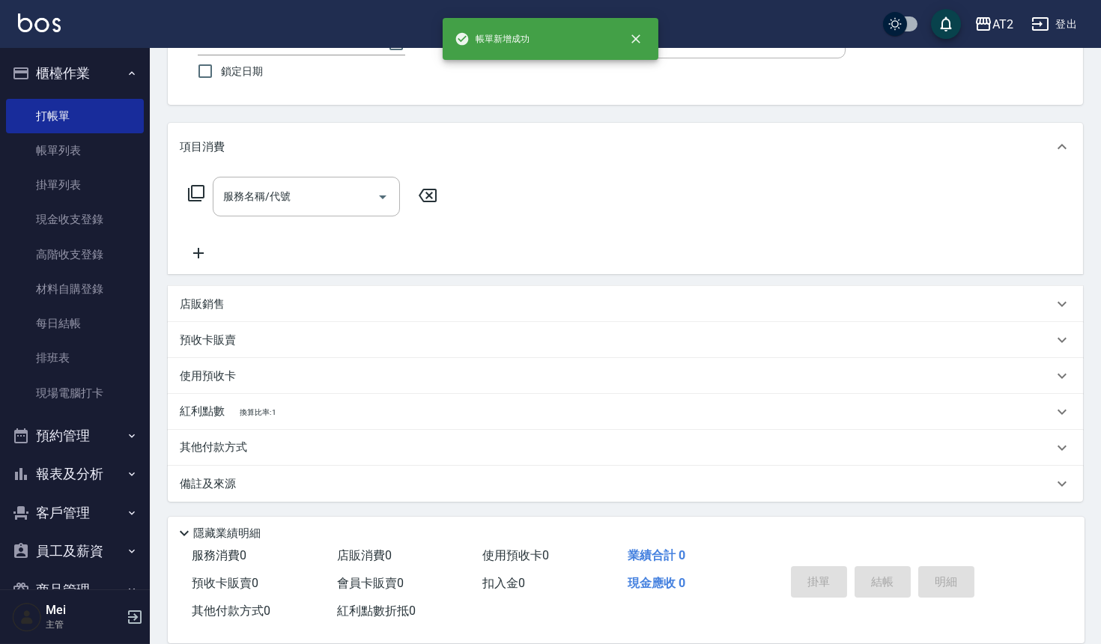
scroll to position [0, 0]
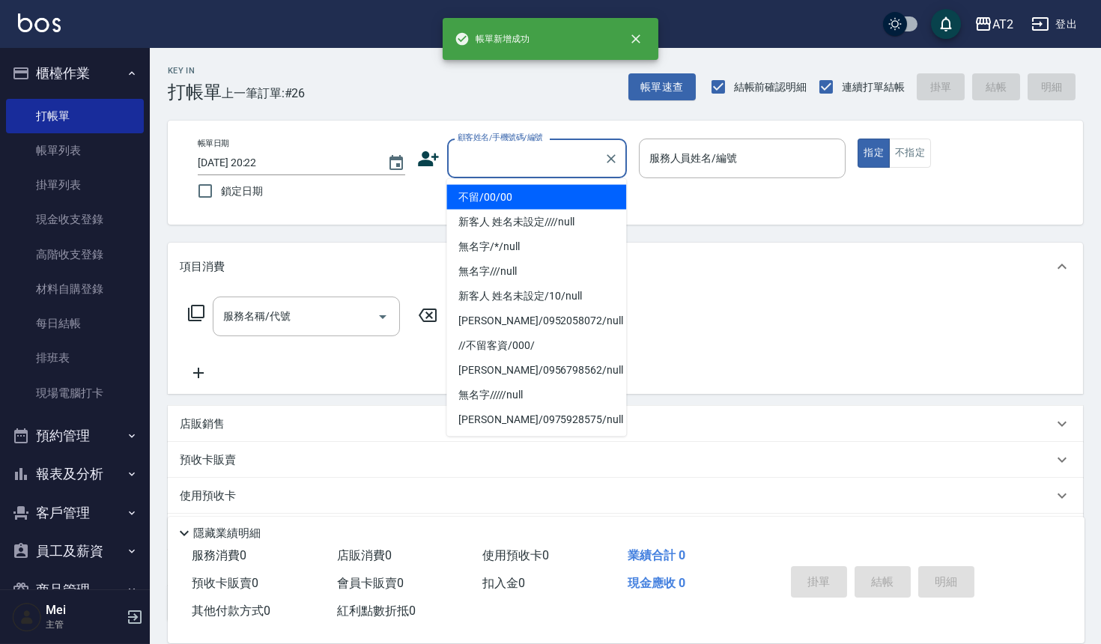
click at [559, 165] on input "顧客姓名/手機號碼/編號" at bounding box center [526, 158] width 144 height 26
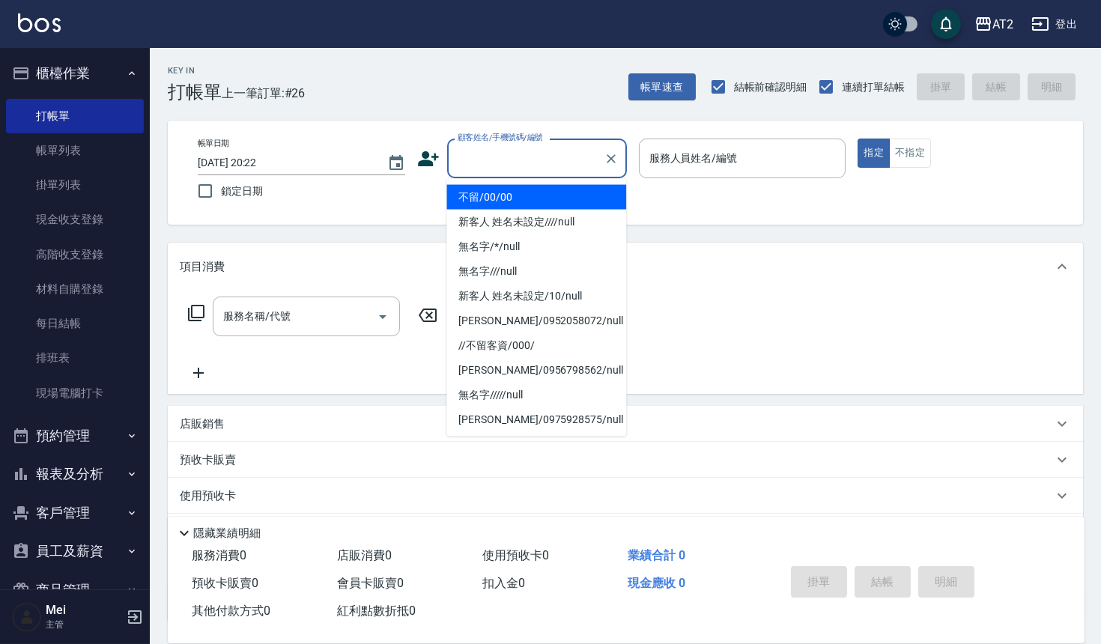
click at [546, 194] on li "不留/00/00" at bounding box center [536, 197] width 180 height 25
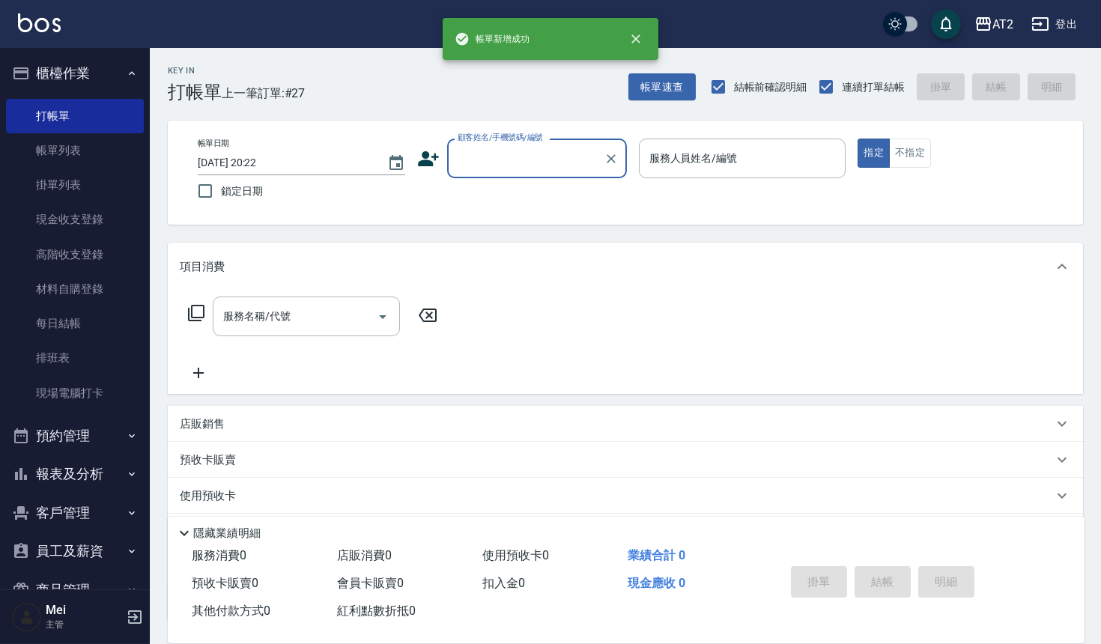
click at [520, 172] on div "顧客姓名/手機號碼/編號" at bounding box center [537, 159] width 180 height 40
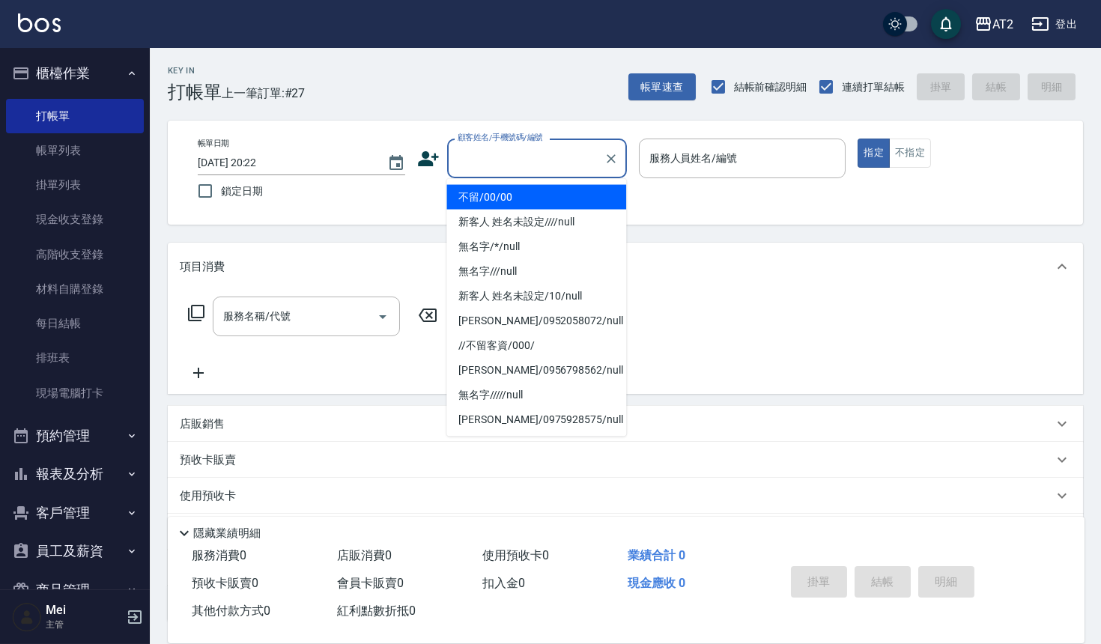
click at [532, 188] on li "不留/00/00" at bounding box center [536, 197] width 180 height 25
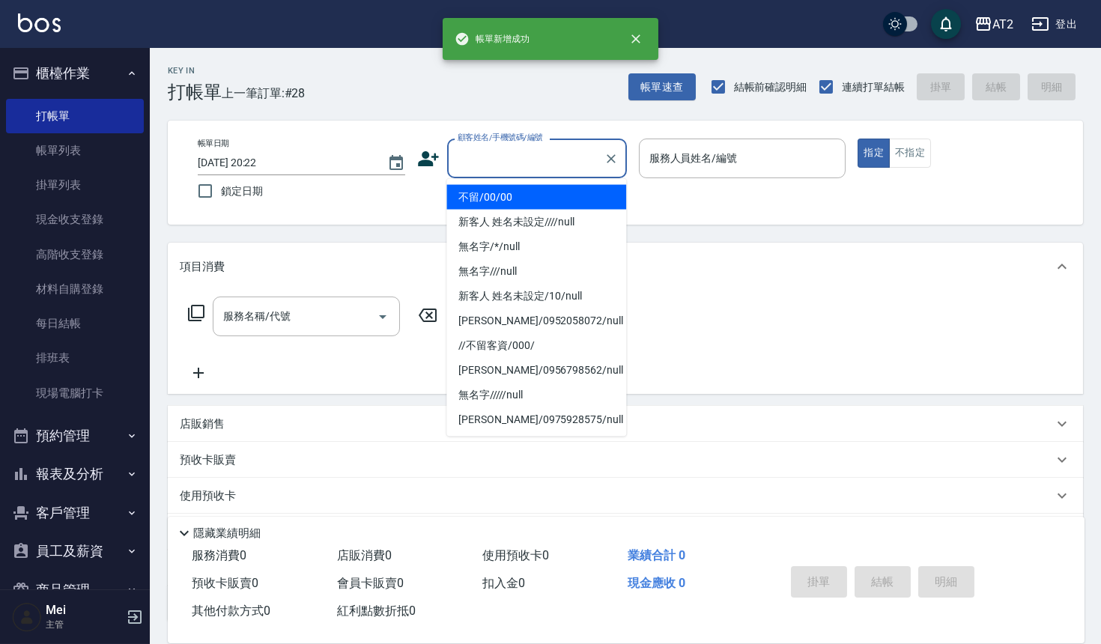
click at [555, 156] on input "顧客姓名/手機號碼/編號" at bounding box center [526, 158] width 144 height 26
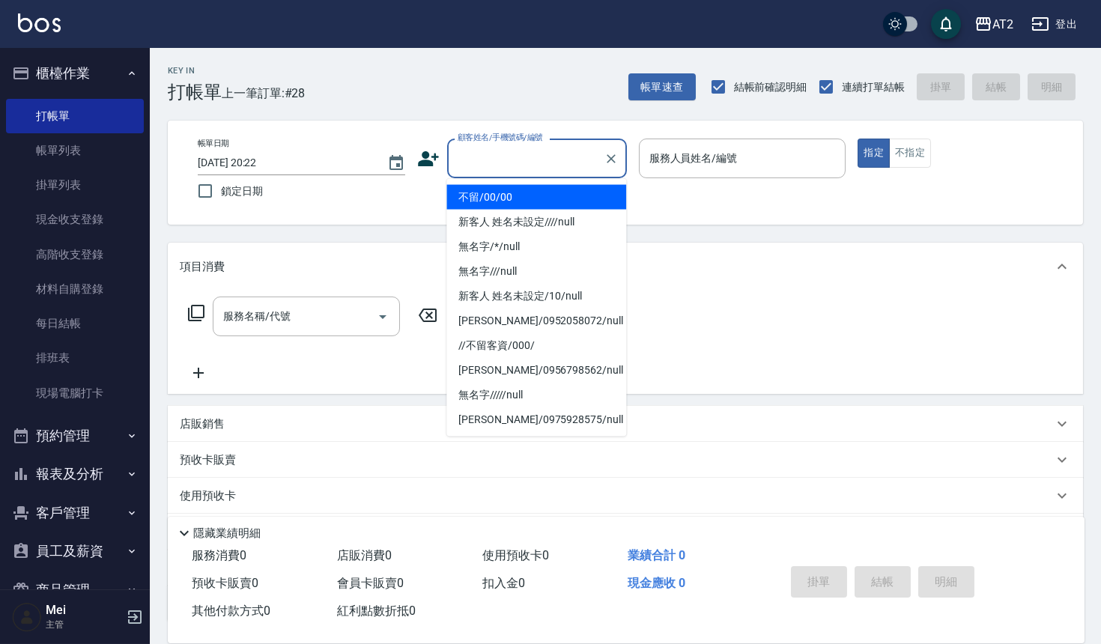
click at [542, 186] on li "不留/00/00" at bounding box center [536, 197] width 180 height 25
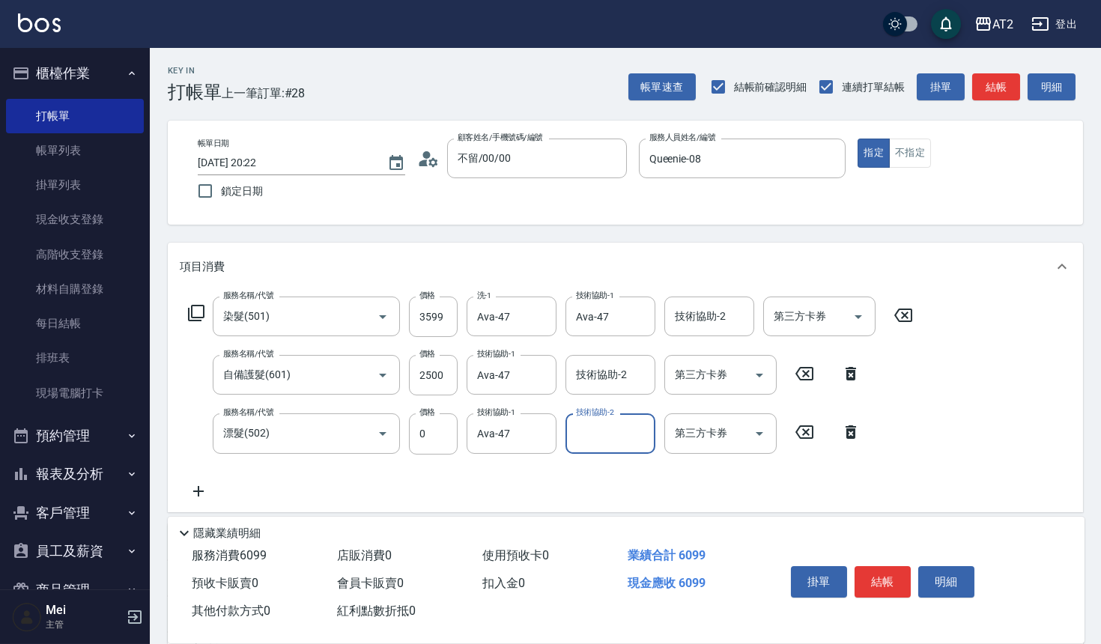
scroll to position [237, 0]
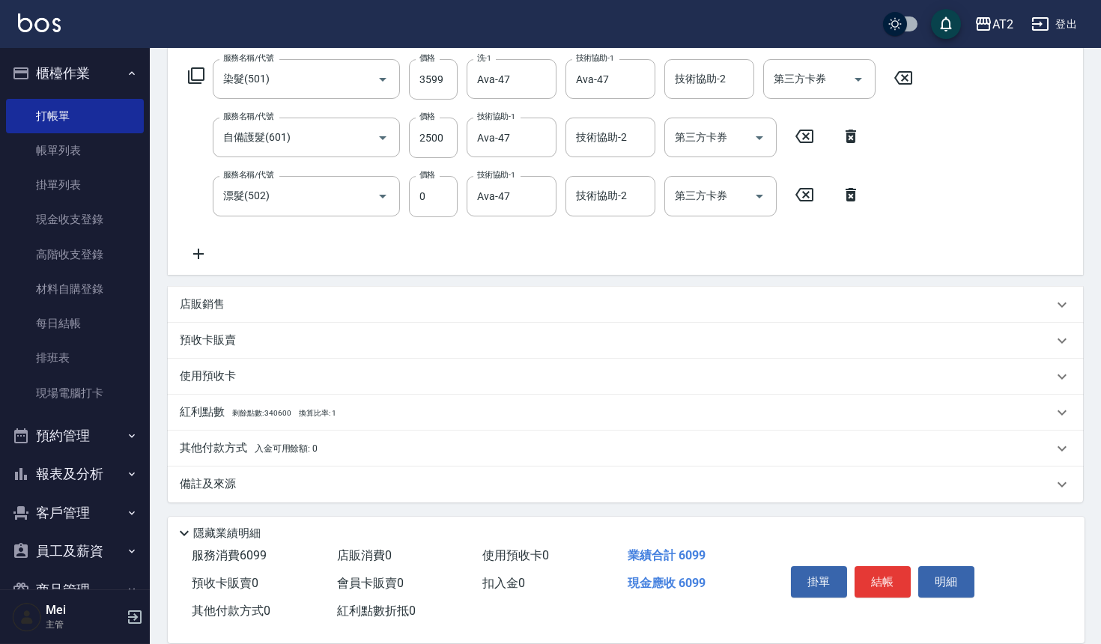
click at [290, 443] on span "入金可用餘額: 0" at bounding box center [287, 448] width 64 height 10
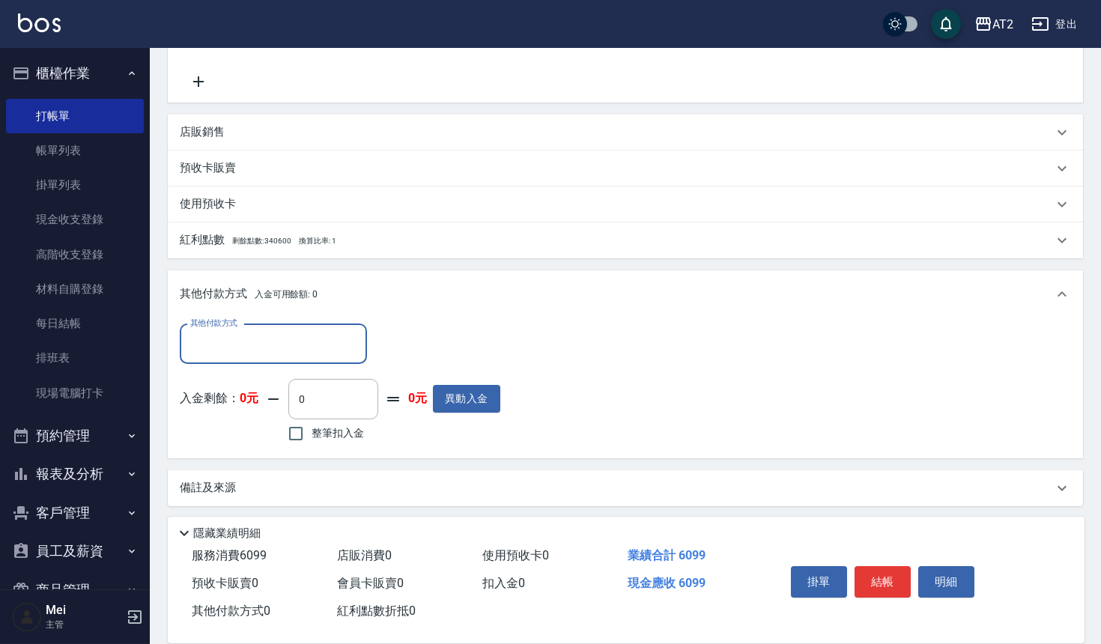
scroll to position [413, 0]
click at [288, 348] on input "其他付款方式" at bounding box center [273, 341] width 174 height 26
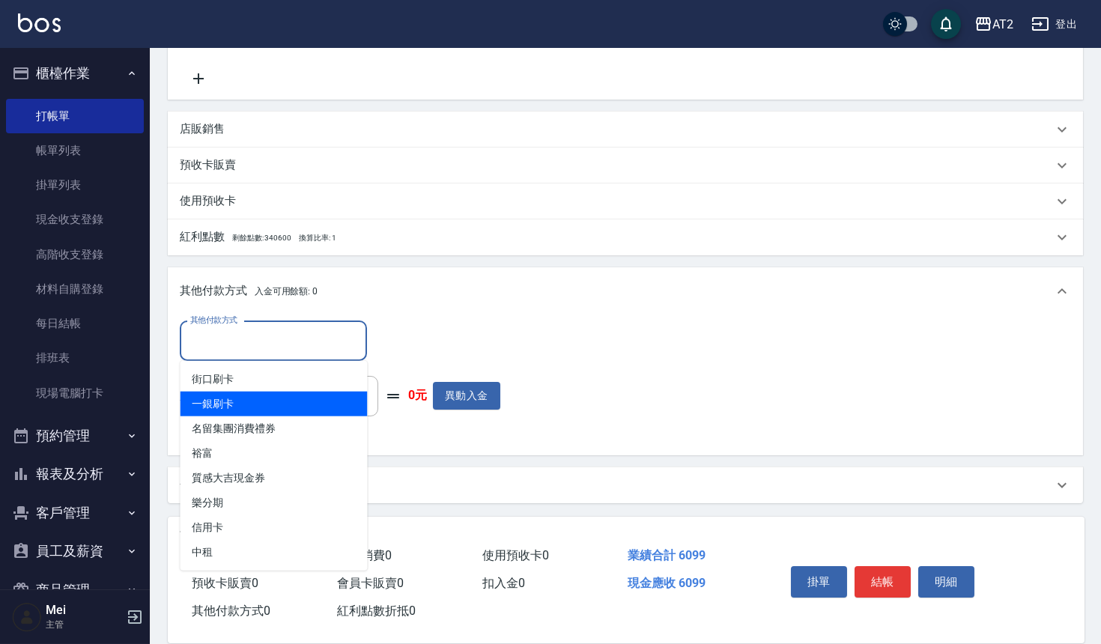
click at [270, 407] on span "一銀刷卡" at bounding box center [273, 404] width 187 height 25
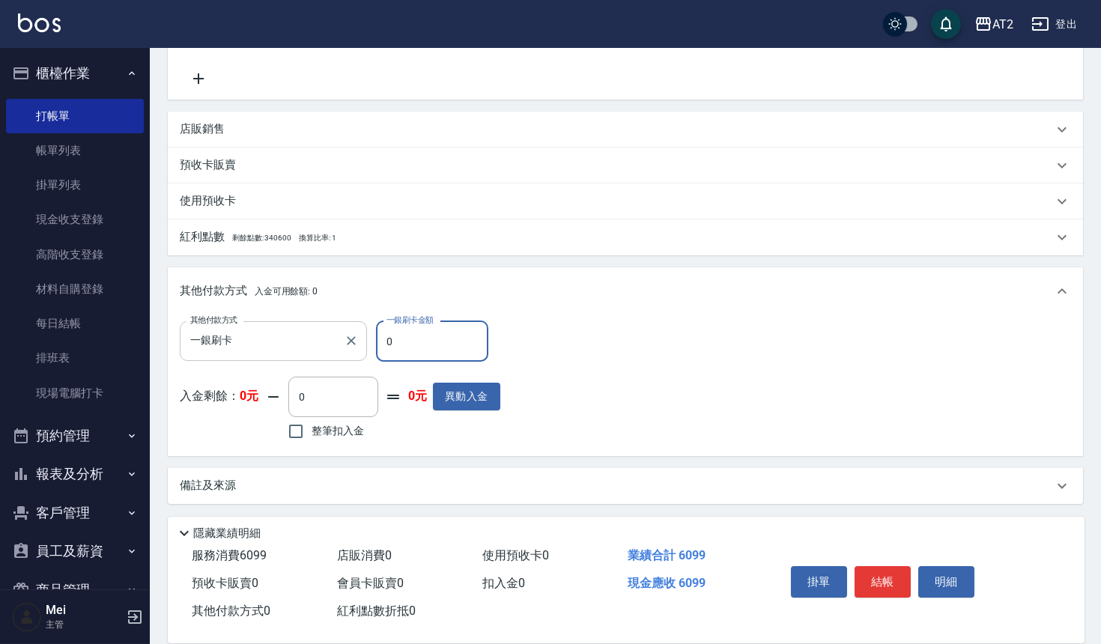
drag, startPoint x: 392, startPoint y: 353, endPoint x: 348, endPoint y: 353, distance: 43.4
click at [348, 353] on div "其他付款方式 一銀刷卡 其他付款方式 一銀刷卡金額 0 一銀刷卡金額" at bounding box center [340, 341] width 320 height 40
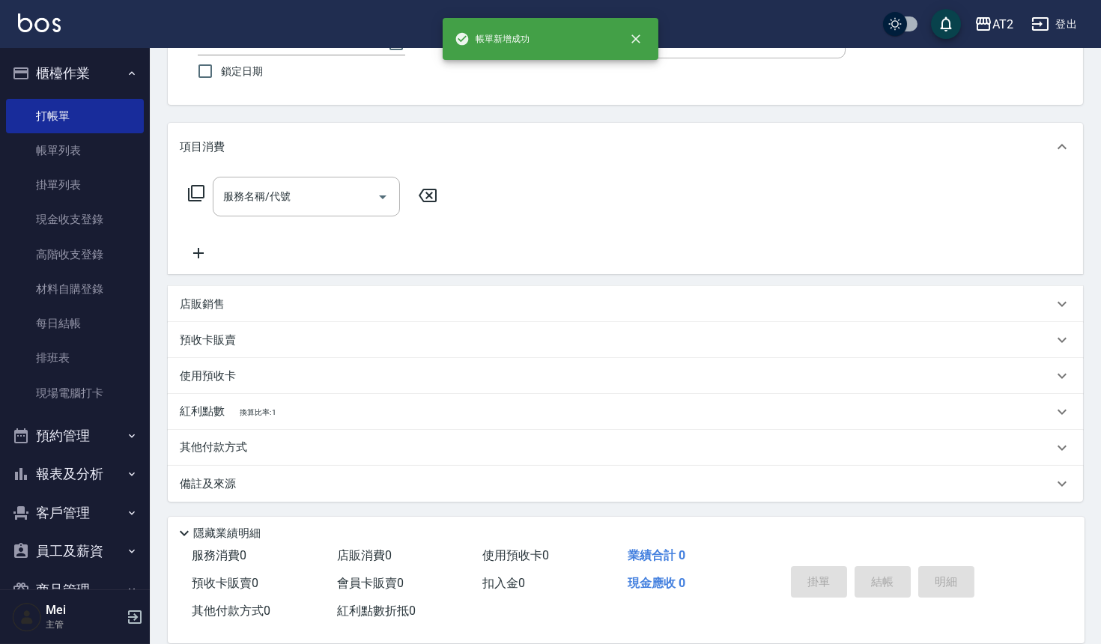
scroll to position [0, 0]
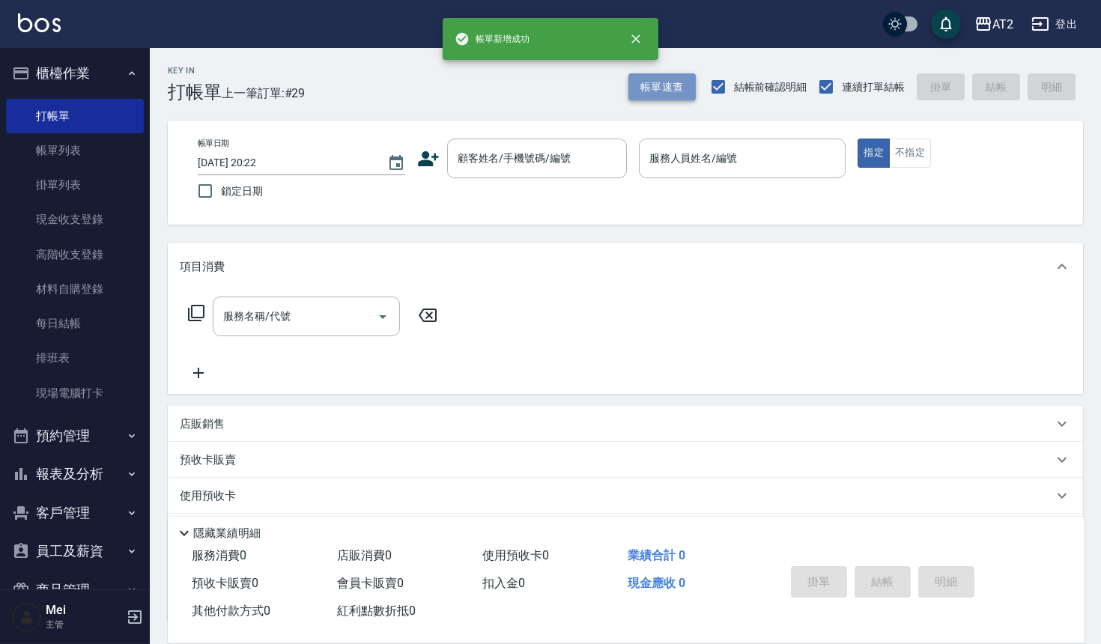
click at [637, 80] on button "帳單速查" at bounding box center [661, 87] width 67 height 28
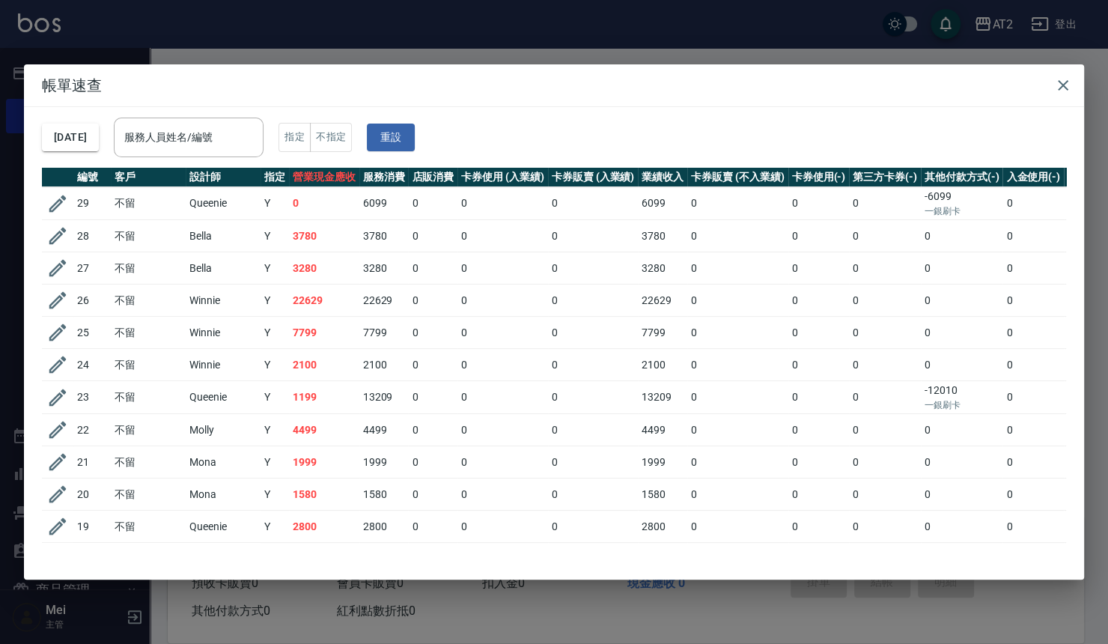
click at [261, 40] on div "帳單速查 2025/09/06 服務人員姓名/編號 服務人員姓名/編號 指定 不指定 重設 編號 客戶 設計師 指定 營業現金應收 服務消費 店販消費 卡券使…" at bounding box center [554, 322] width 1108 height 644
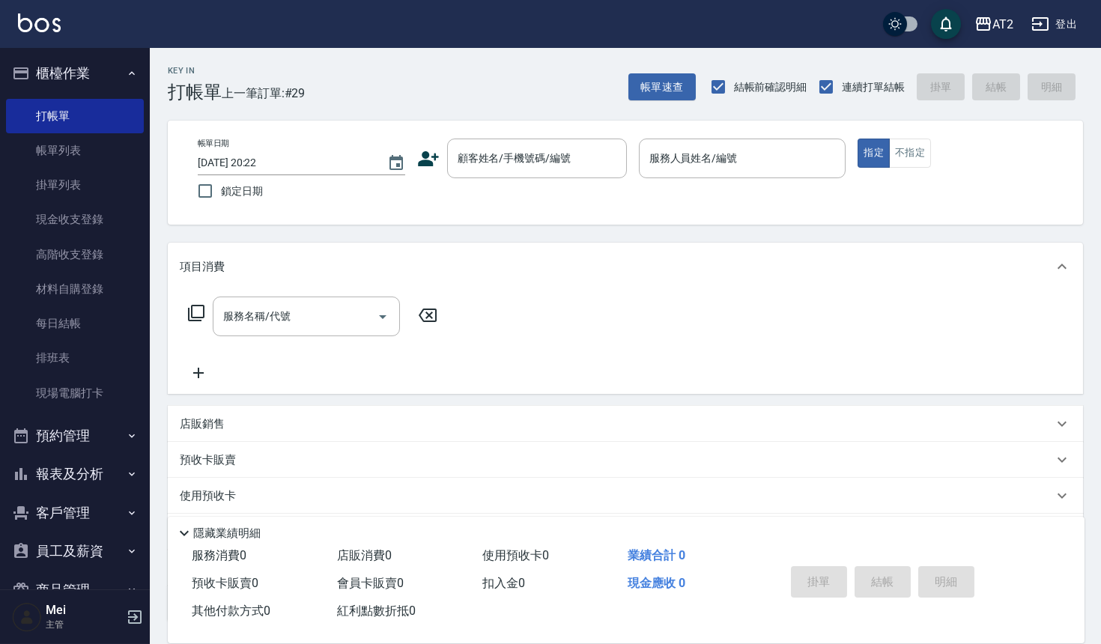
click at [115, 484] on button "報表及分析" at bounding box center [75, 474] width 138 height 39
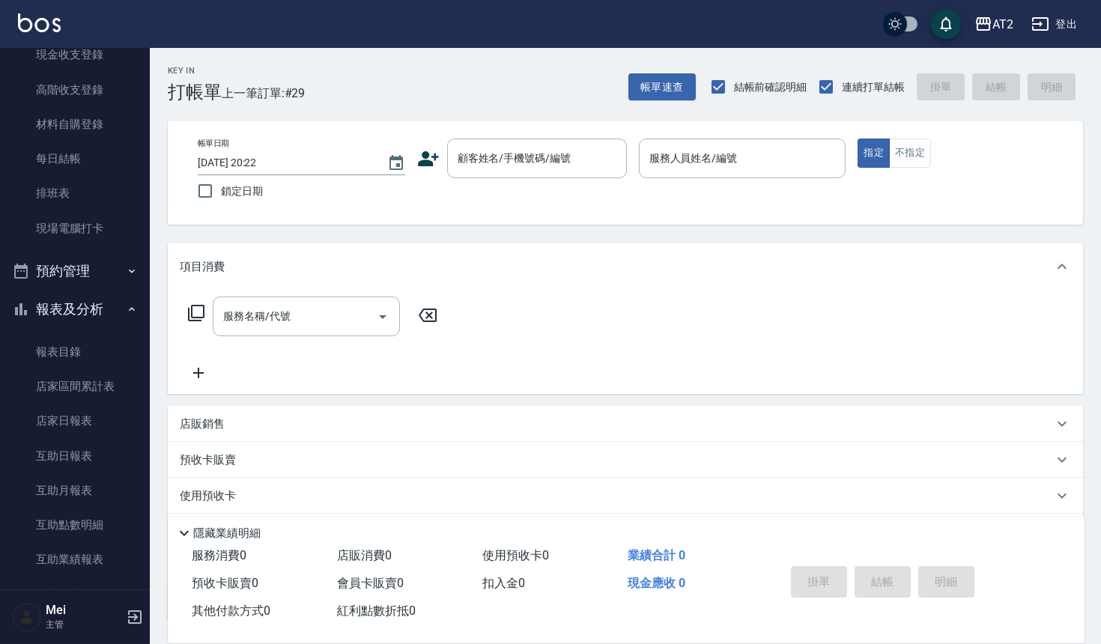
scroll to position [166, 0]
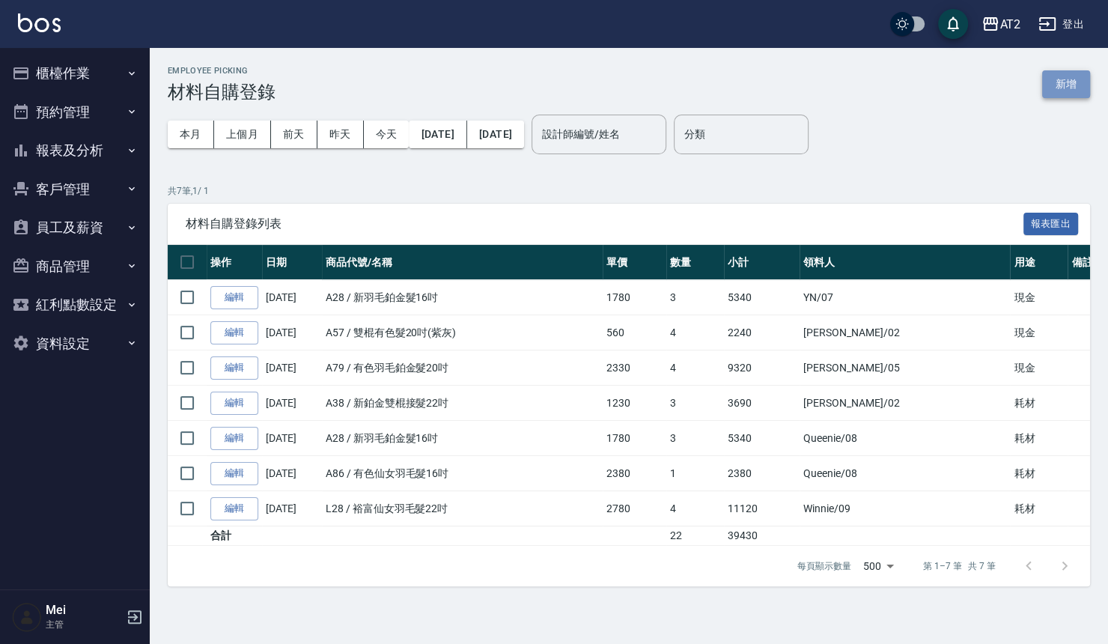
click at [1075, 82] on button "新增" at bounding box center [1066, 84] width 48 height 28
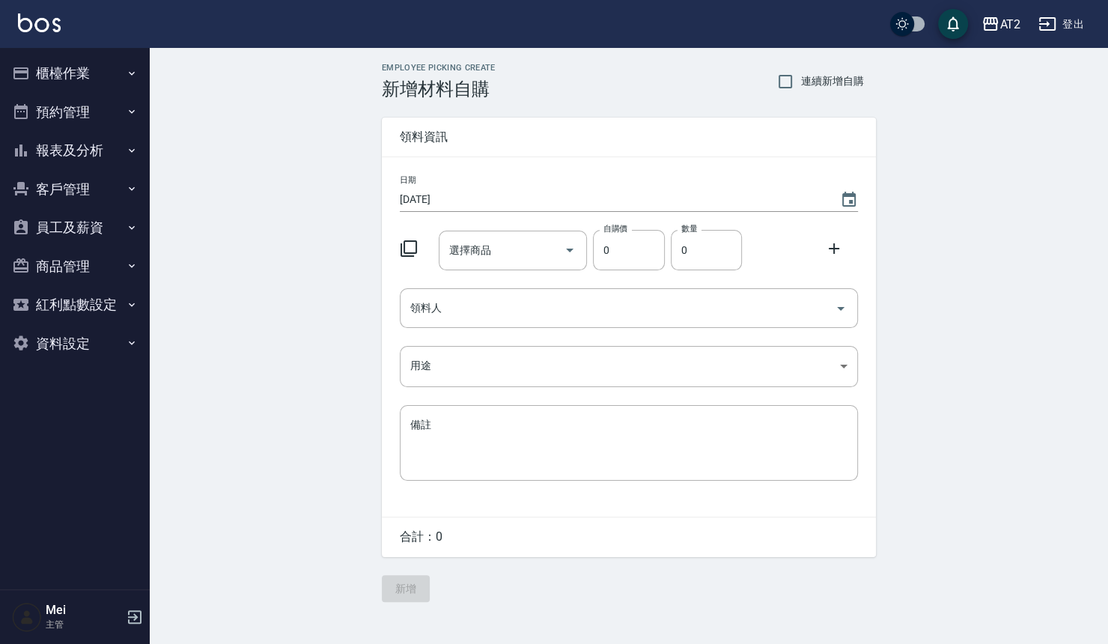
click at [822, 92] on label "連續新增自購" at bounding box center [817, 81] width 94 height 31
click at [801, 92] on input "連續新增自購" at bounding box center [785, 81] width 31 height 31
checkbox input "true"
click at [503, 248] on input "選擇商品" at bounding box center [502, 250] width 113 height 26
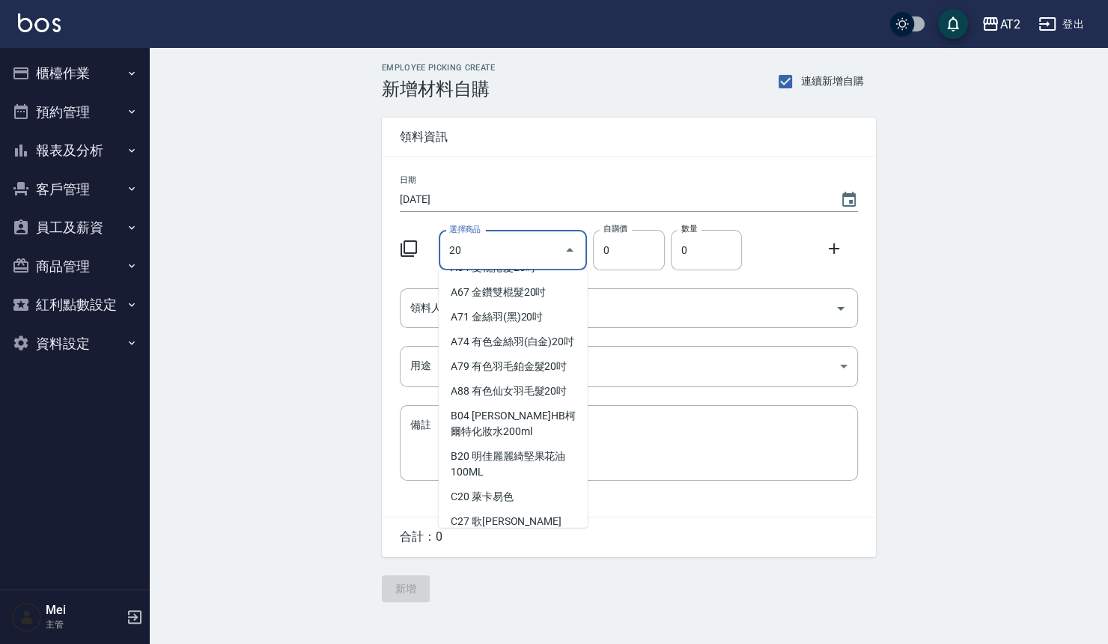
scroll to position [416, 0]
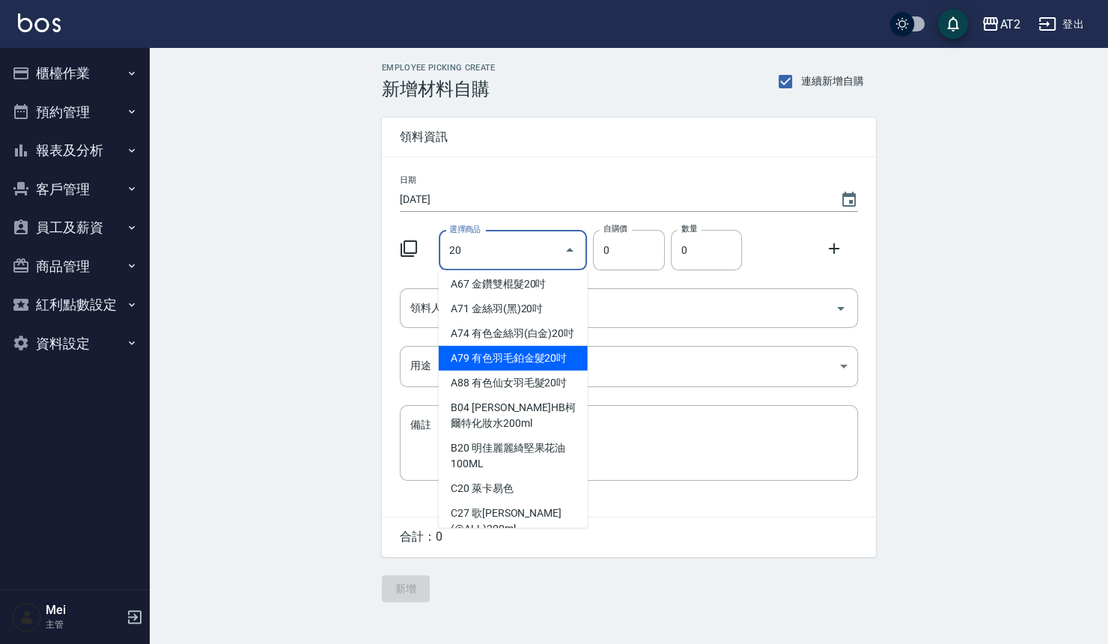
click at [486, 371] on li "A79 有色羽毛鉑金髮20吋" at bounding box center [513, 358] width 149 height 25
type input "有色羽毛鉑金髮20吋"
type input "2330"
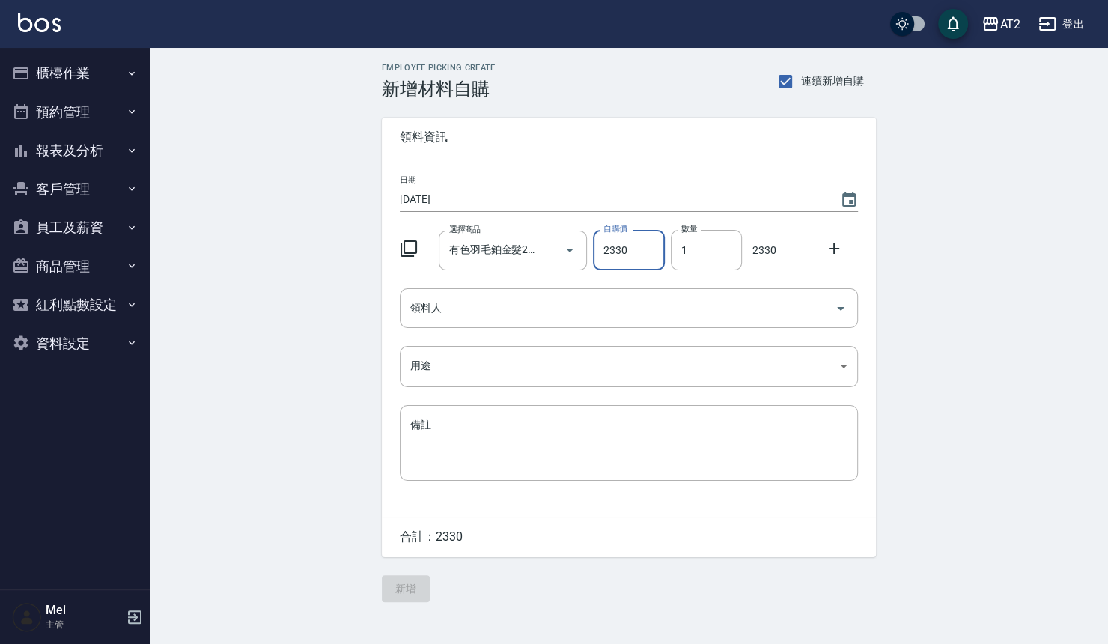
drag, startPoint x: 700, startPoint y: 254, endPoint x: 663, endPoint y: 254, distance: 36.7
click at [663, 254] on div "選擇商品 有色羽毛鉑金髮20吋 選擇商品 自購價 2330 自購價 數量 1 數量 2330" at bounding box center [626, 247] width 464 height 46
type input "3"
click at [625, 306] on input "領料人" at bounding box center [618, 308] width 422 height 26
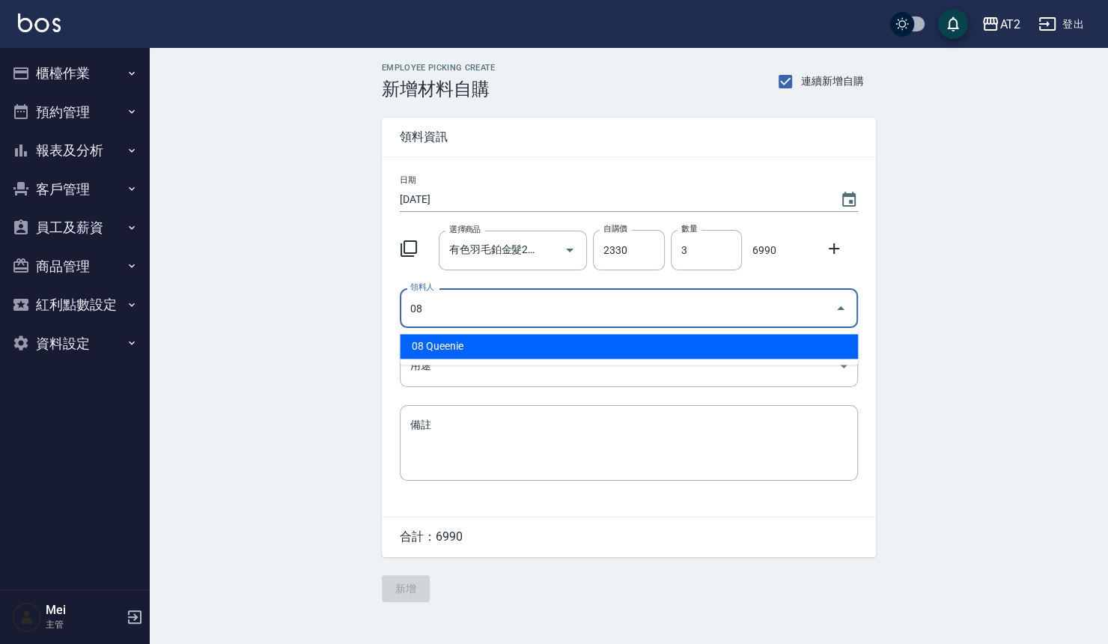
type input "08 Queenie"
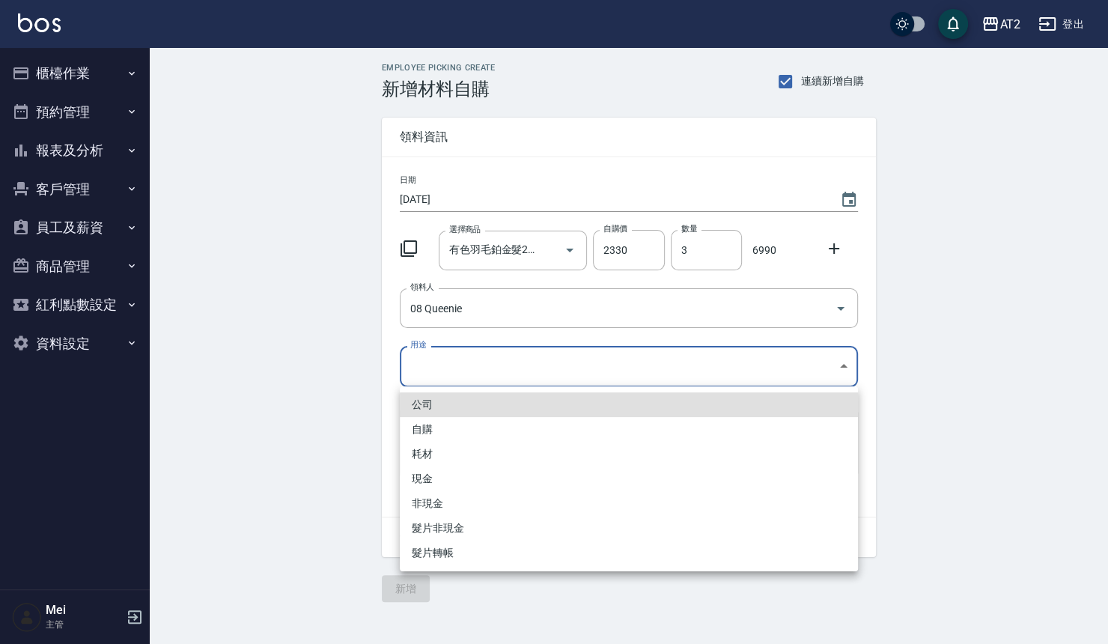
click at [557, 354] on body "AT2 登出 櫃檯作業 打帳單 帳單列表 掛單列表 現金收支登錄 高階收支登錄 材料自購登錄 每日結帳 排班表 現場電腦打卡 預約管理 預約管理 單日預約紀錄…" at bounding box center [554, 322] width 1108 height 644
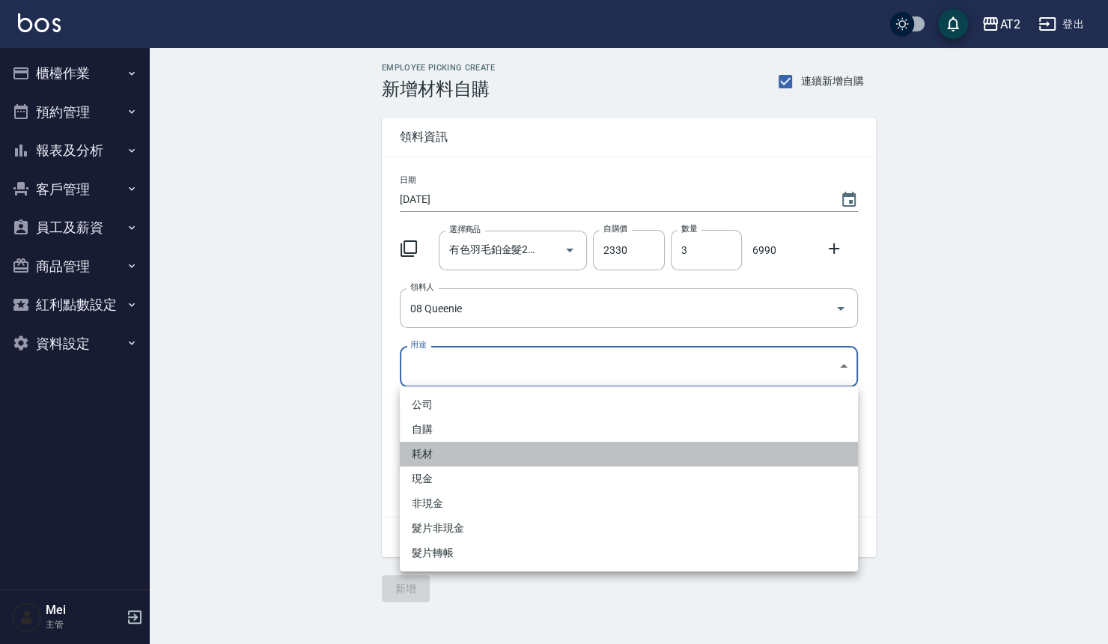
click at [441, 450] on li "耗材" at bounding box center [629, 454] width 458 height 25
type input "耗材"
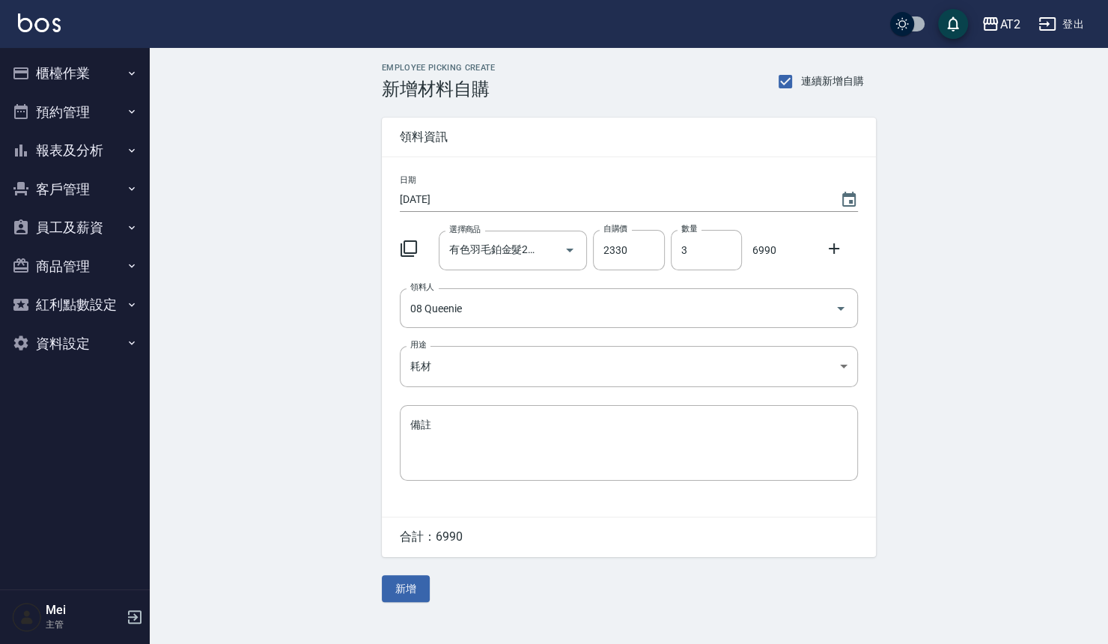
click at [269, 449] on div "Employee Picking Create 新增材料自購 連續新增自購 領料資訊 日期 2025/09/06 選擇商品 有色羽毛鉑金髮20吋 選擇商品 自…" at bounding box center [629, 332] width 958 height 569
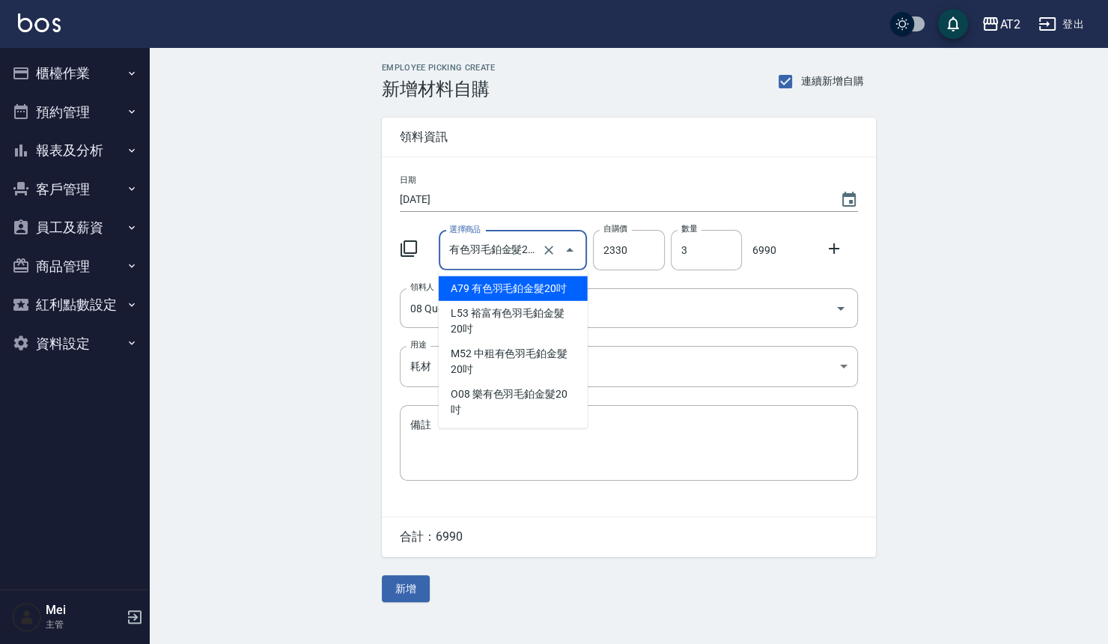
click at [508, 254] on input "有色羽毛鉑金髮20吋" at bounding box center [493, 250] width 94 height 26
click at [490, 286] on li "A79 有色羽毛鉑金髮20吋" at bounding box center [513, 288] width 149 height 25
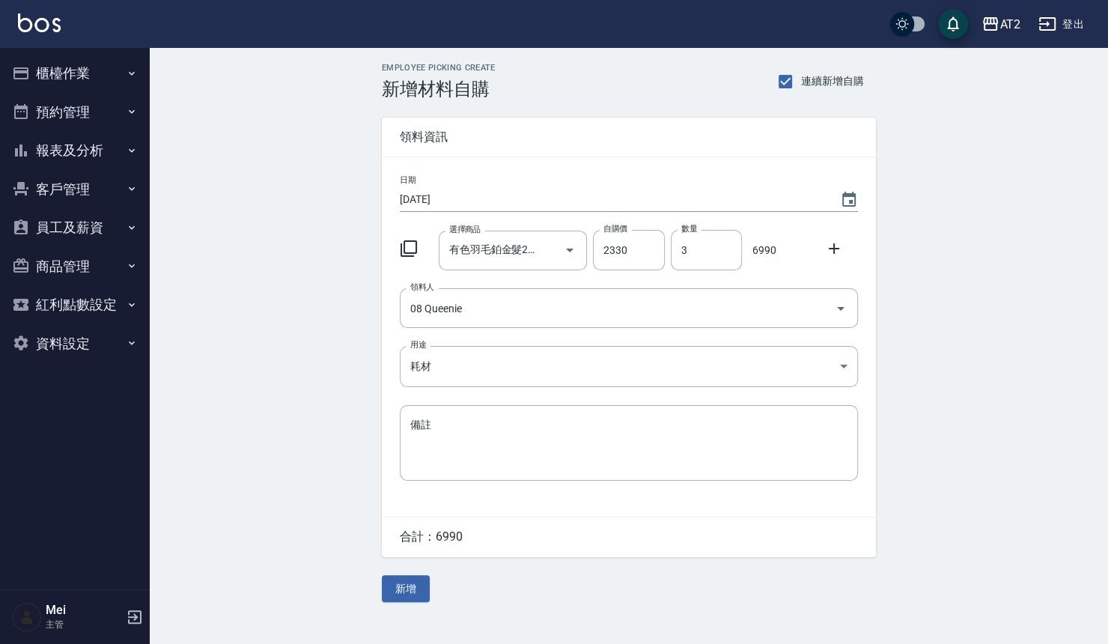
click at [312, 332] on div "Employee Picking Create 新增材料自購 連續新增自購 領料資訊 日期 2025/09/06 選擇商品 有色羽毛鉑金髮20吋 選擇商品 自…" at bounding box center [629, 332] width 958 height 569
drag, startPoint x: 305, startPoint y: 276, endPoint x: 344, endPoint y: 285, distance: 40.0
click at [305, 276] on div "Employee Picking Create 新增材料自購 連續新增自購 領料資訊 日期 2025/09/06 選擇商品 有色羽毛鉑金髮20吋 選擇商品 自…" at bounding box center [629, 332] width 958 height 569
click at [405, 586] on button "新增" at bounding box center [406, 589] width 48 height 28
click at [529, 249] on input "選擇商品" at bounding box center [502, 250] width 113 height 26
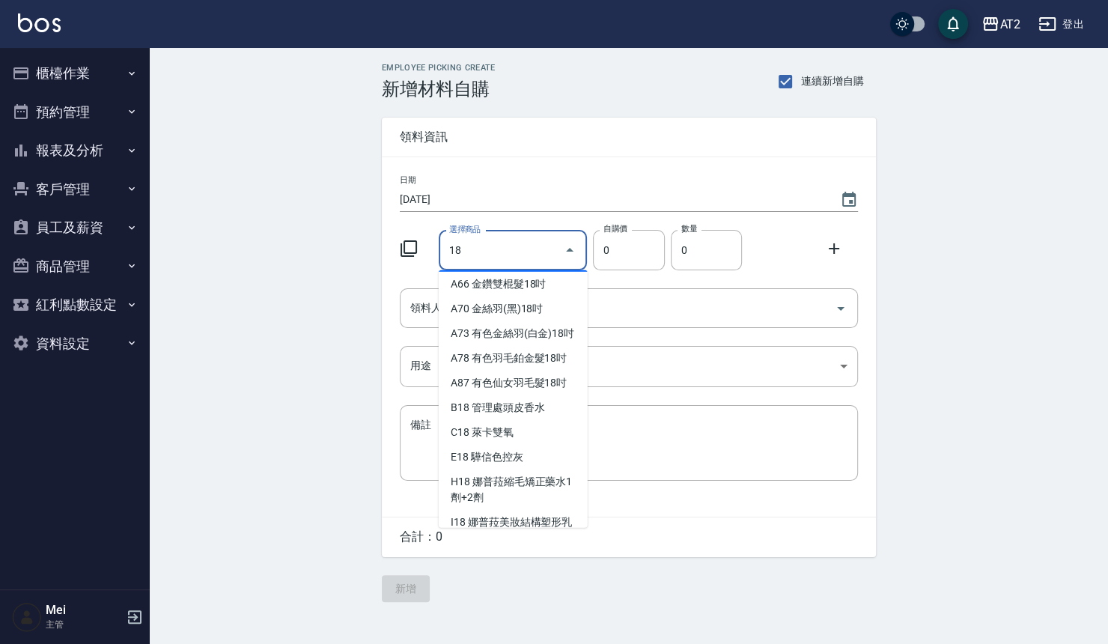
scroll to position [166, 0]
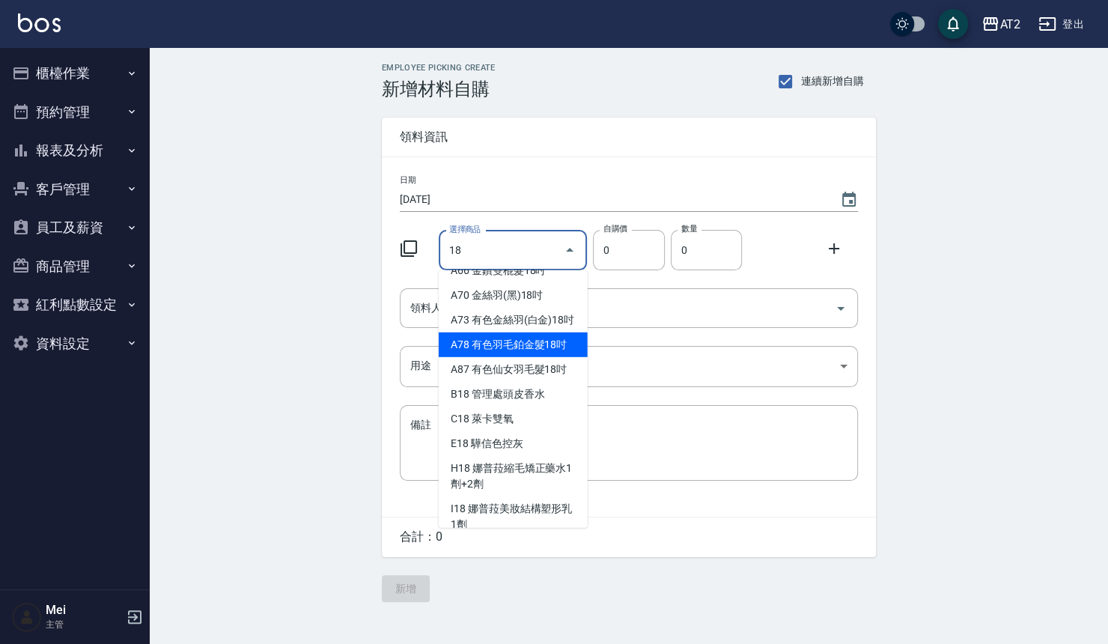
click at [511, 357] on li "A78 有色羽毛鉑金髮18吋" at bounding box center [513, 344] width 149 height 25
type input "有色羽毛鉑金髮18吋"
type input "2130"
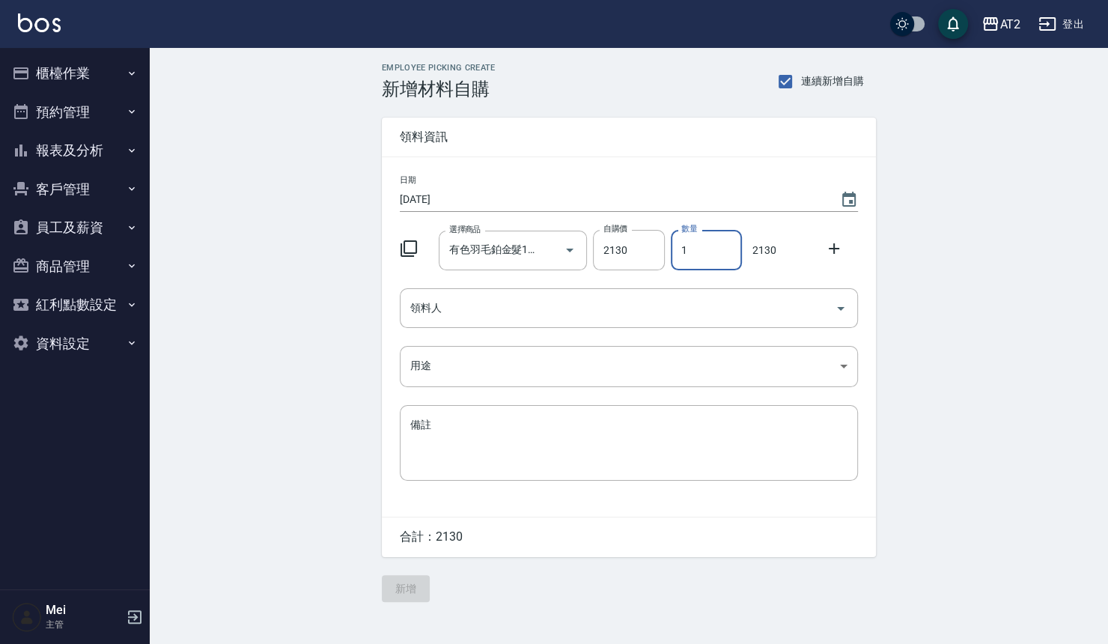
drag, startPoint x: 725, startPoint y: 244, endPoint x: 671, endPoint y: 246, distance: 54.0
click at [671, 246] on input "1" at bounding box center [706, 250] width 71 height 40
drag, startPoint x: 711, startPoint y: 253, endPoint x: 583, endPoint y: 257, distance: 128.1
click at [583, 257] on div "選擇商品 有色羽毛鉑金髮18吋 選擇商品 自購價 2130 自購價 數量 04 數量 8520" at bounding box center [626, 247] width 464 height 46
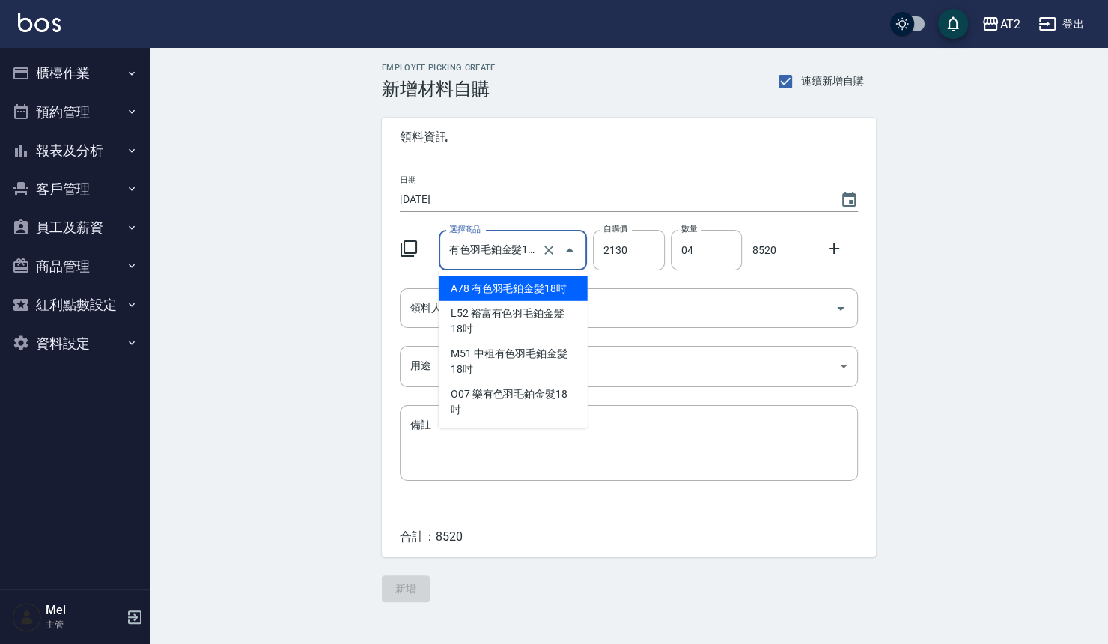
click at [487, 257] on input "有色羽毛鉑金髮18吋" at bounding box center [493, 250] width 94 height 26
click at [505, 288] on li "A78 有色羽毛鉑金髮18吋" at bounding box center [513, 288] width 149 height 25
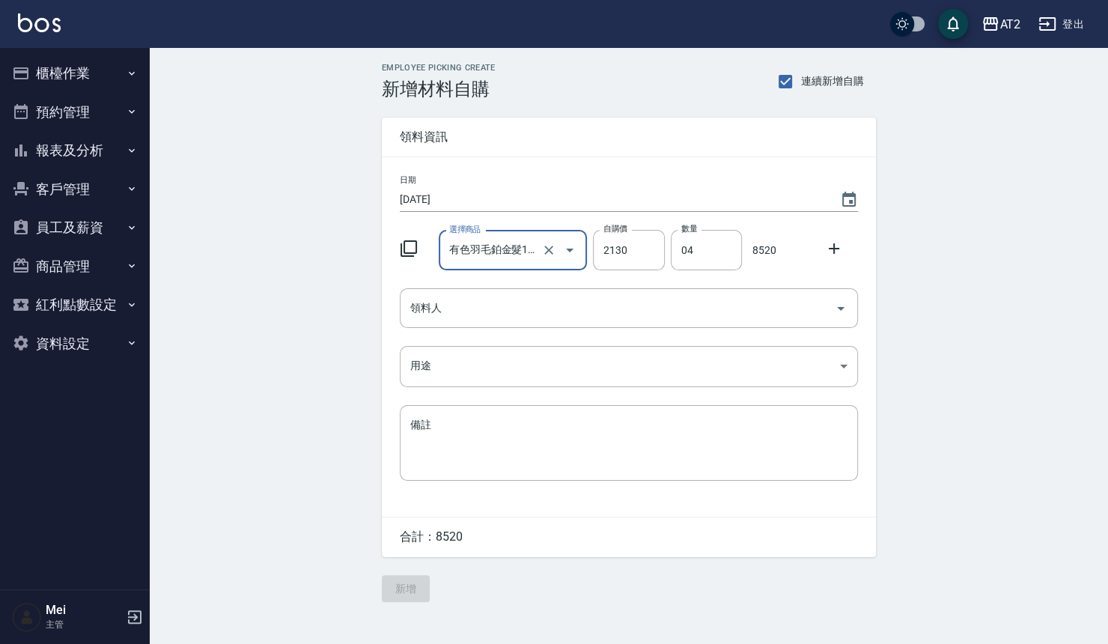
drag, startPoint x: 708, startPoint y: 260, endPoint x: 417, endPoint y: 245, distance: 291.7
click at [461, 249] on div "選擇商品 有色羽毛鉑金髮18吋 選擇商品 自購價 2130 自購價 數量 04 數量 8520" at bounding box center [626, 247] width 464 height 46
type input "4"
click at [515, 320] on input "領料人" at bounding box center [618, 308] width 422 height 26
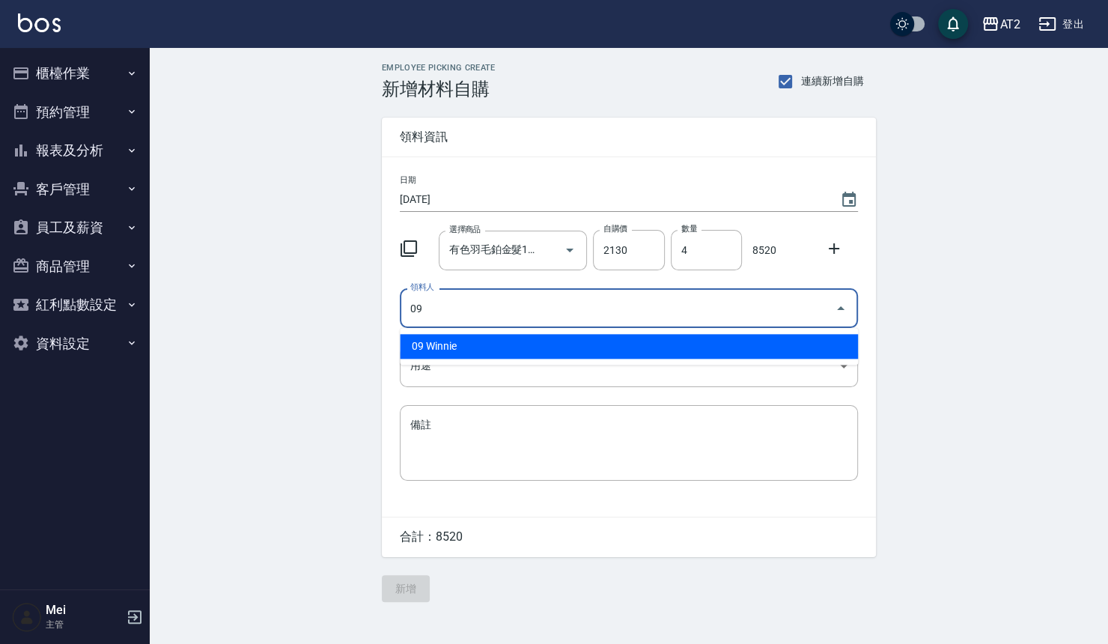
type input "09 Winnie"
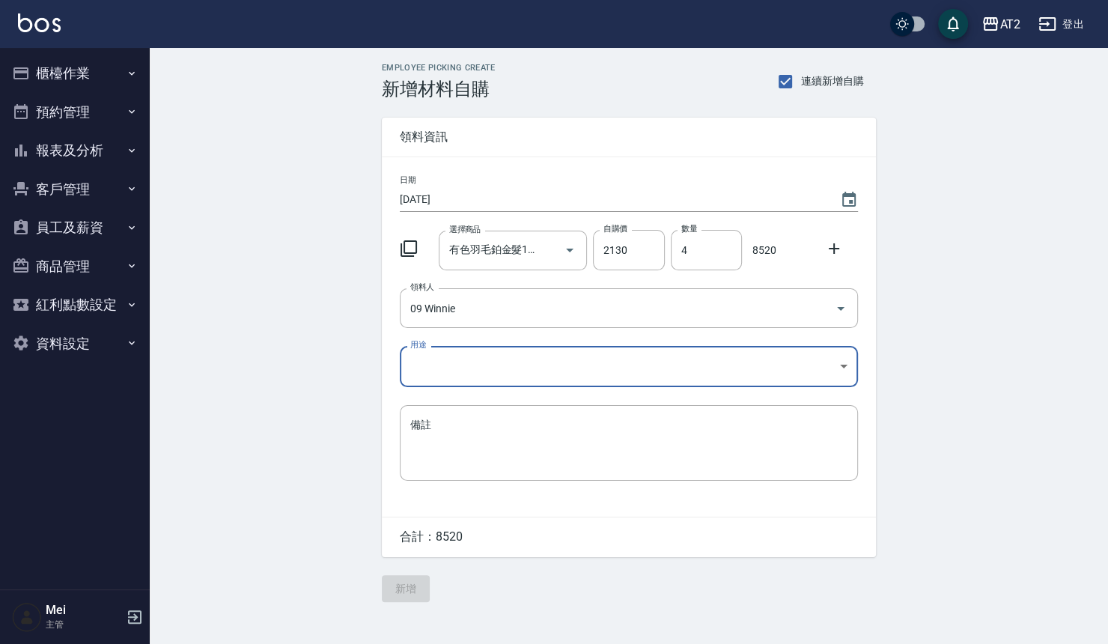
click at [505, 357] on body "AT2 登出 櫃檯作業 打帳單 帳單列表 掛單列表 現金收支登錄 高階收支登錄 材料自購登錄 每日結帳 排班表 現場電腦打卡 預約管理 預約管理 單日預約紀錄…" at bounding box center [554, 322] width 1108 height 644
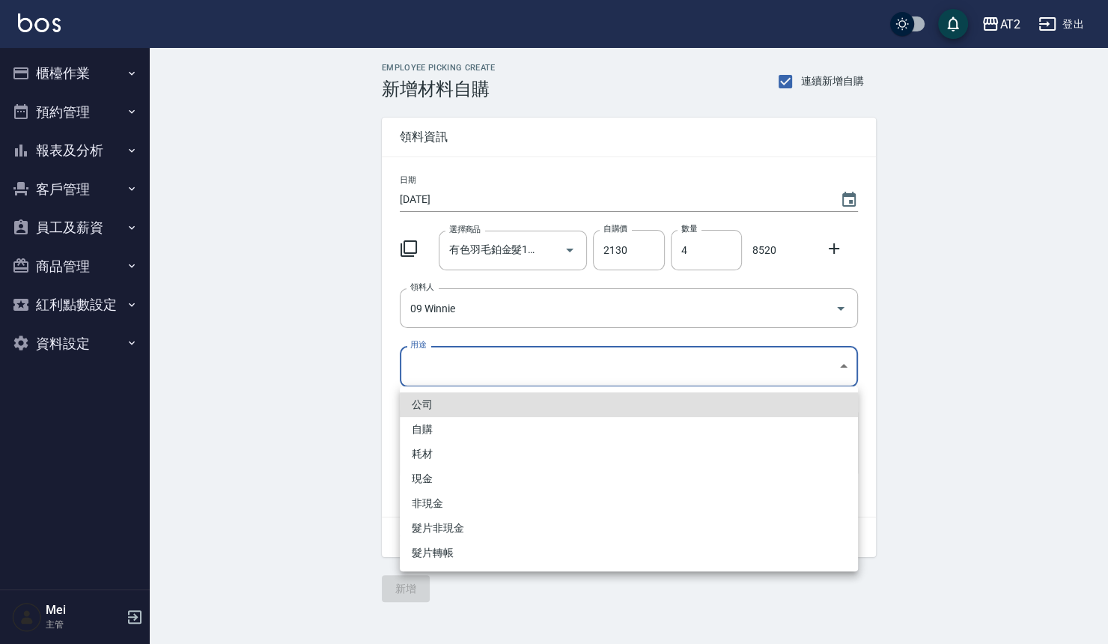
click at [437, 480] on li "現金" at bounding box center [629, 478] width 458 height 25
type input "現金"
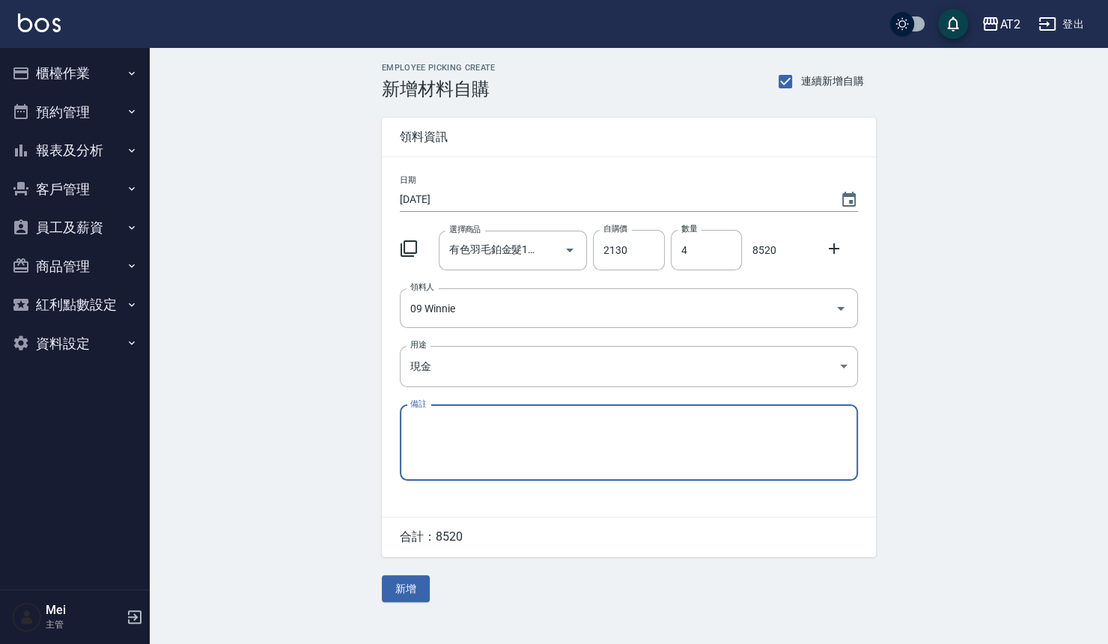
click at [253, 394] on div "Employee Picking Create 新增材料自購 連續新增自購 領料資訊 日期 2025/09/06 選擇商品 有色羽毛鉑金髮18吋 選擇商品 自…" at bounding box center [629, 332] width 958 height 569
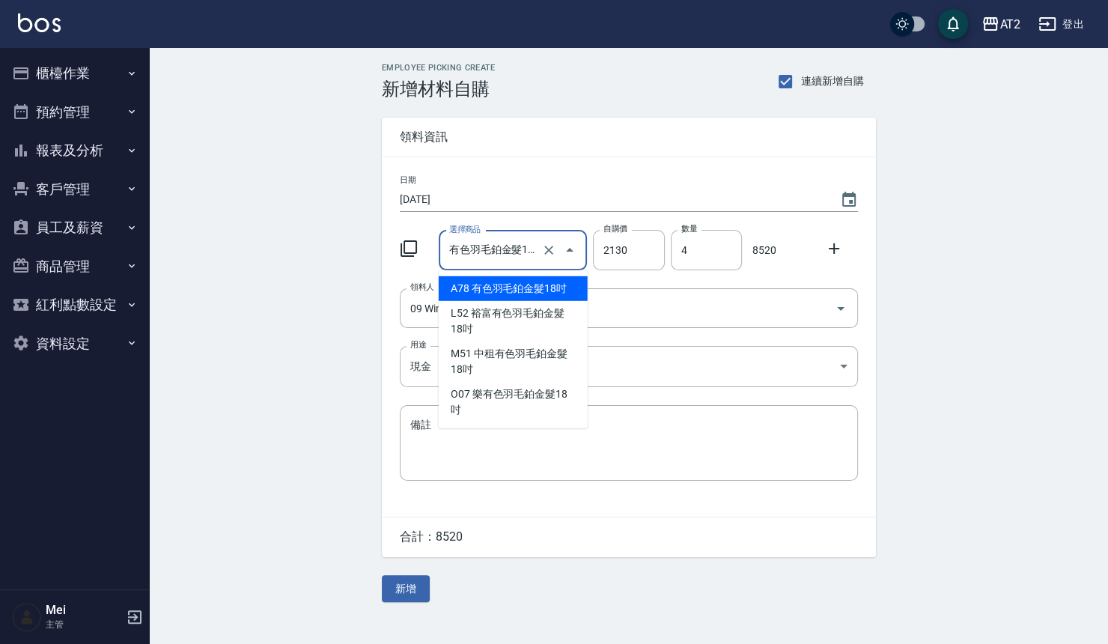
click at [506, 254] on input "有色羽毛鉑金髮18吋" at bounding box center [493, 250] width 94 height 26
click at [502, 291] on li "A78 有色羽毛鉑金髮18吋" at bounding box center [513, 288] width 149 height 25
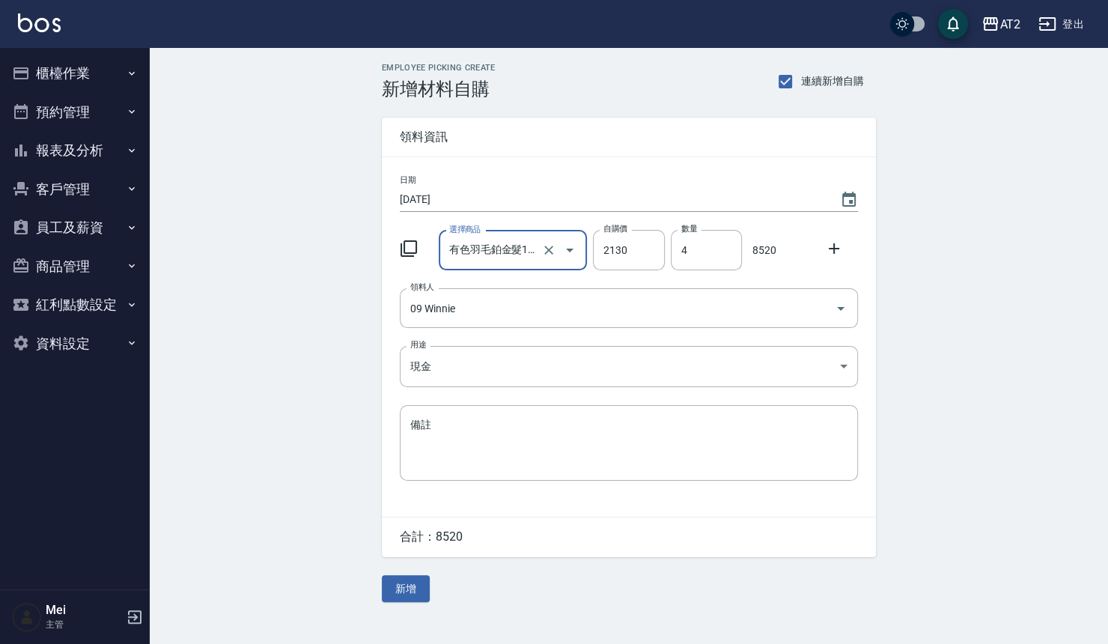
click at [274, 419] on div "Employee Picking Create 新增材料自購 連續新增自購 領料資訊 日期 2025/09/06 選擇商品 有色羽毛鉑金髮18吋 選擇商品 自…" at bounding box center [629, 332] width 958 height 569
click at [506, 258] on input "有色羽毛鉑金髮18吋" at bounding box center [493, 250] width 94 height 26
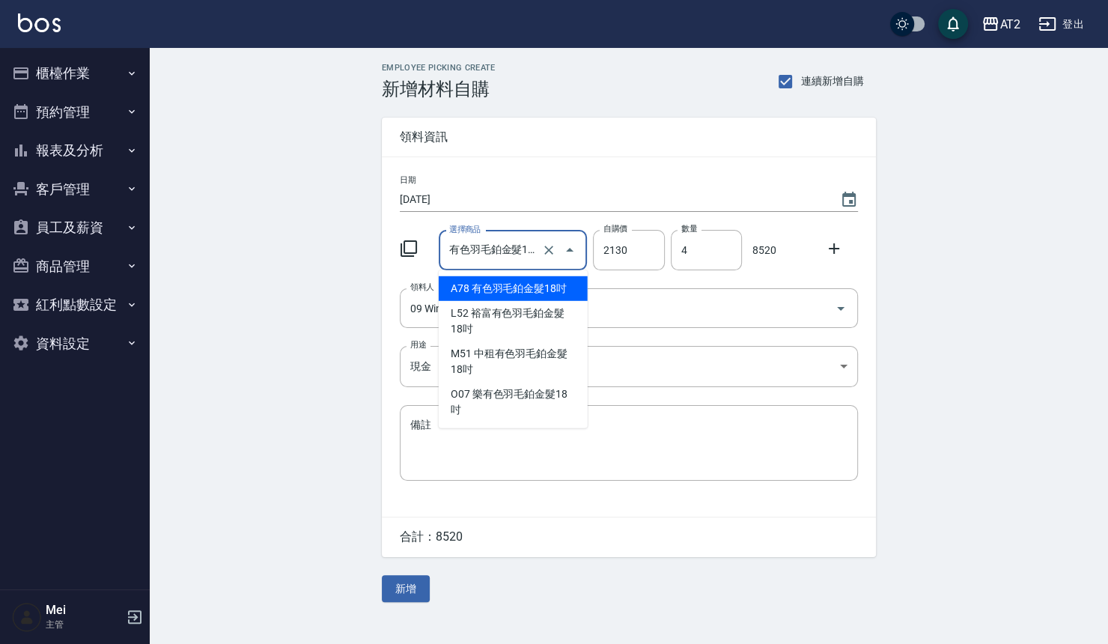
click at [497, 285] on li "A78 有色羽毛鉑金髮18吋" at bounding box center [513, 288] width 149 height 25
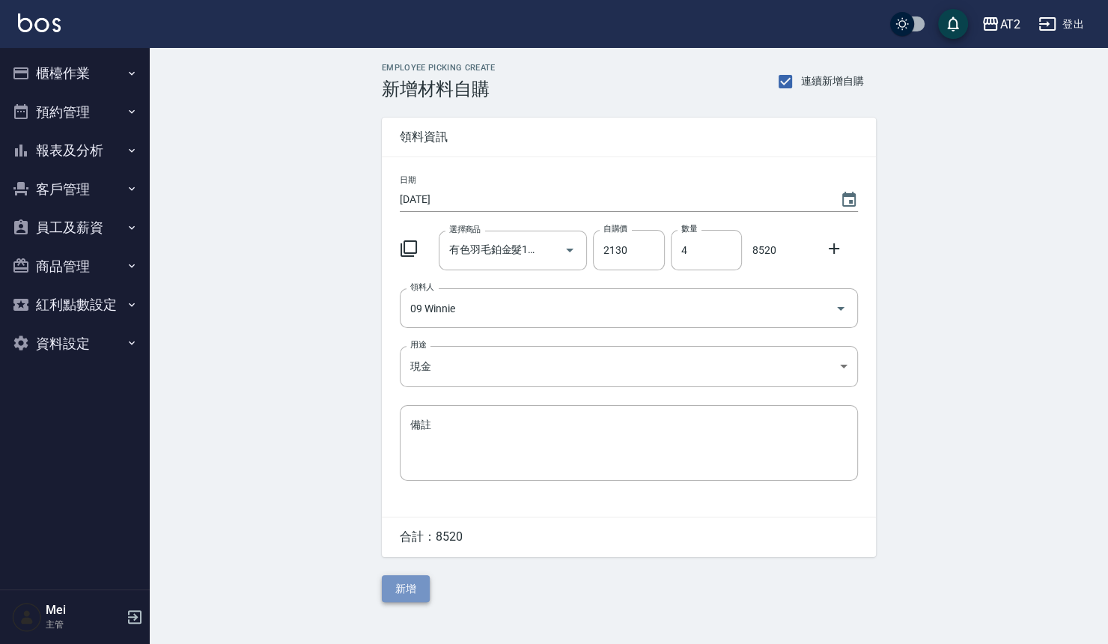
click at [411, 596] on button "新增" at bounding box center [406, 589] width 48 height 28
click at [270, 353] on div "Employee Picking Create 新增材料自購 連續新增自購 領料資訊 日期 2025/09/06 選擇商品 選擇商品 自購價 0 自購價 數量…" at bounding box center [629, 332] width 958 height 569
click at [77, 63] on button "櫃檯作業" at bounding box center [75, 73] width 138 height 39
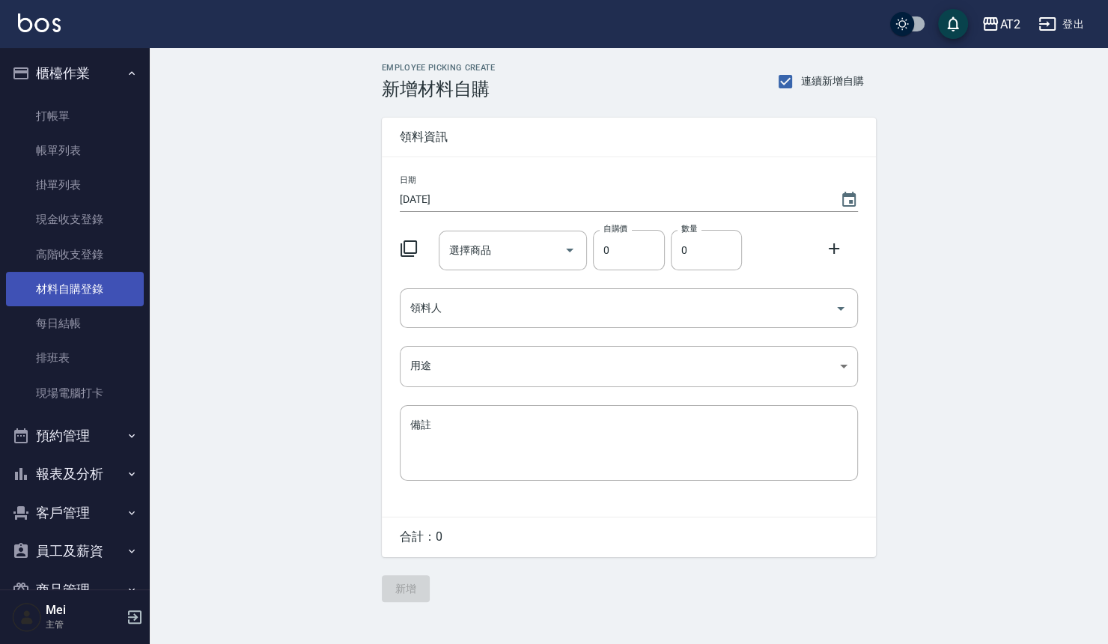
click at [94, 288] on link "材料自購登錄" at bounding box center [75, 289] width 138 height 34
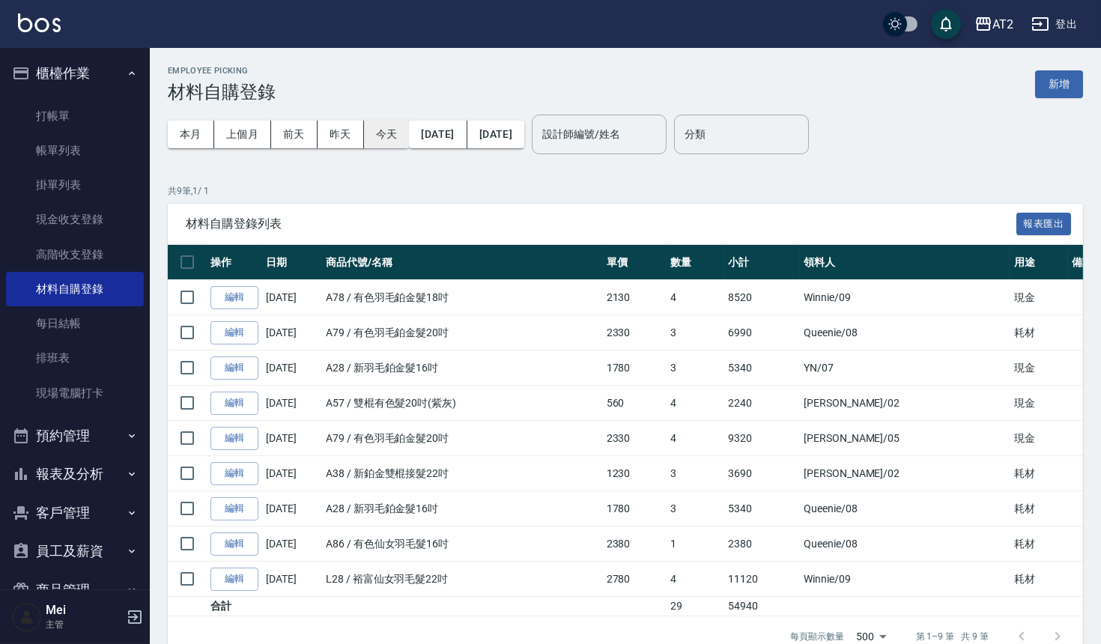
click at [400, 145] on button "今天" at bounding box center [387, 135] width 46 height 28
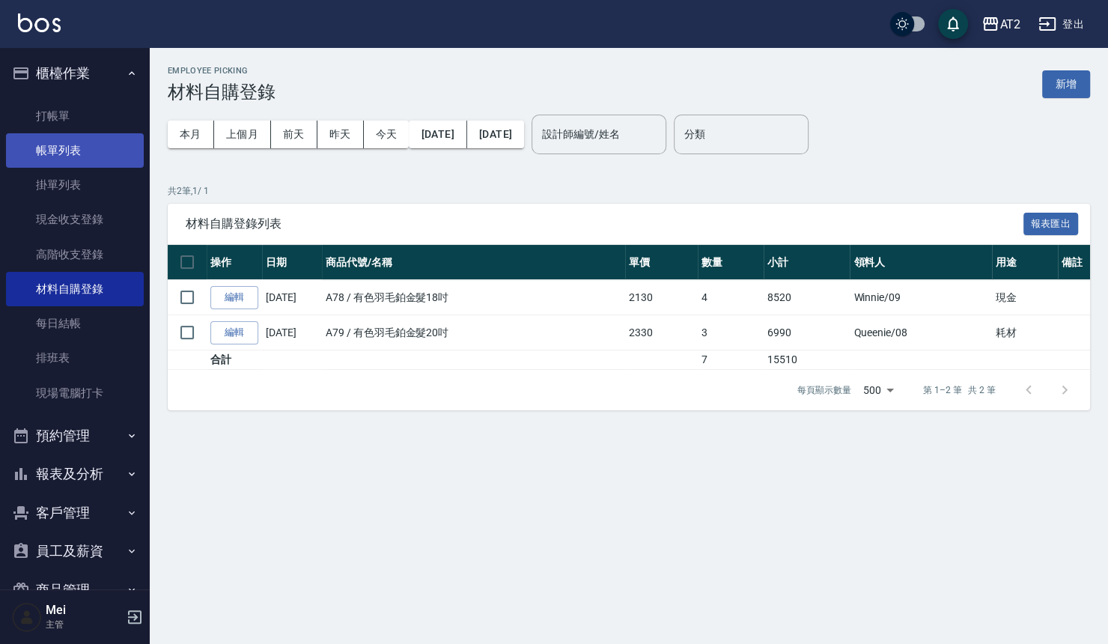
click at [102, 145] on link "帳單列表" at bounding box center [75, 150] width 138 height 34
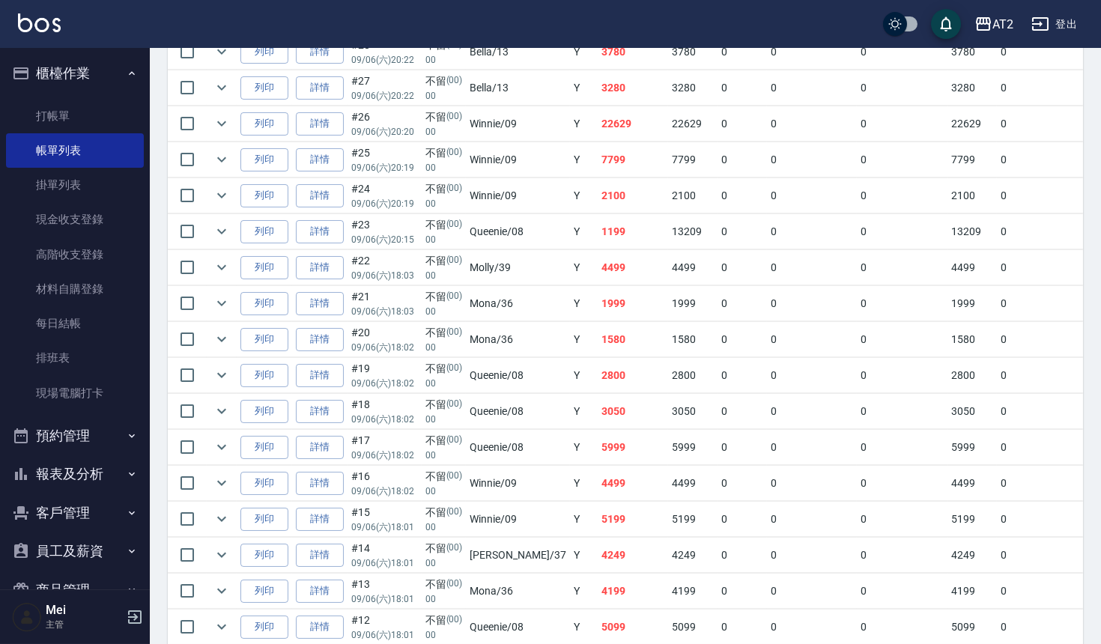
scroll to position [166, 0]
